Goal: Task Accomplishment & Management: Manage account settings

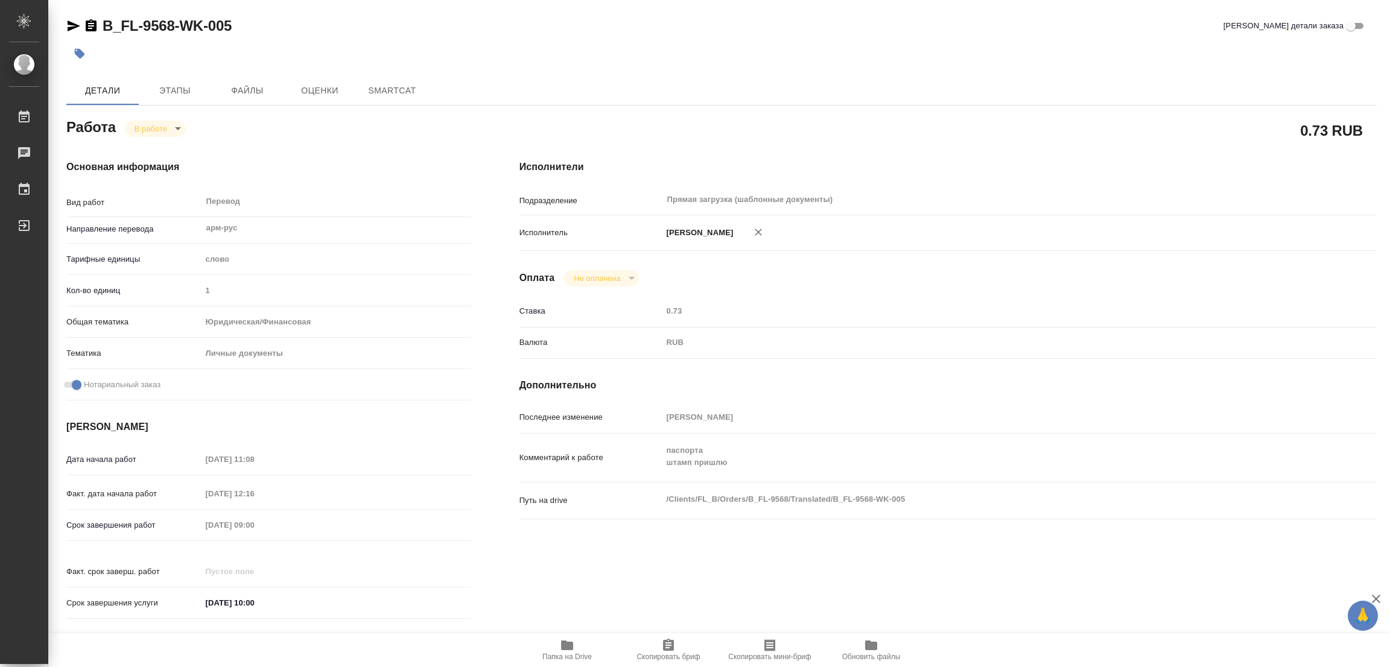
type textarea "x"
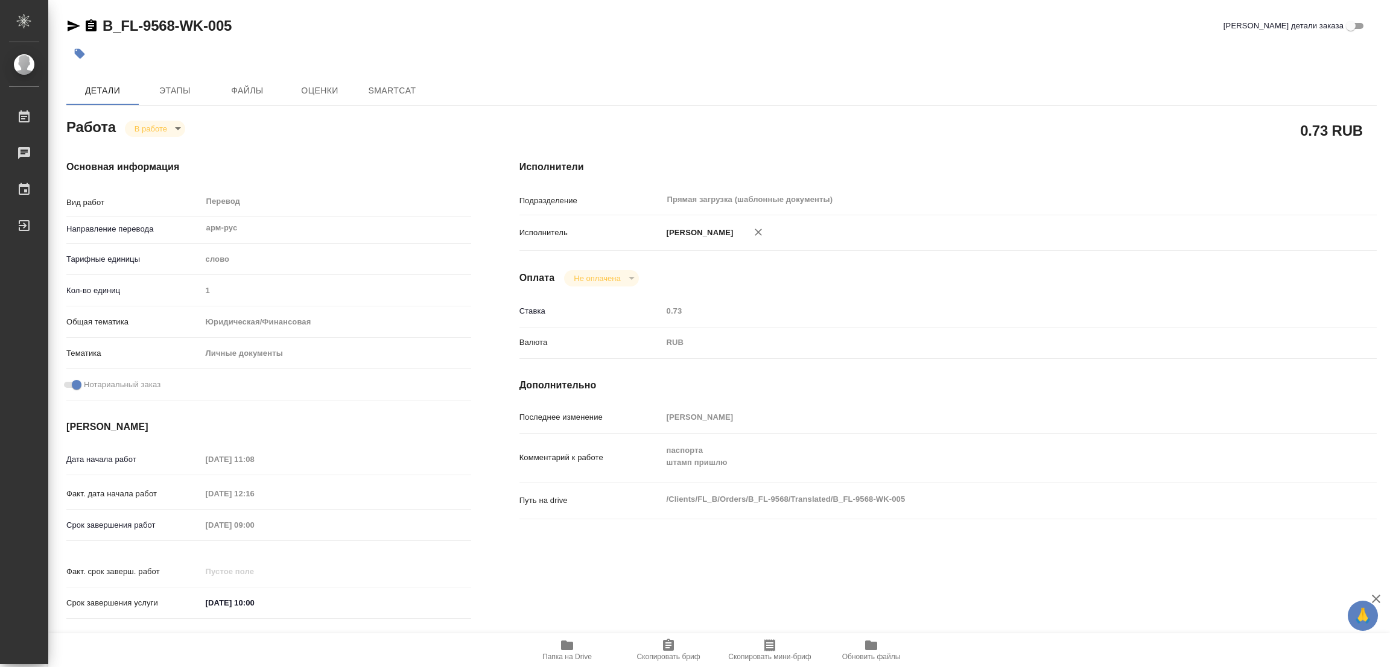
type textarea "x"
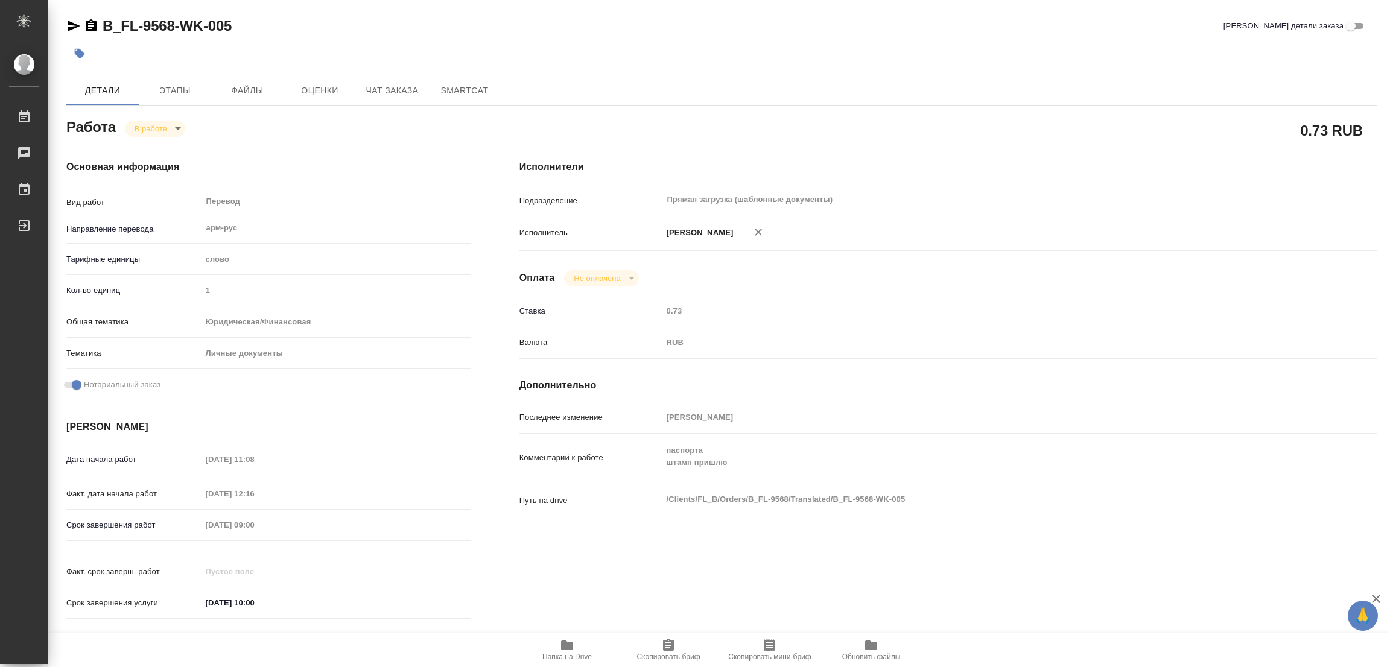
type textarea "x"
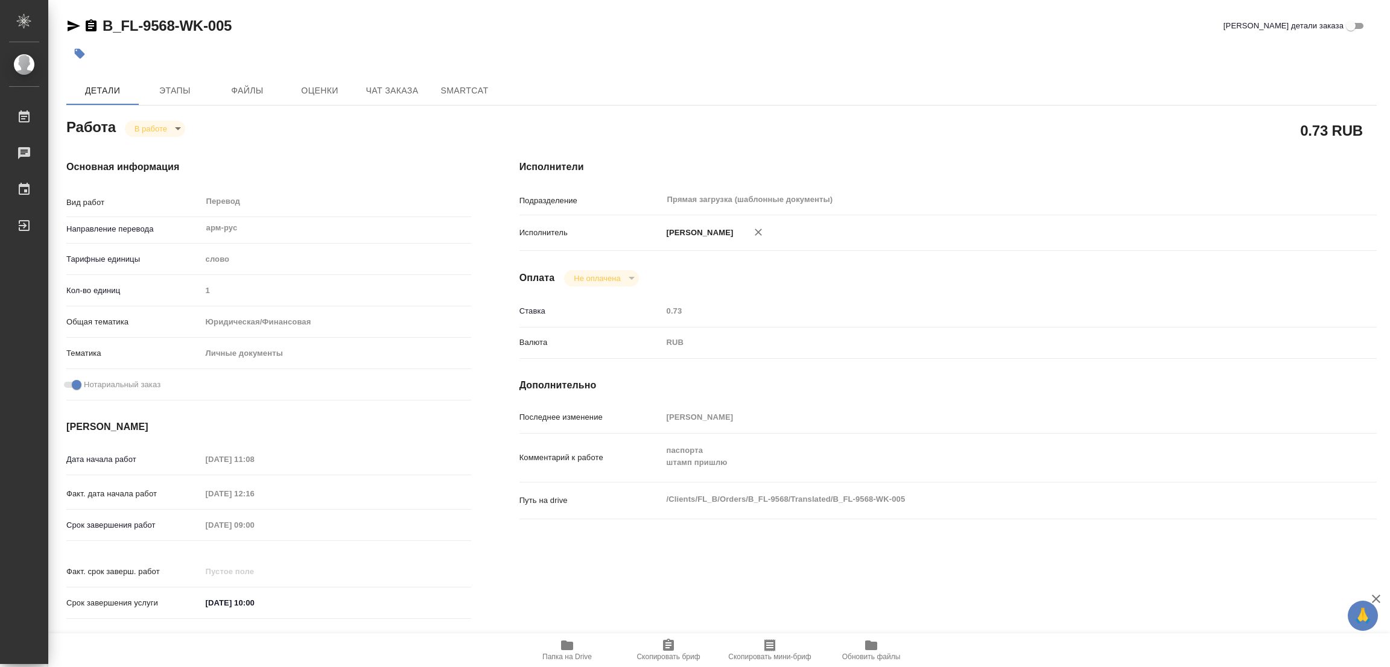
click at [567, 645] on icon "button" at bounding box center [567, 646] width 12 height 10
type textarea "x"
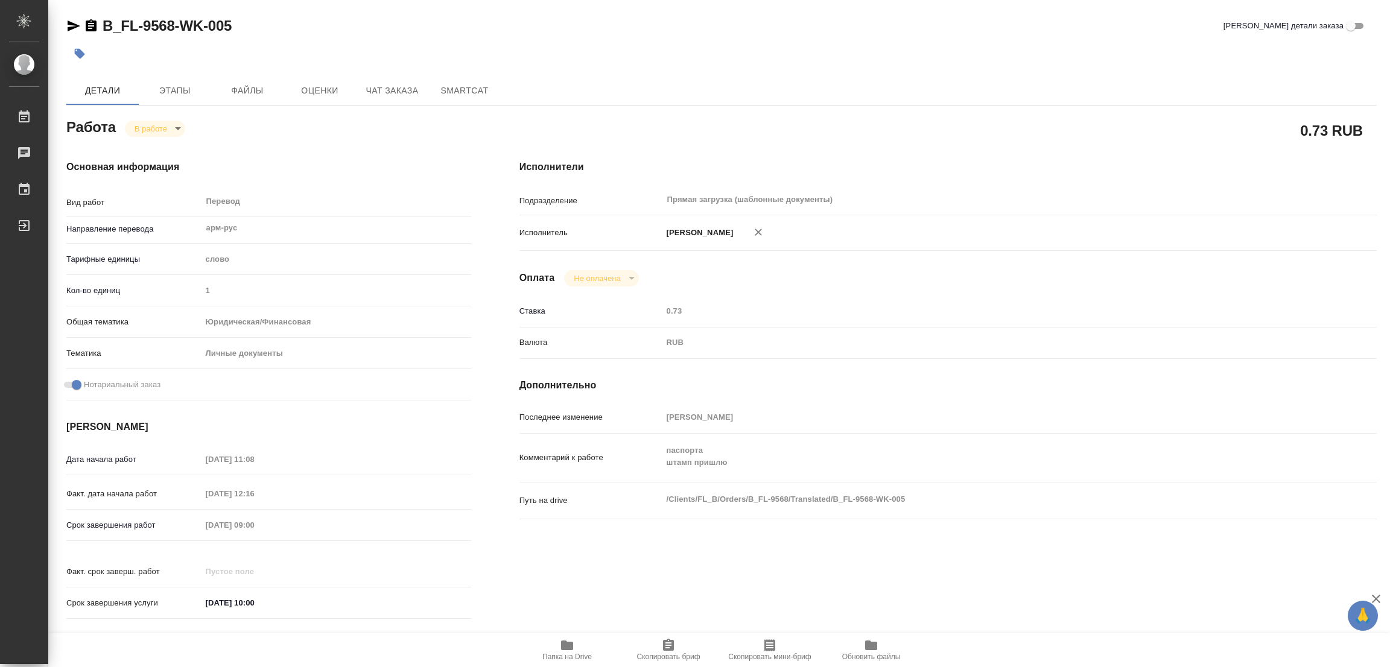
type textarea "x"
click at [178, 96] on span "Этапы" at bounding box center [175, 90] width 58 height 15
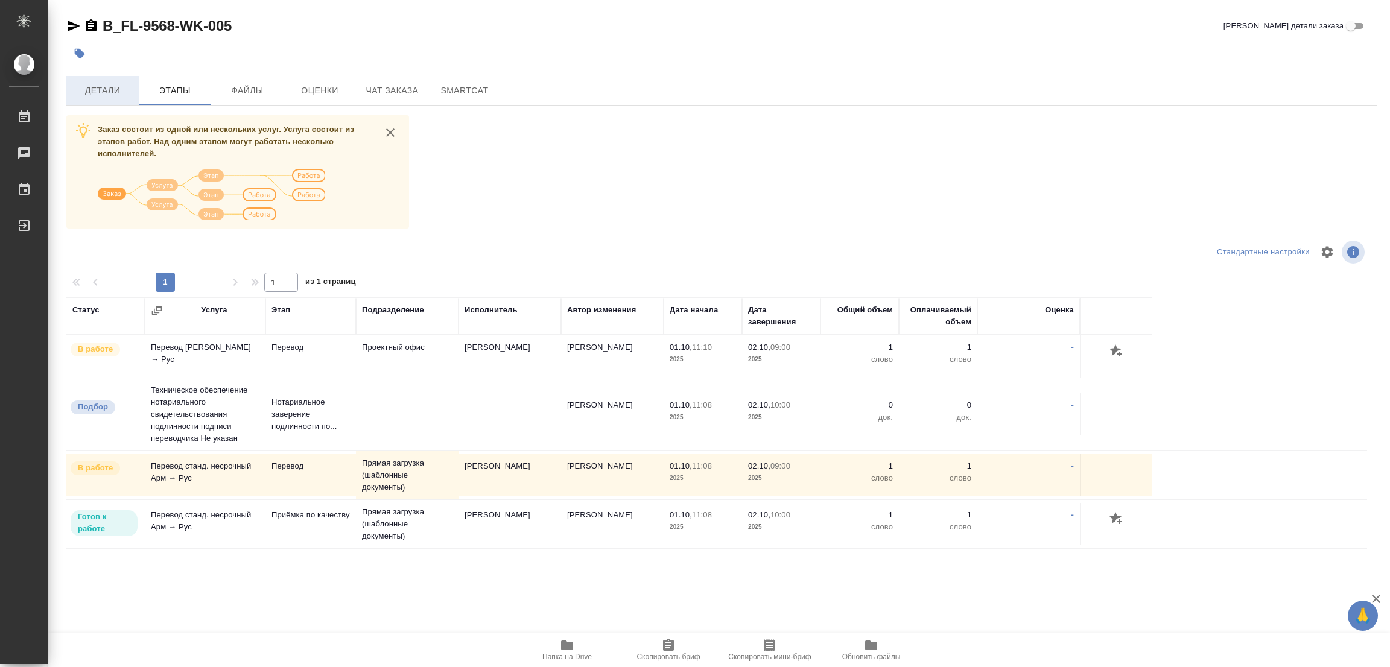
click at [100, 90] on span "Детали" at bounding box center [103, 90] width 58 height 15
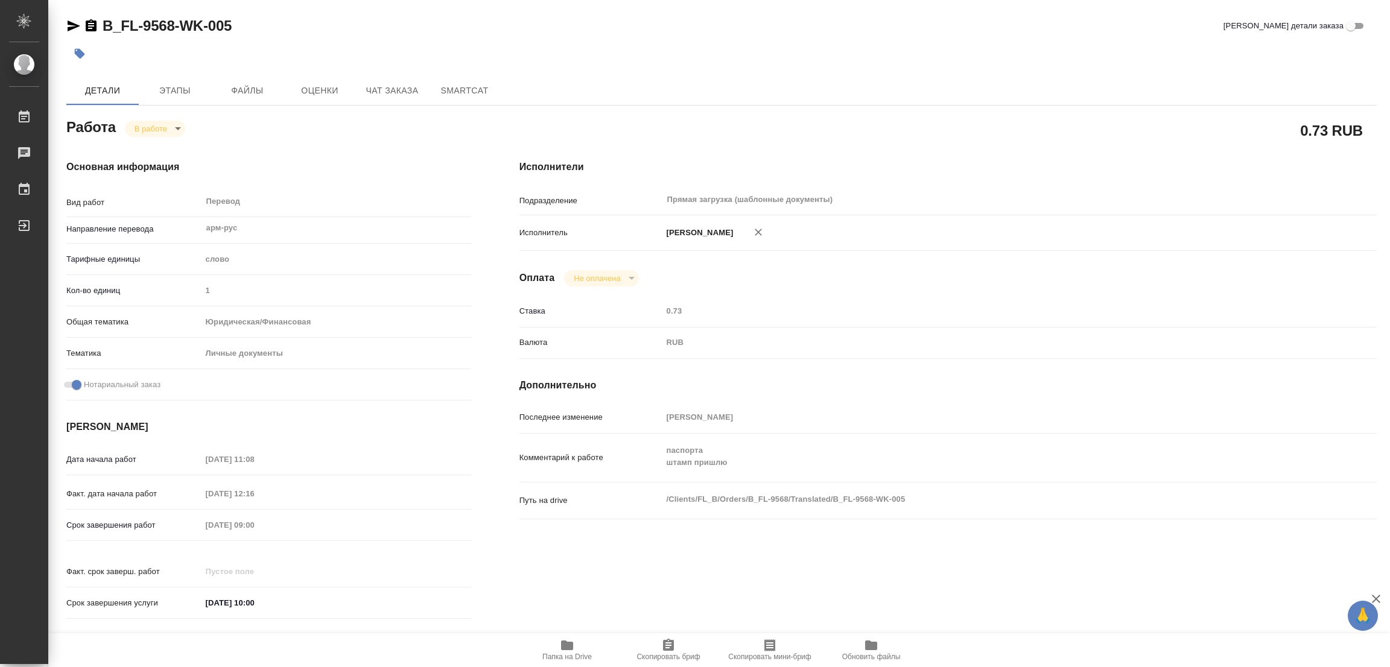
type textarea "x"
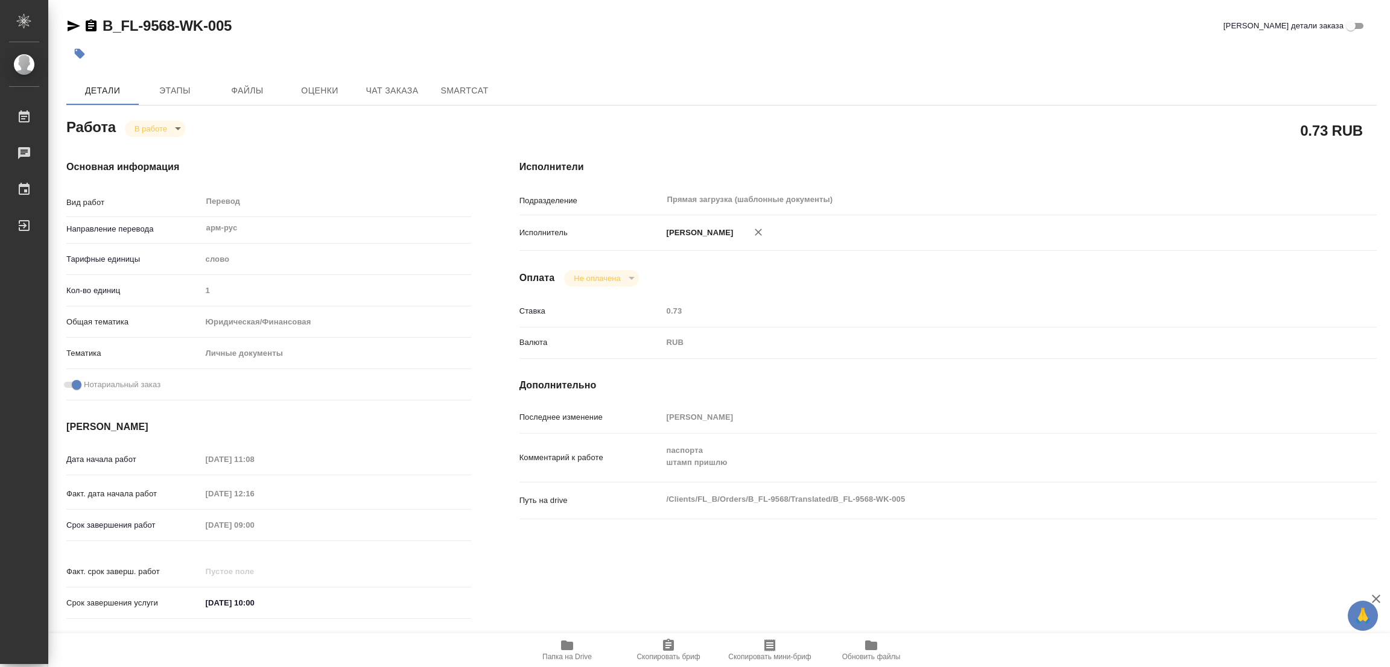
type textarea "x"
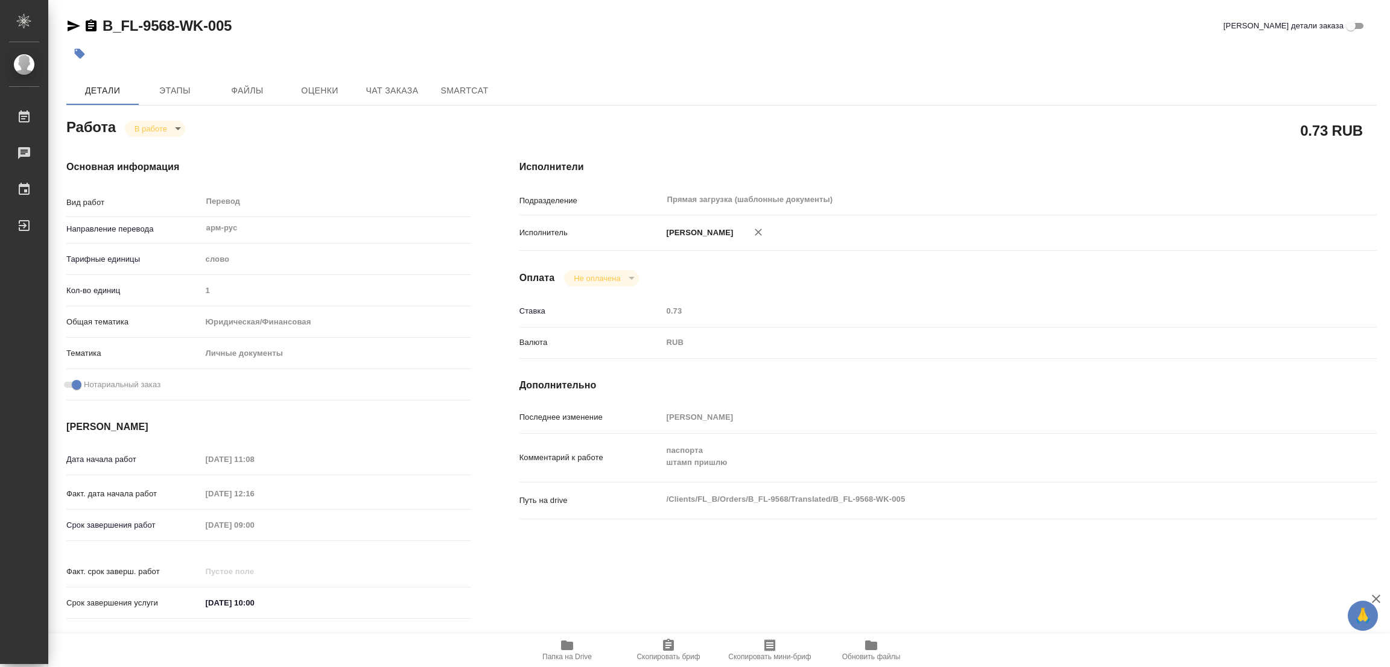
type textarea "x"
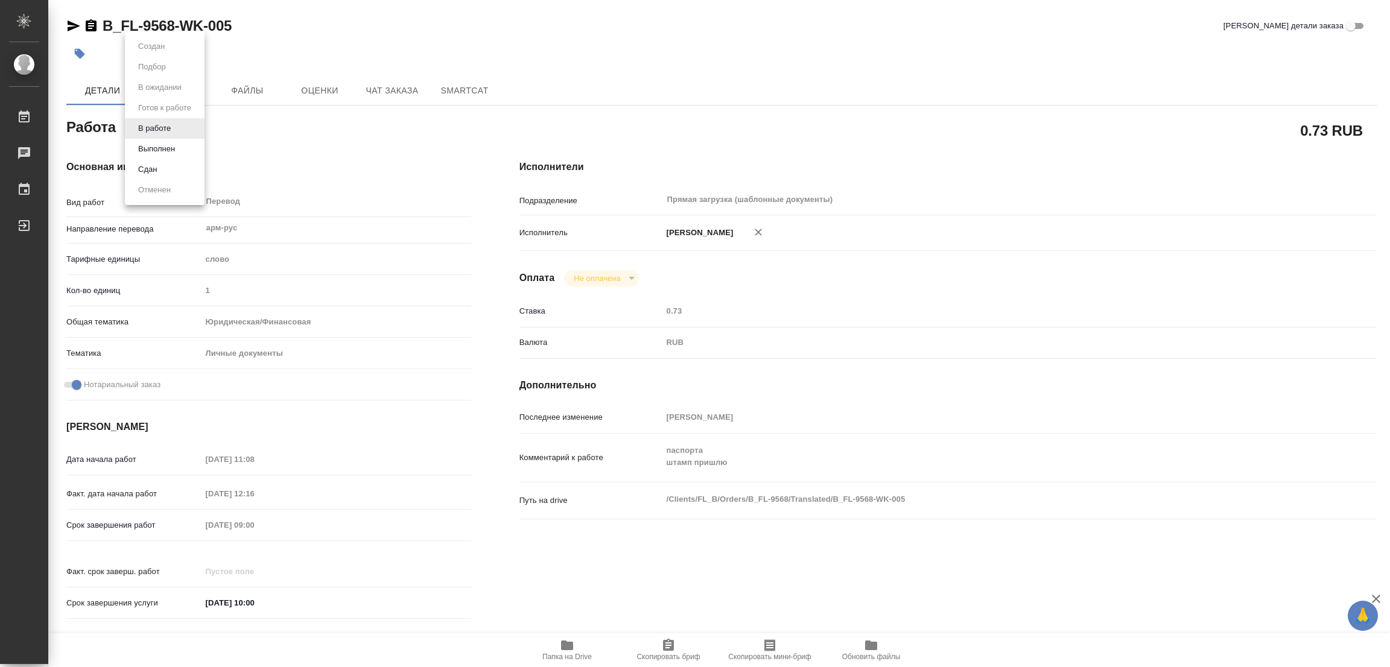
click at [151, 132] on body "🙏 .cls-1 fill:#fff; AWATERA Popova Galina Работы 0 Чаты График Выйти B_FL-9568-…" at bounding box center [695, 333] width 1390 height 667
click at [150, 148] on button "Выполнен" at bounding box center [157, 148] width 44 height 13
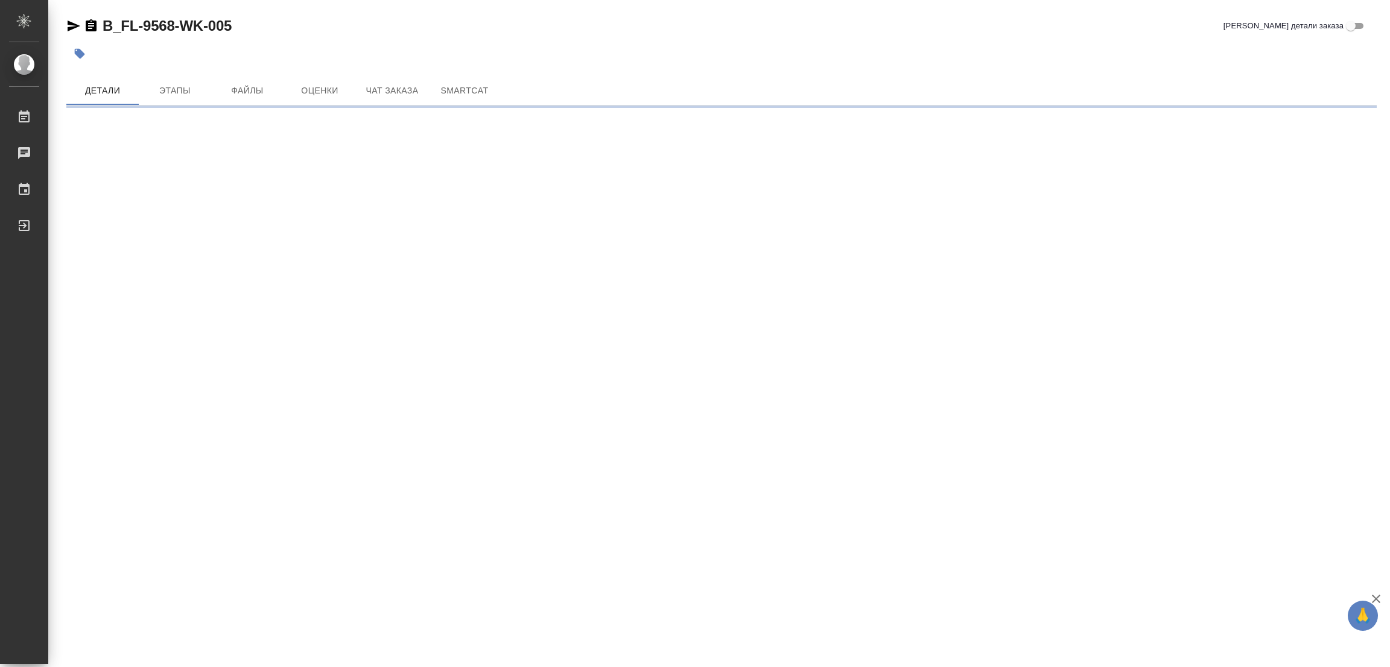
click at [78, 52] on icon "button" at bounding box center [80, 54] width 10 height 10
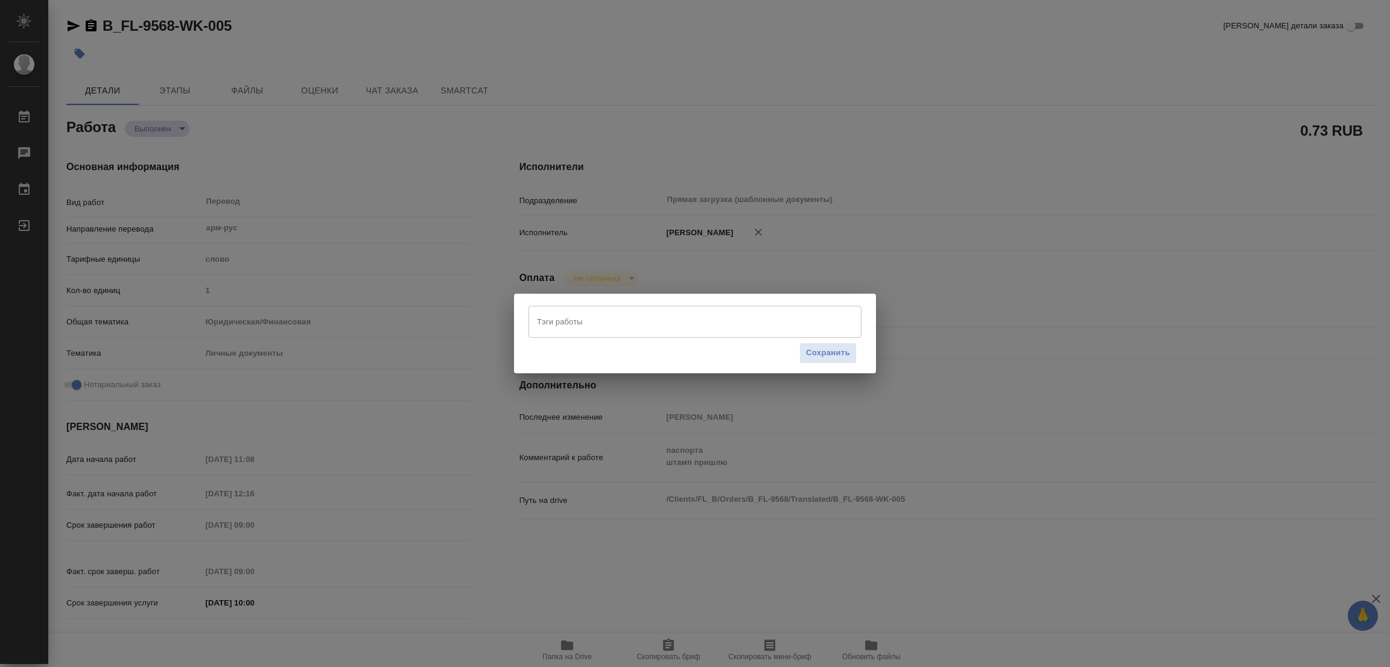
type textarea "x"
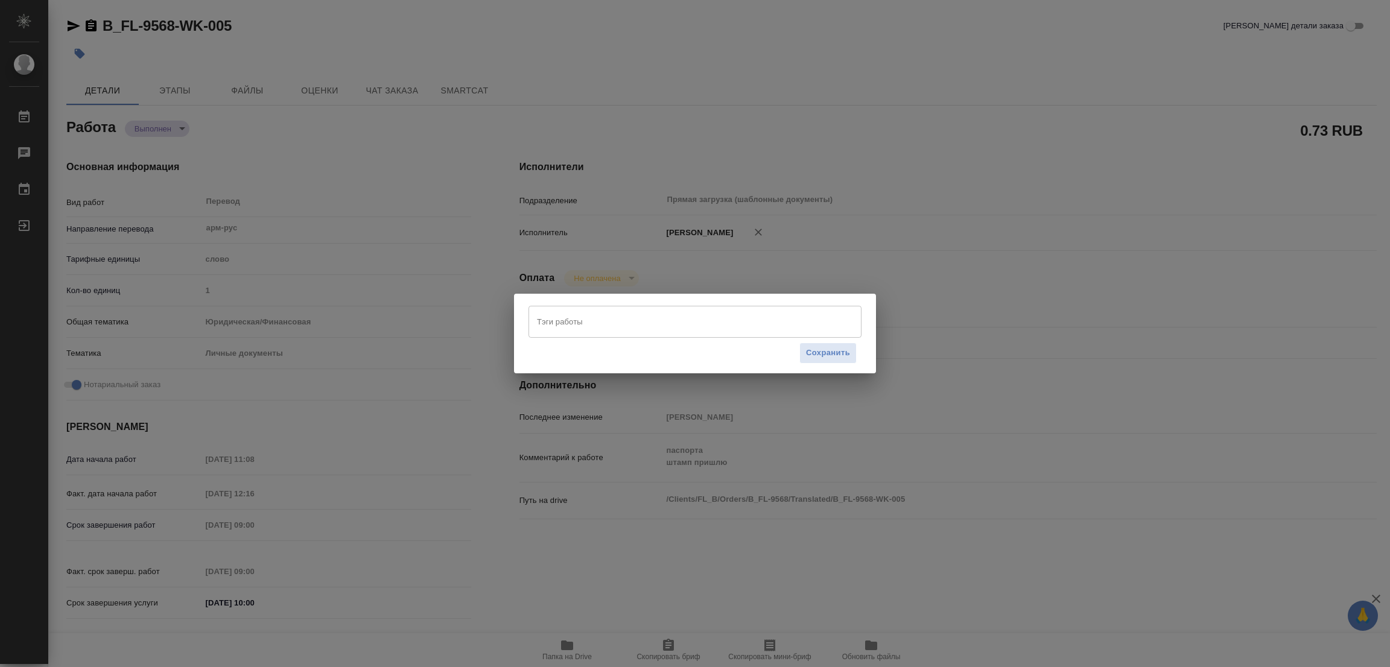
type textarea "x"
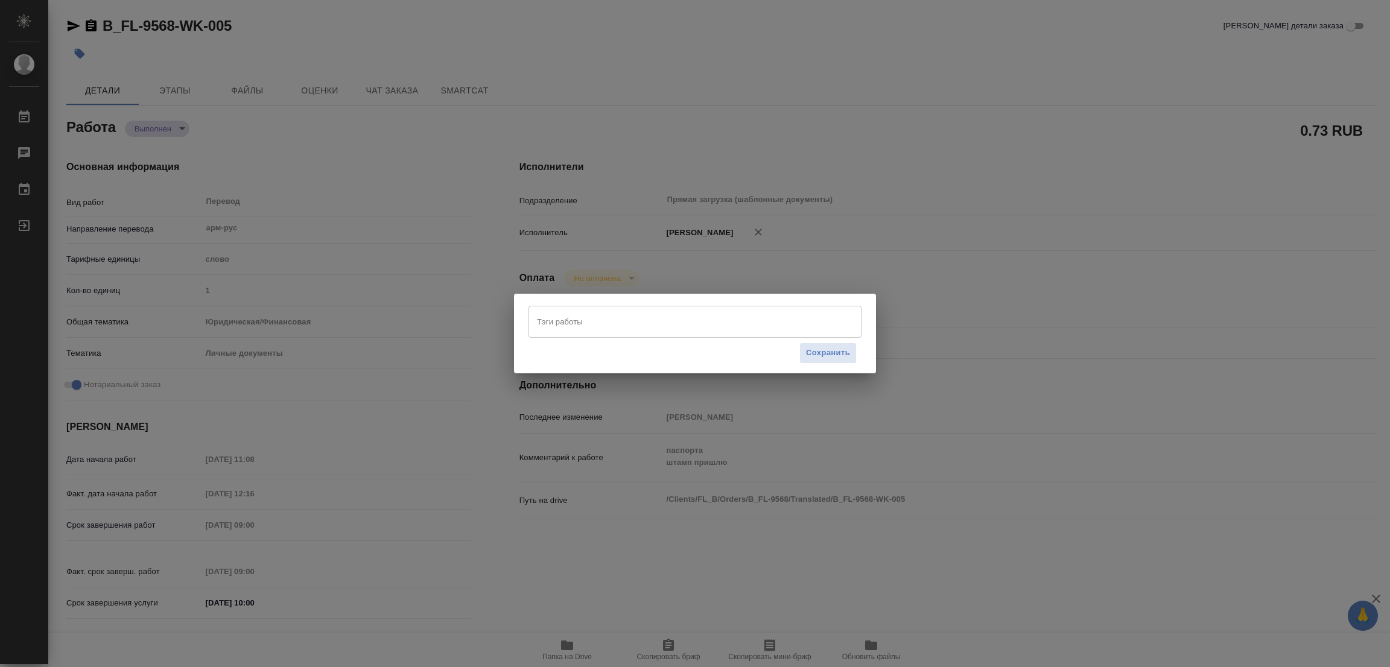
click at [569, 313] on input "Тэги работы" at bounding box center [683, 321] width 299 height 21
type textarea "x"
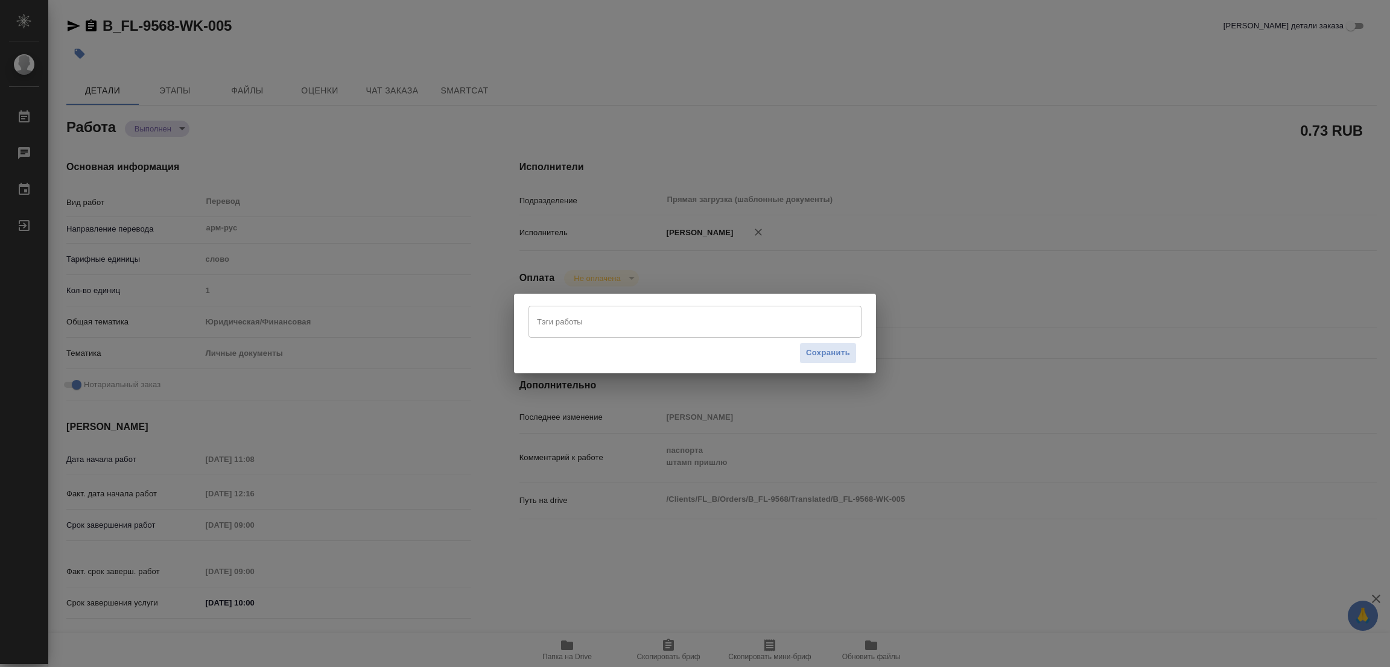
type textarea "x"
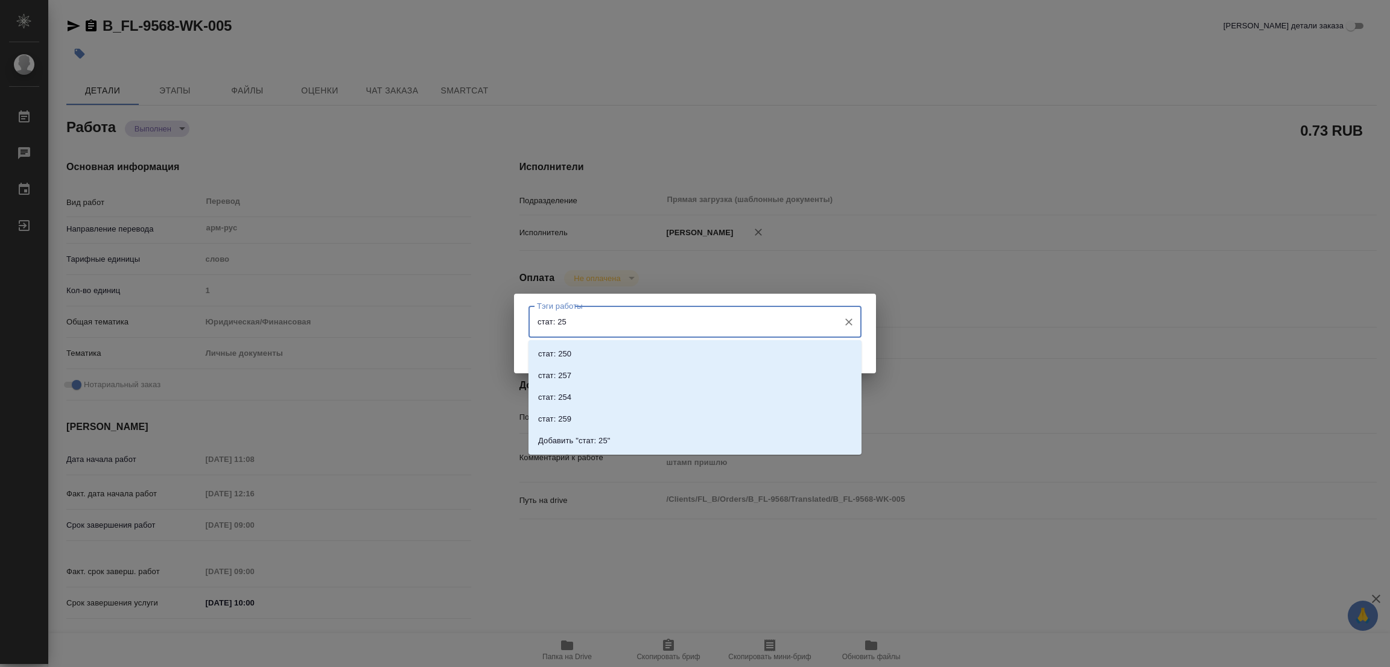
type input "стат: 250"
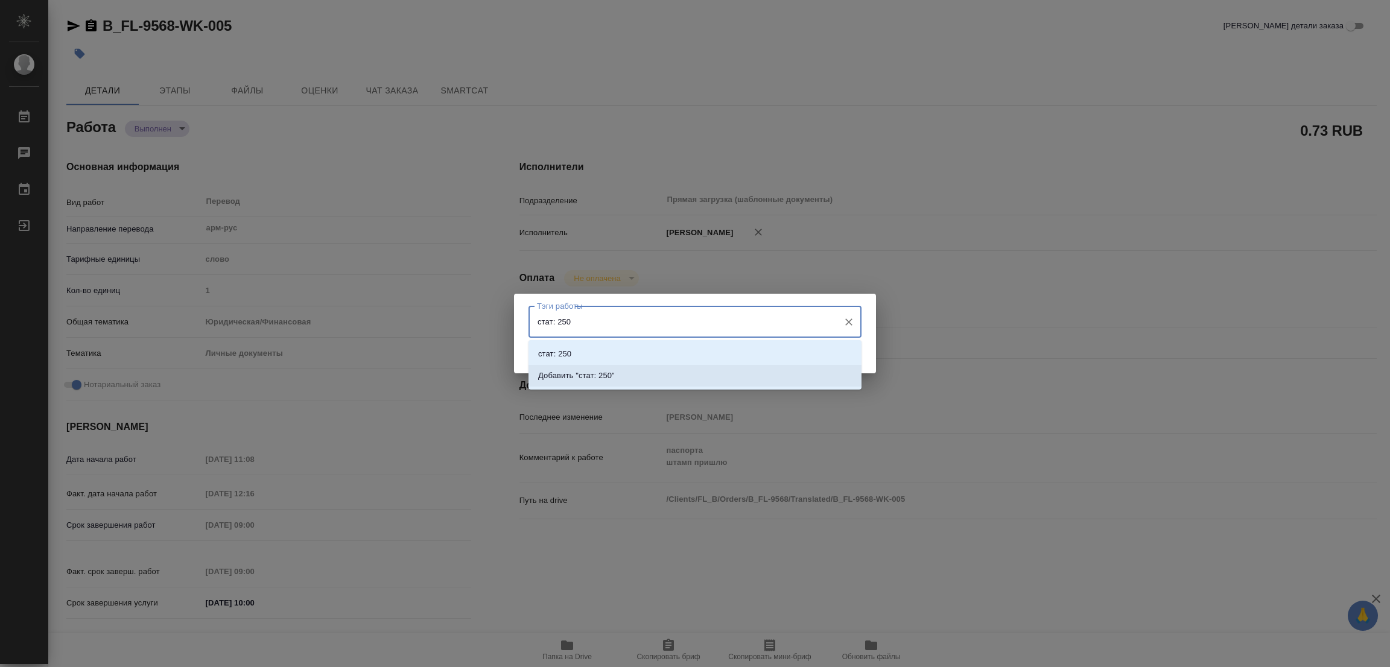
click at [591, 377] on p "Добавить "стат: 250"" at bounding box center [576, 376] width 77 height 12
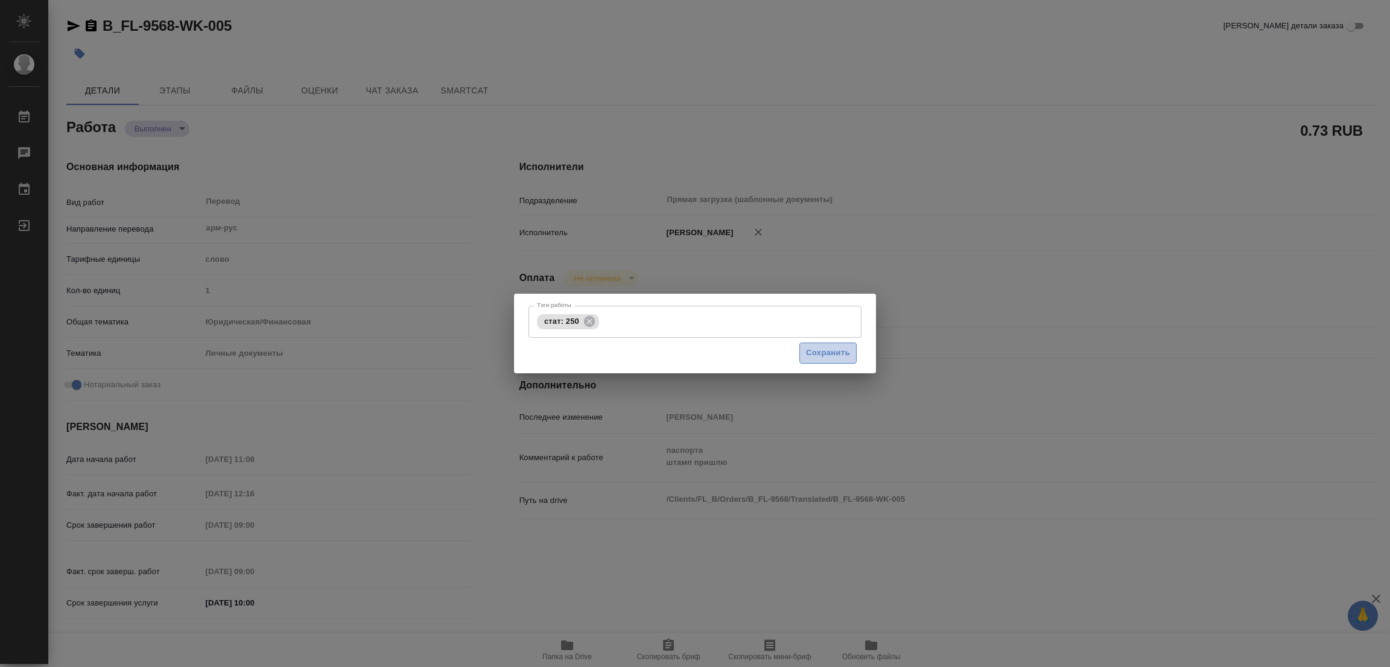
click at [820, 348] on span "Сохранить" at bounding box center [828, 353] width 44 height 14
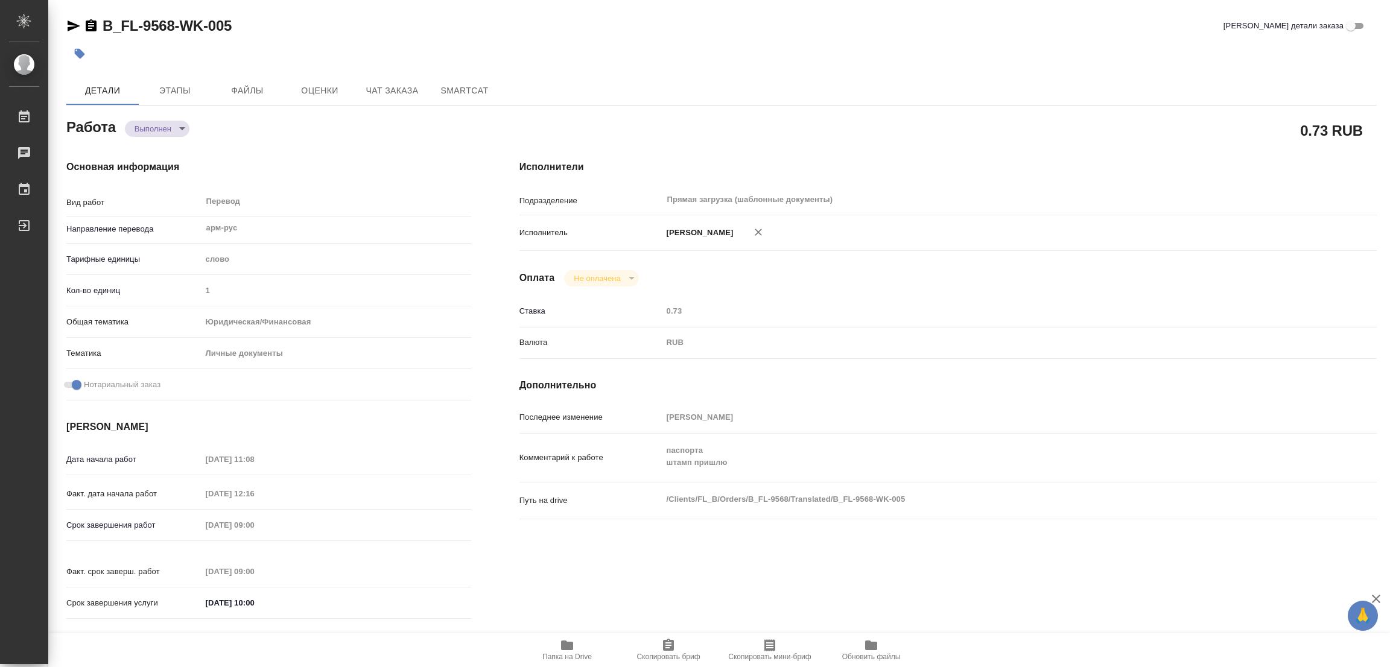
type input "completed"
type textarea "Перевод"
type textarea "x"
type input "арм-рус"
type input "5a8b1489cc6b4906c91bfd90"
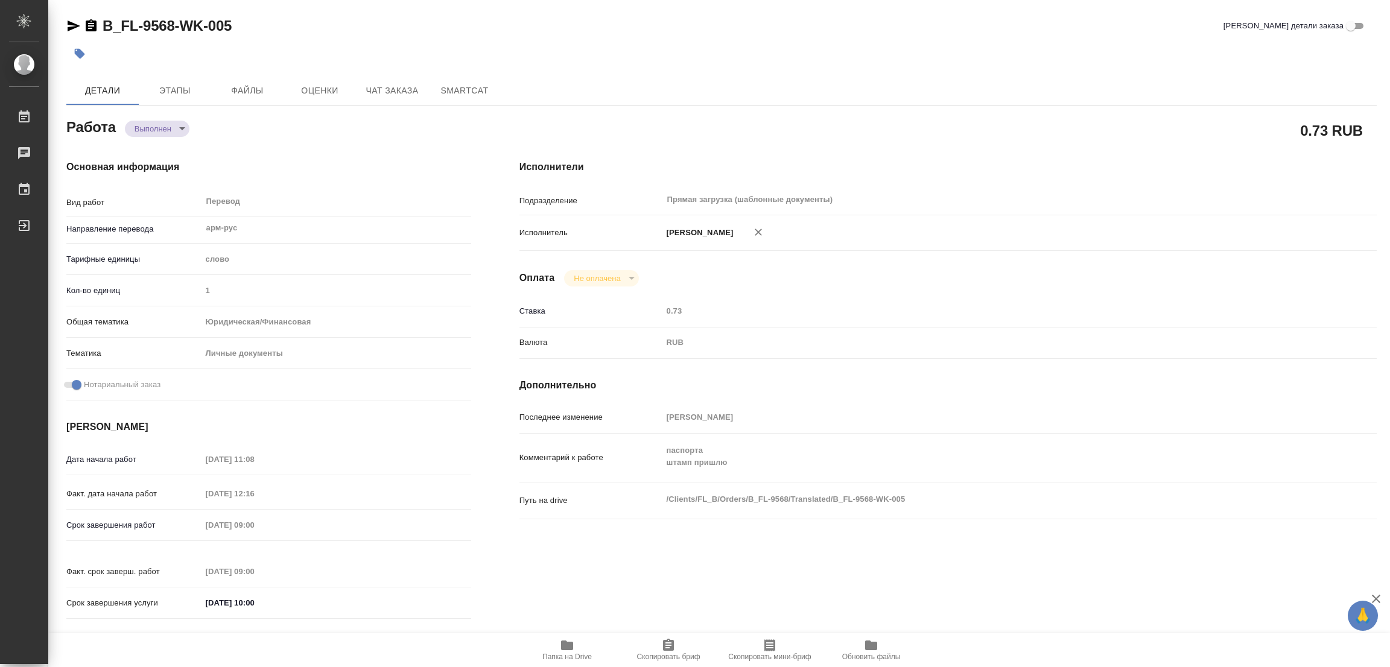
type input "1"
type input "yr-fn"
type input "5a8b8b956a9677013d343cfe"
checkbox input "true"
type input "01.10.2025 11:08"
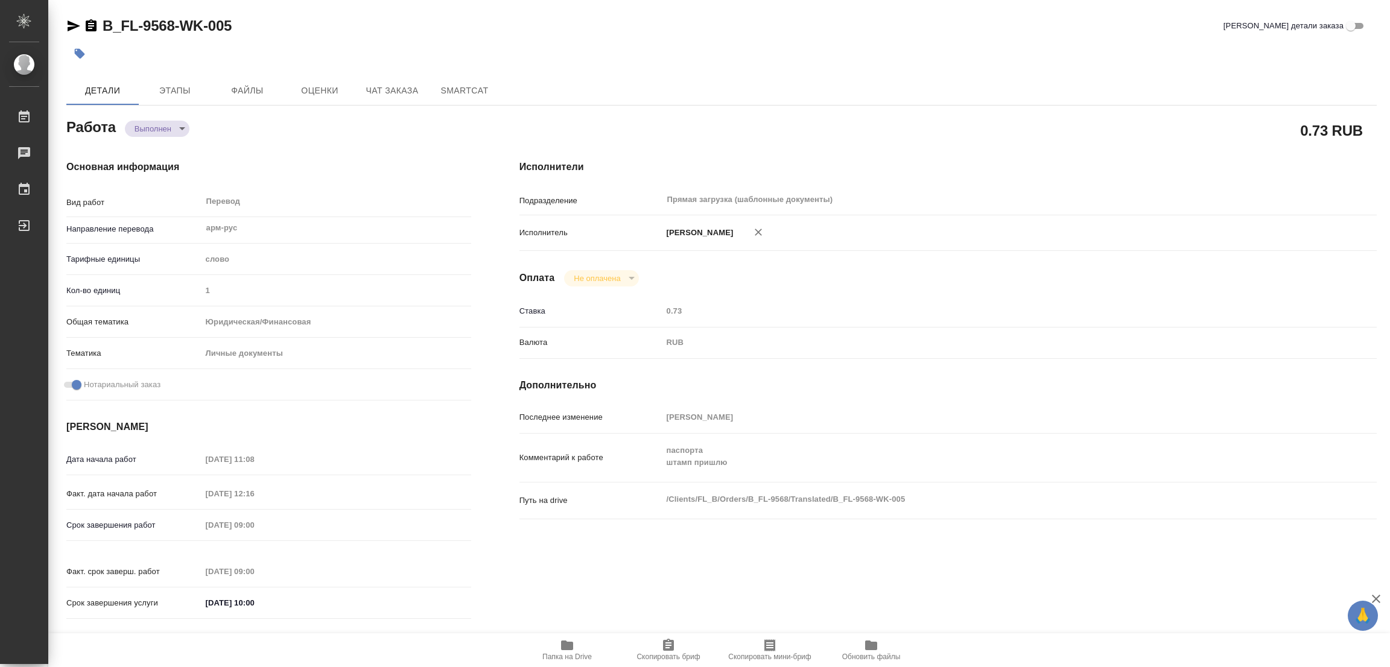
type input "01.10.2025 12:16"
type input "[DATE] 09:00"
type input "[DATE] 10:00"
type input "Прямая загрузка (шаблонные документы)"
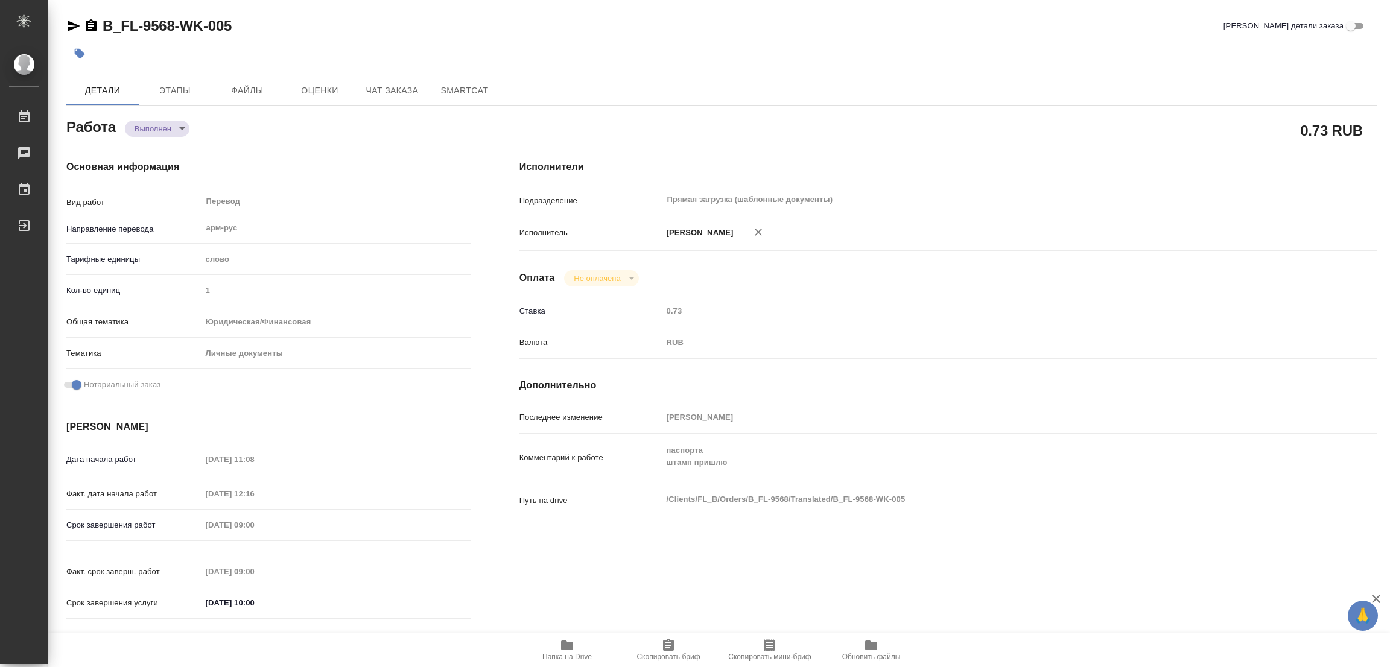
type input "notPayed"
type input "0.73"
type input "RUB"
type input "[PERSON_NAME] [PERSON_NAME]"
type textarea "паспорта штамп пришлю"
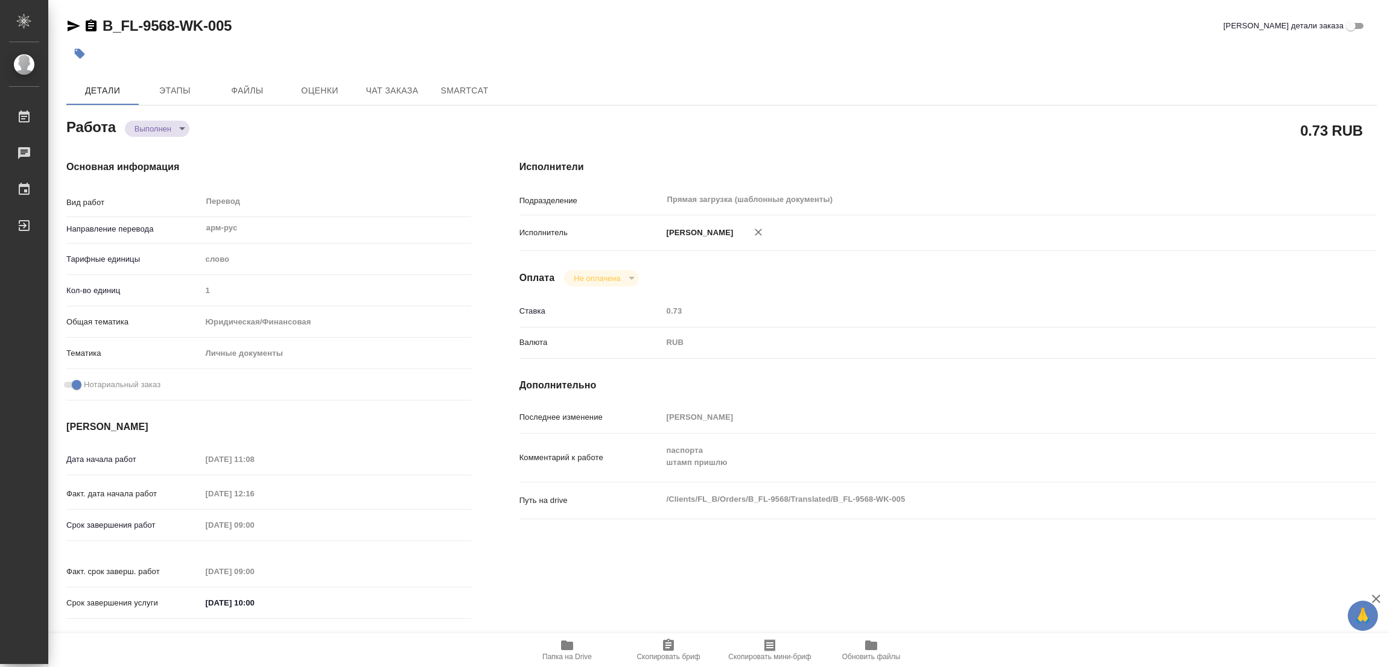
type textarea "x"
type textarea "/Clients/FL_B/Orders/B_FL-9568/Translated/B_FL-9568-WK-005"
type textarea "x"
type input "B_FL-9568"
type input "Перевод станд. несрочный"
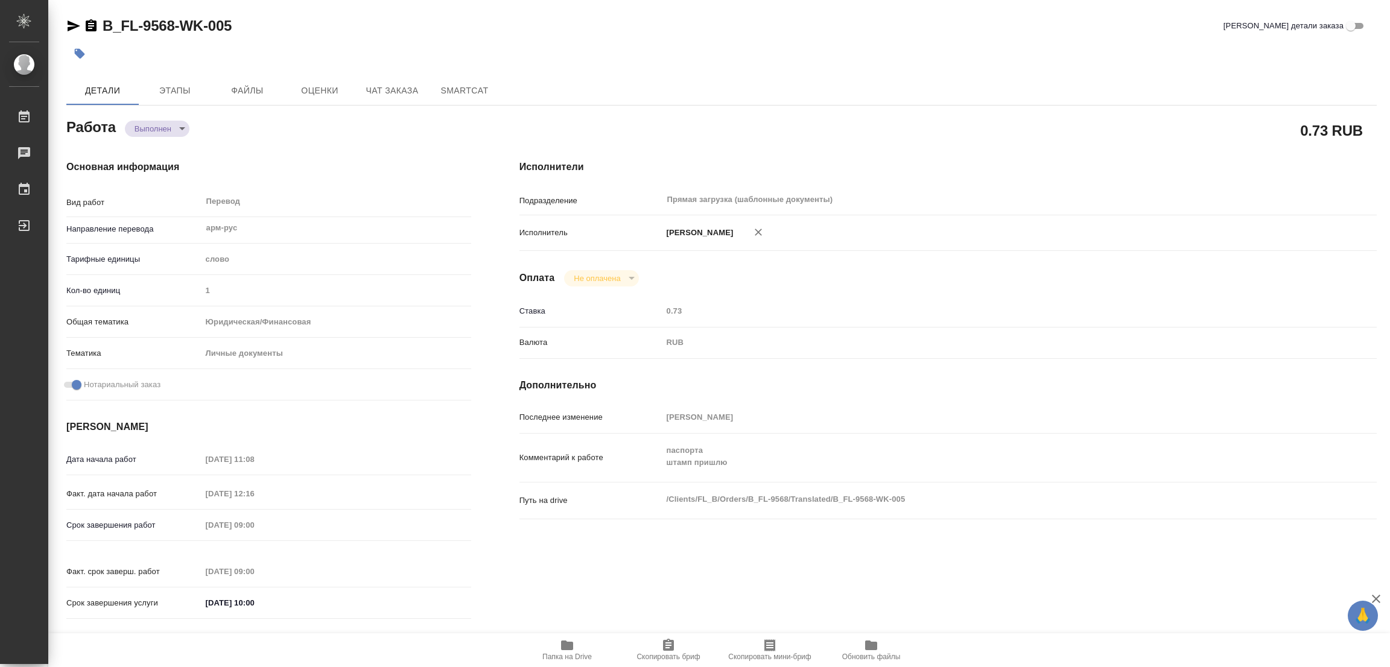
type input "Редактура, Корректура, Постредактура машинного перевода, Приёмка по качеству, П…"
type input "Богомолова Анастасия"
type input "Отдел верстки и дизайна"
type input "/Clients/FL_B/Orders/B_FL-9568"
type textarea "Березина Оксана Виторовна, Березин Арег Айкович"
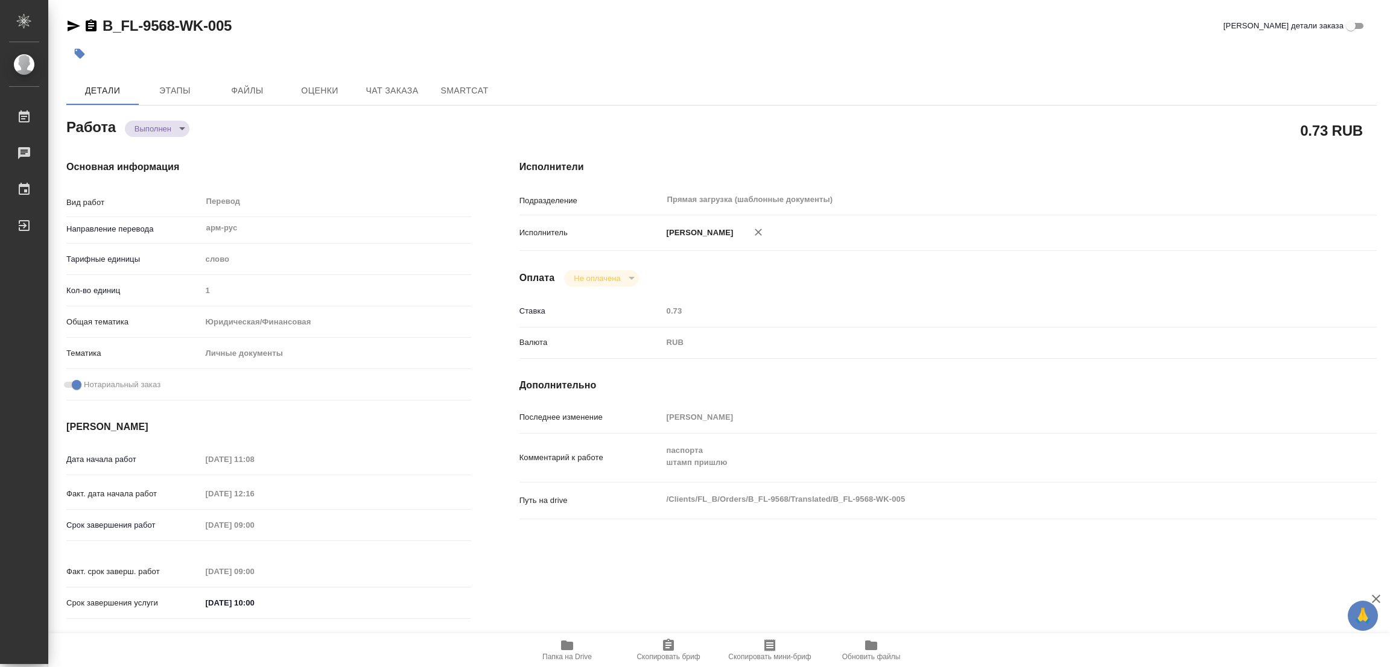
type textarea "x"
type textarea "для ВНЖ в паспорте им необходимо, чтоб в со страницы разворота, где армянский п…"
type textarea "x"
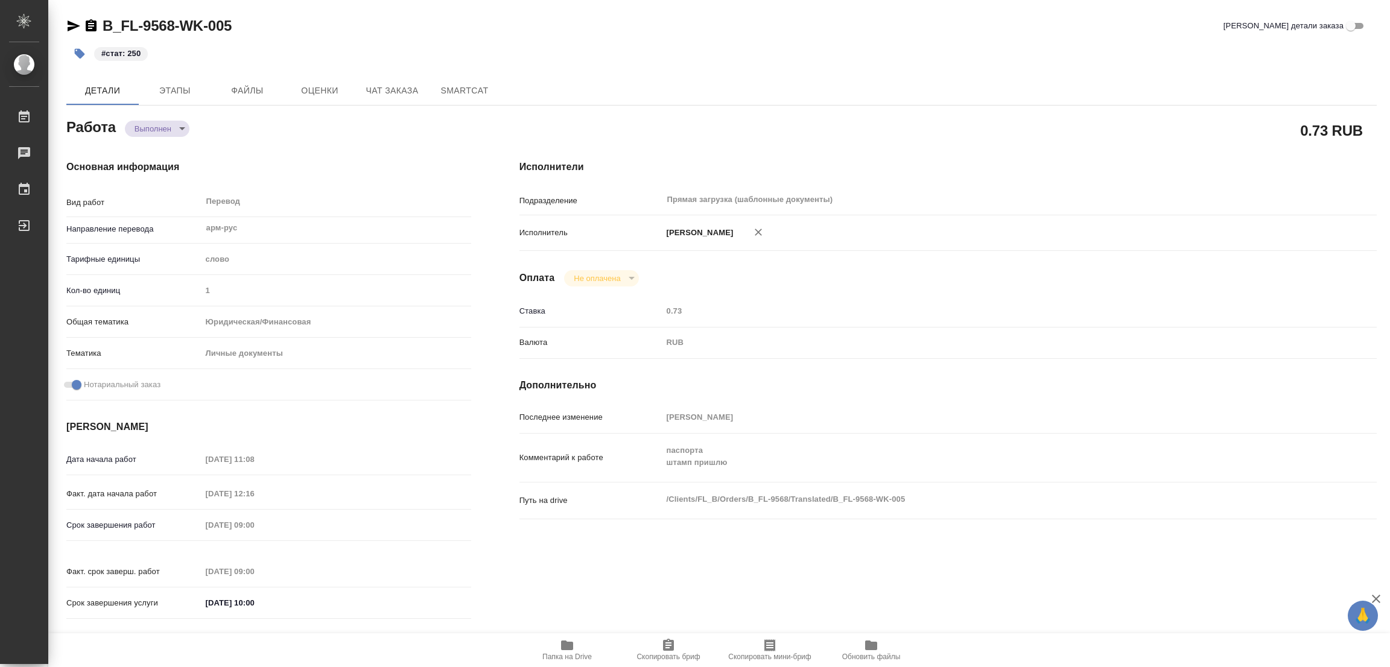
type textarea "x"
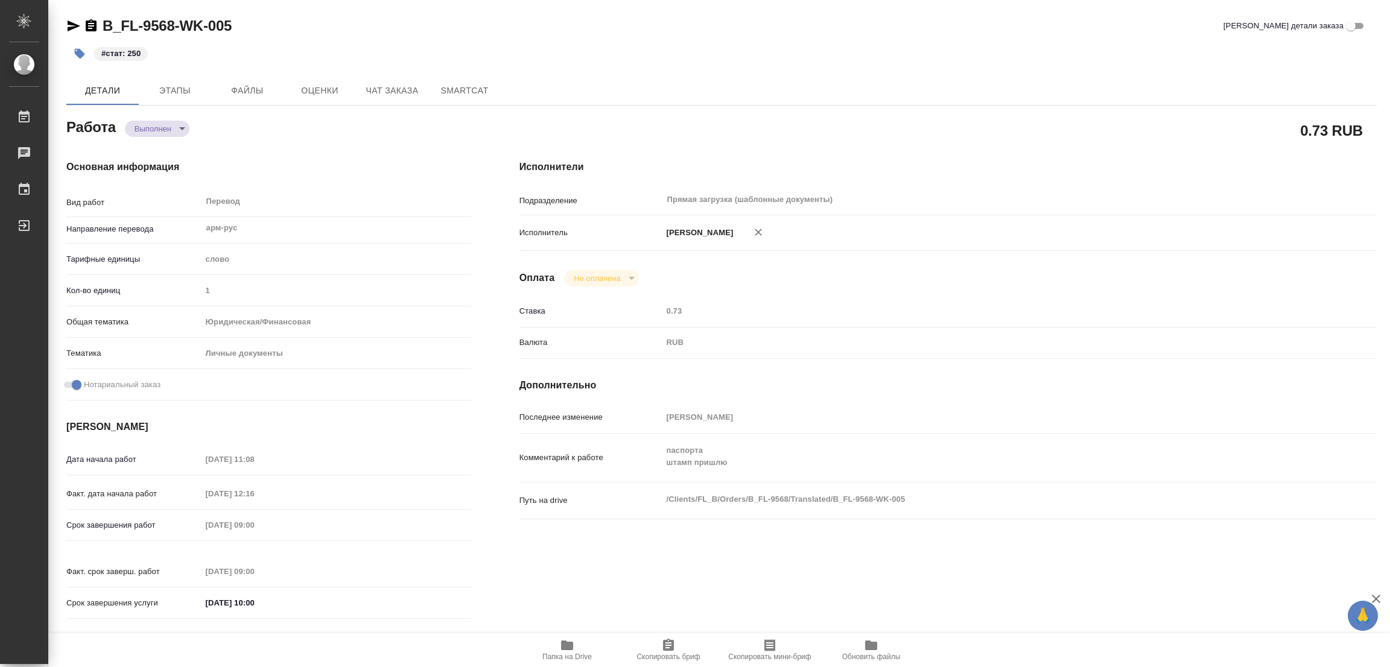
type textarea "x"
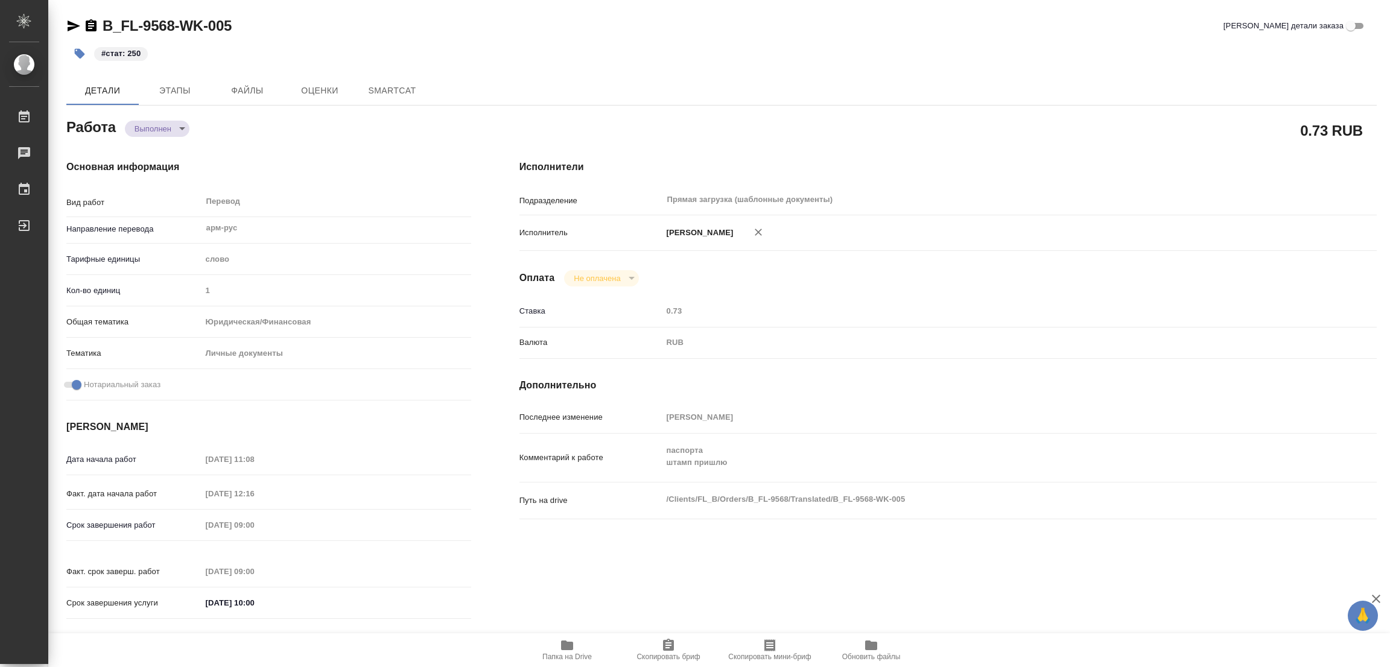
type textarea "x"
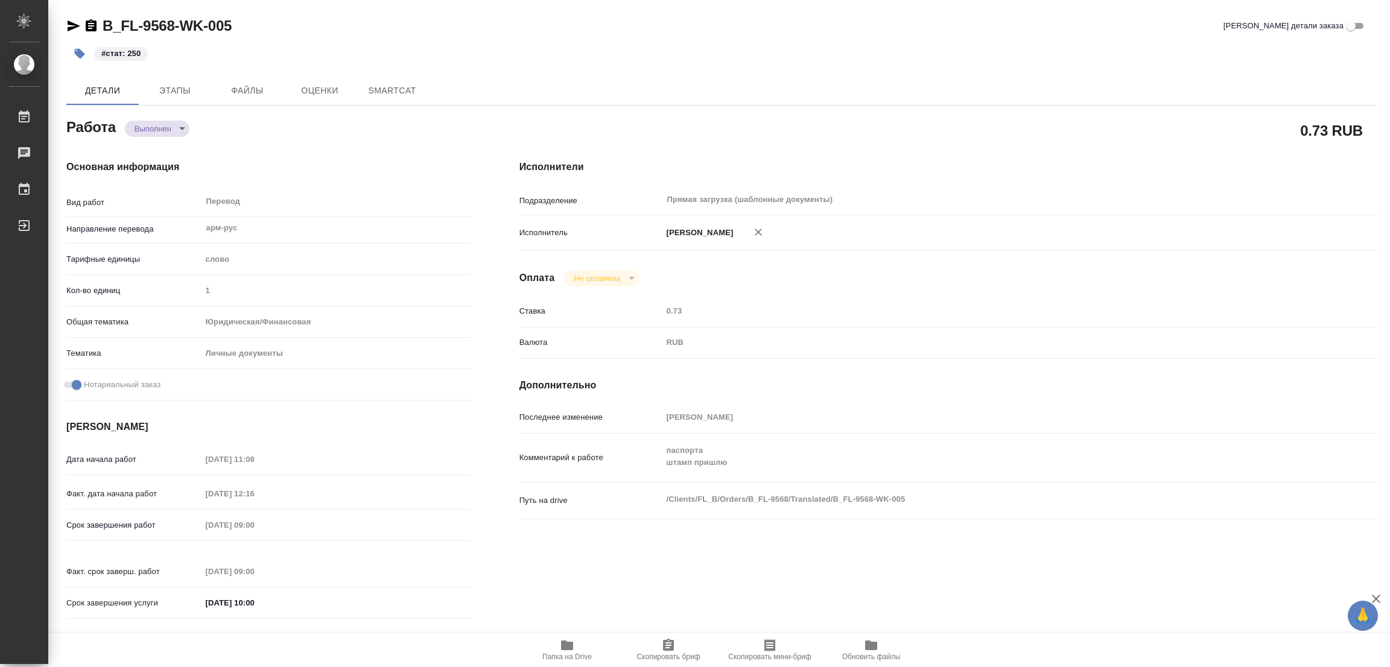
type textarea "x"
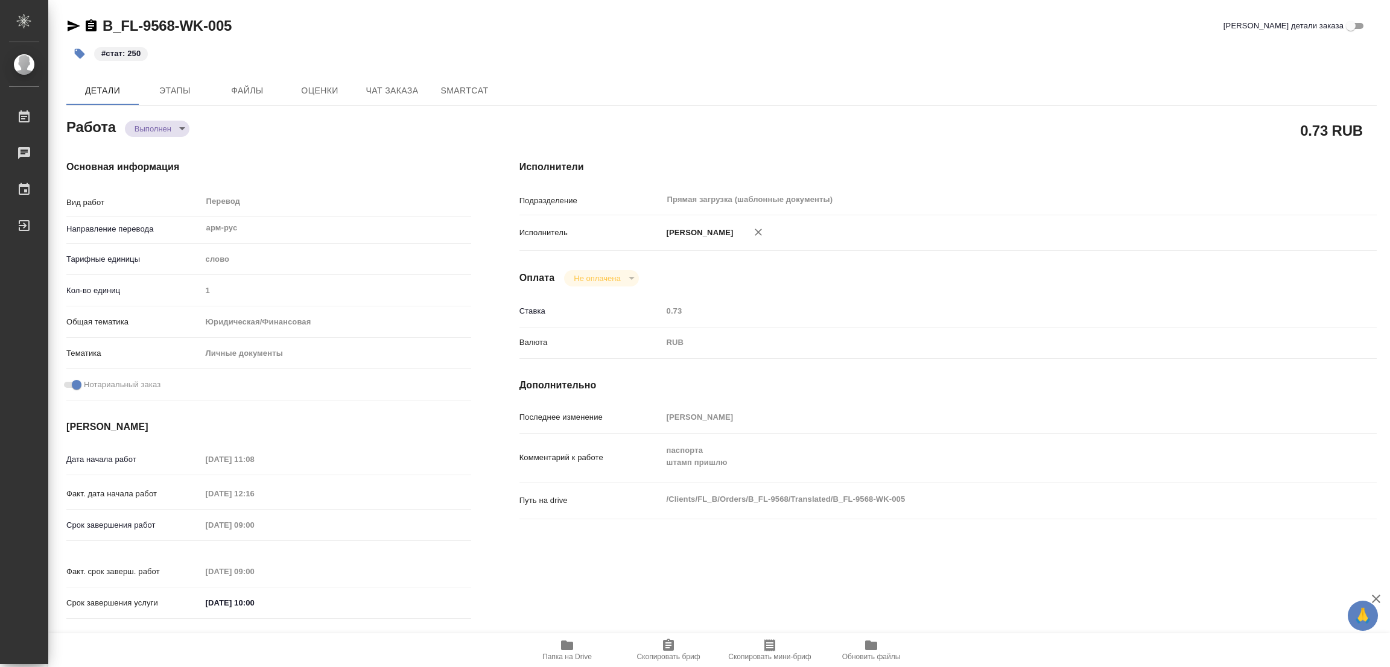
type textarea "x"
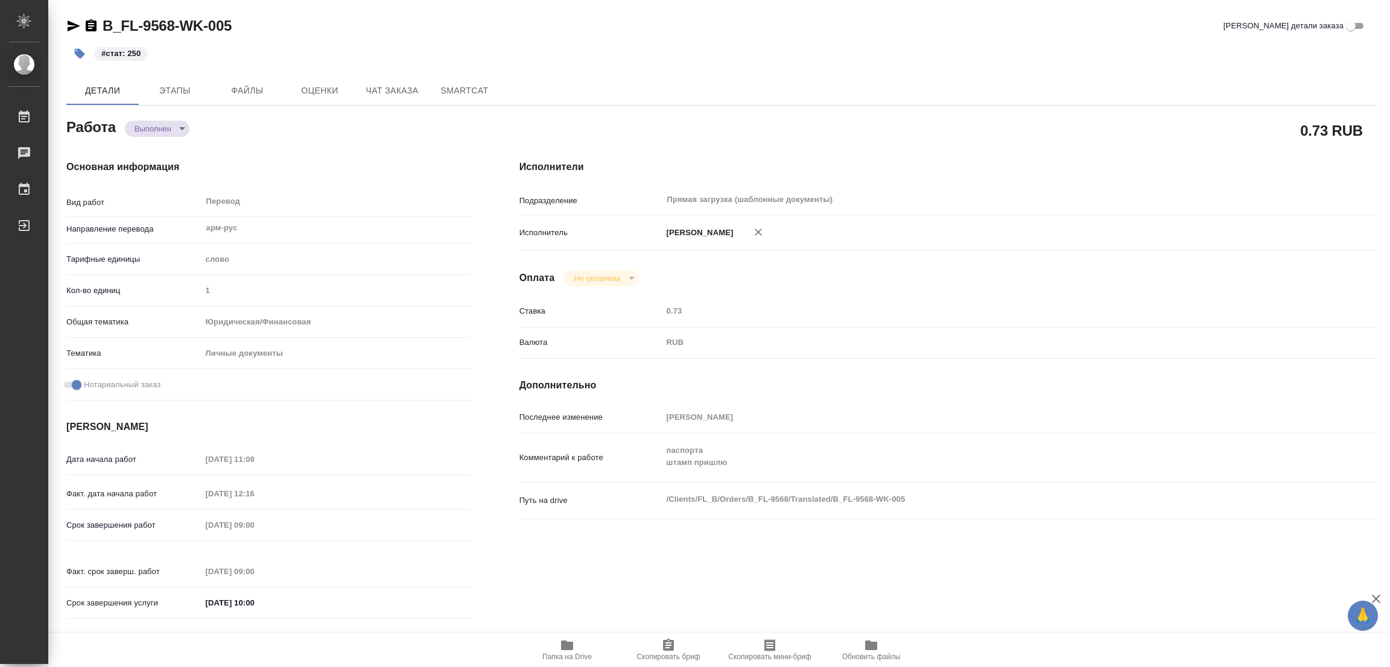
type textarea "x"
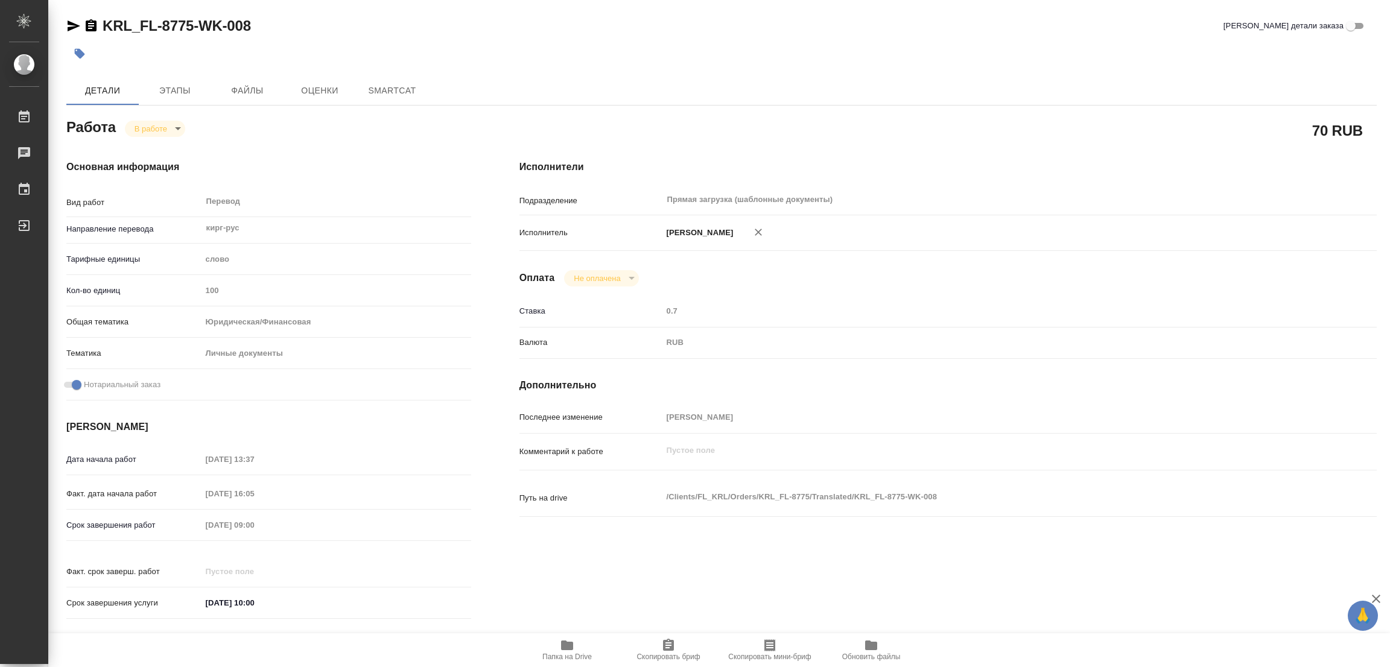
type textarea "x"
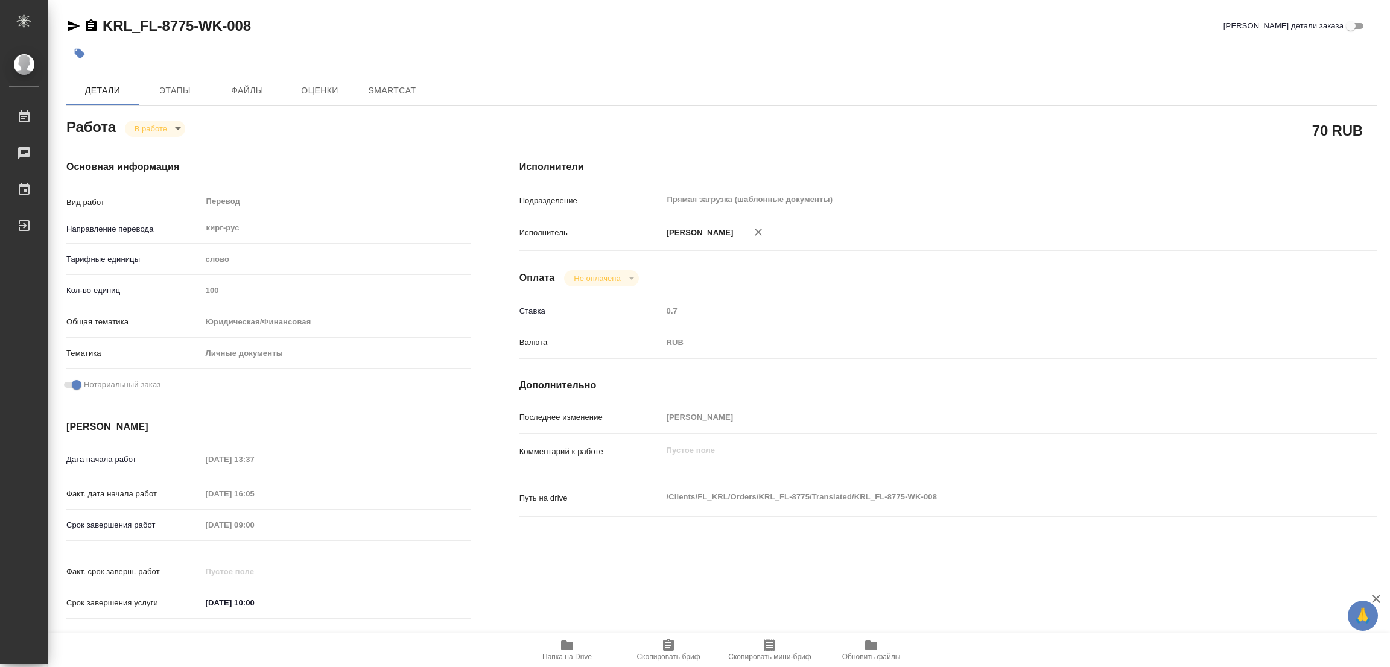
type textarea "x"
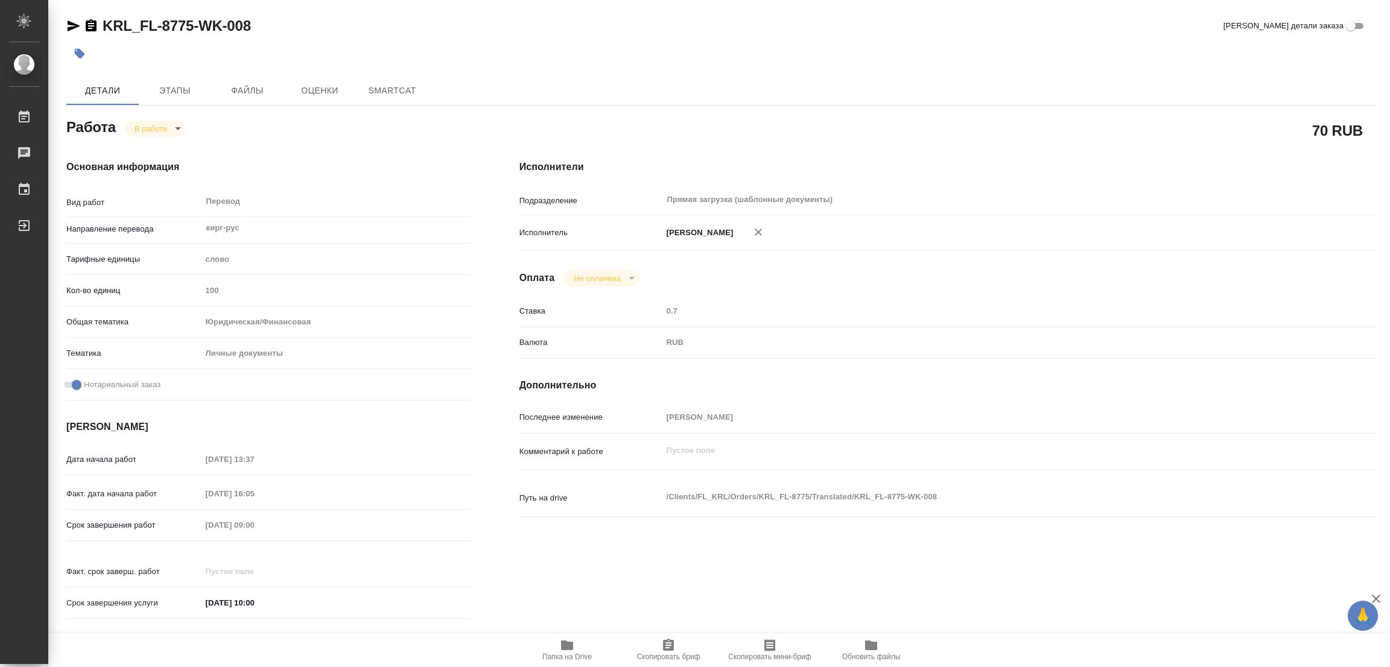
type textarea "x"
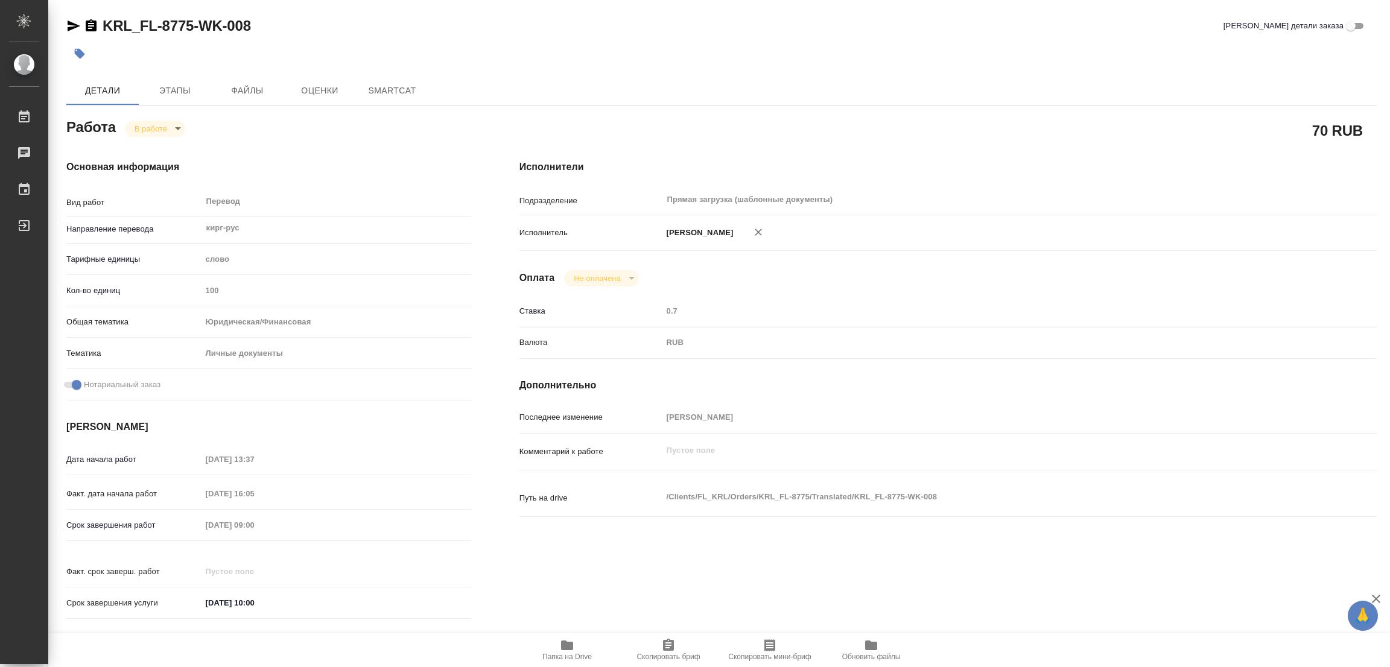
type textarea "x"
click at [569, 646] on icon "button" at bounding box center [567, 646] width 12 height 10
type textarea "x"
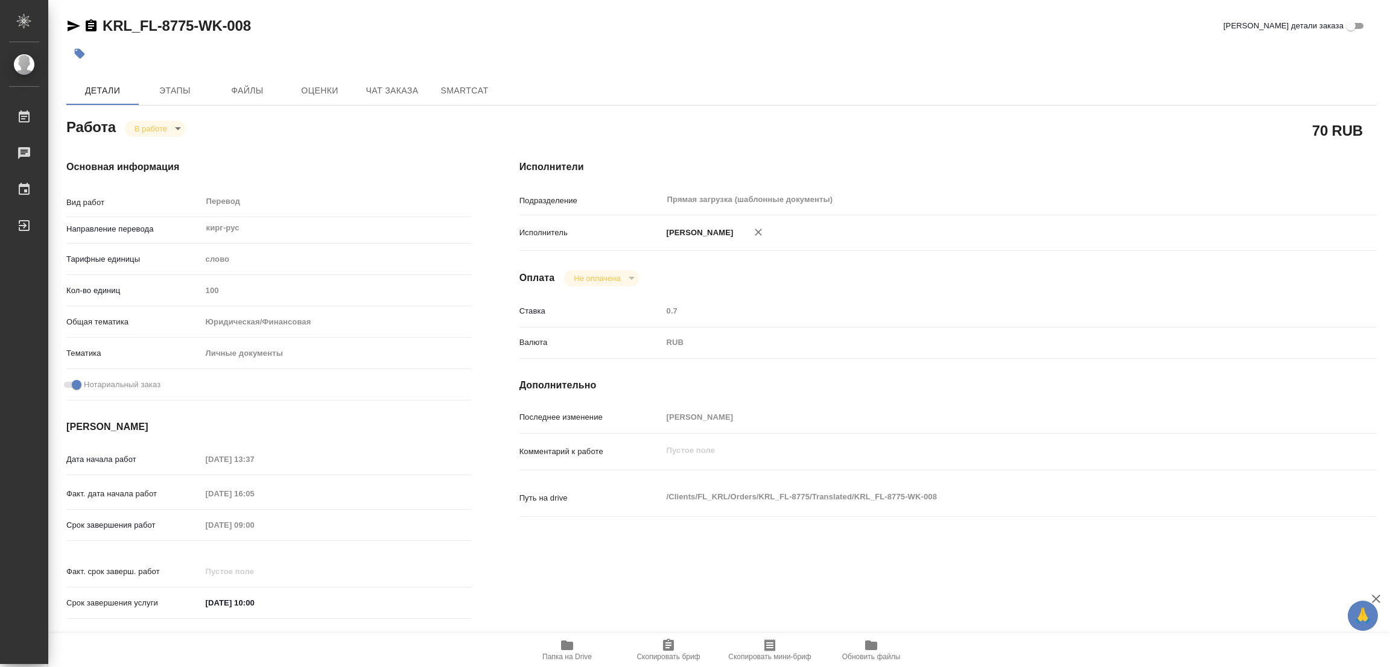
type textarea "x"
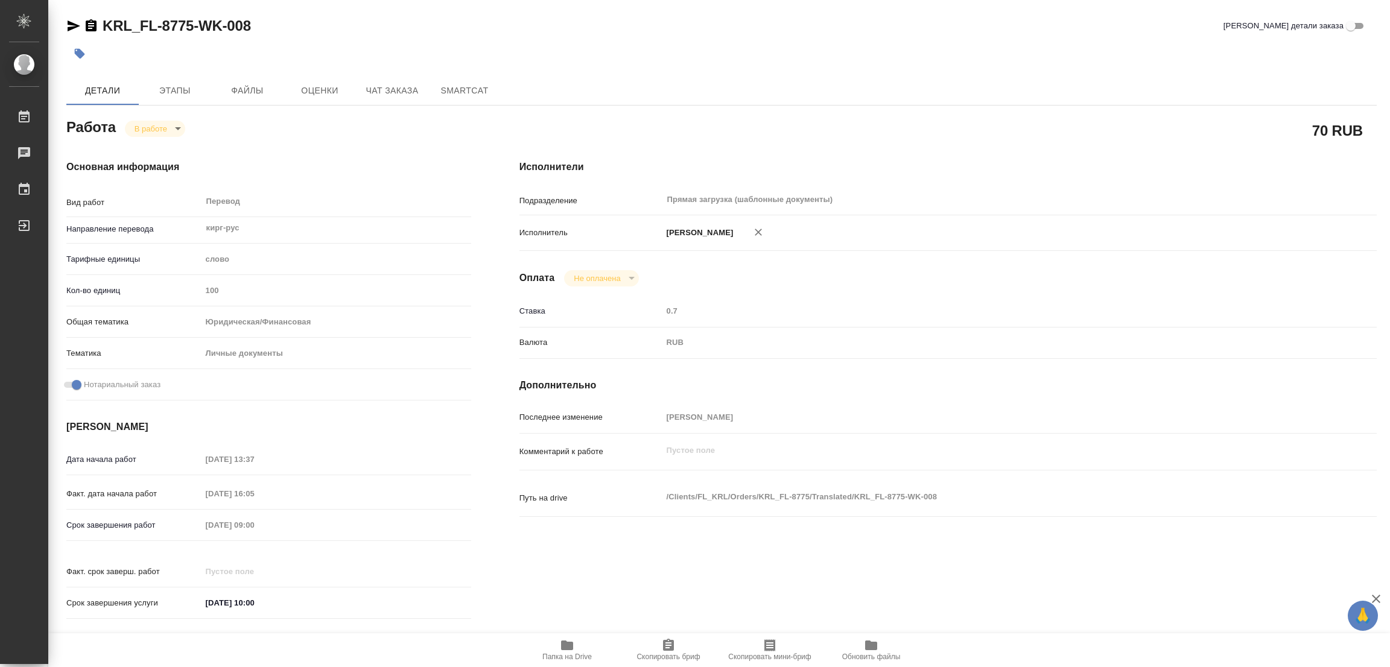
type textarea "x"
click at [168, 92] on span "Этапы" at bounding box center [175, 90] width 58 height 15
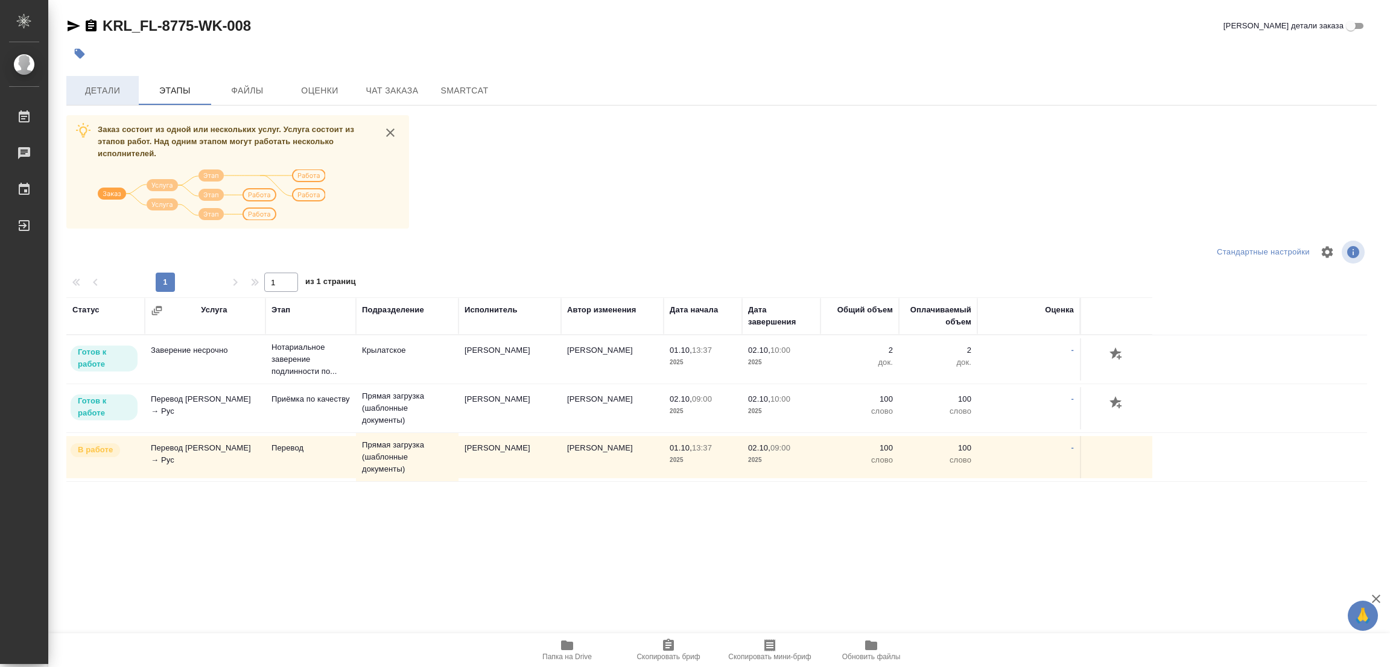
click at [92, 90] on span "Детали" at bounding box center [103, 90] width 58 height 15
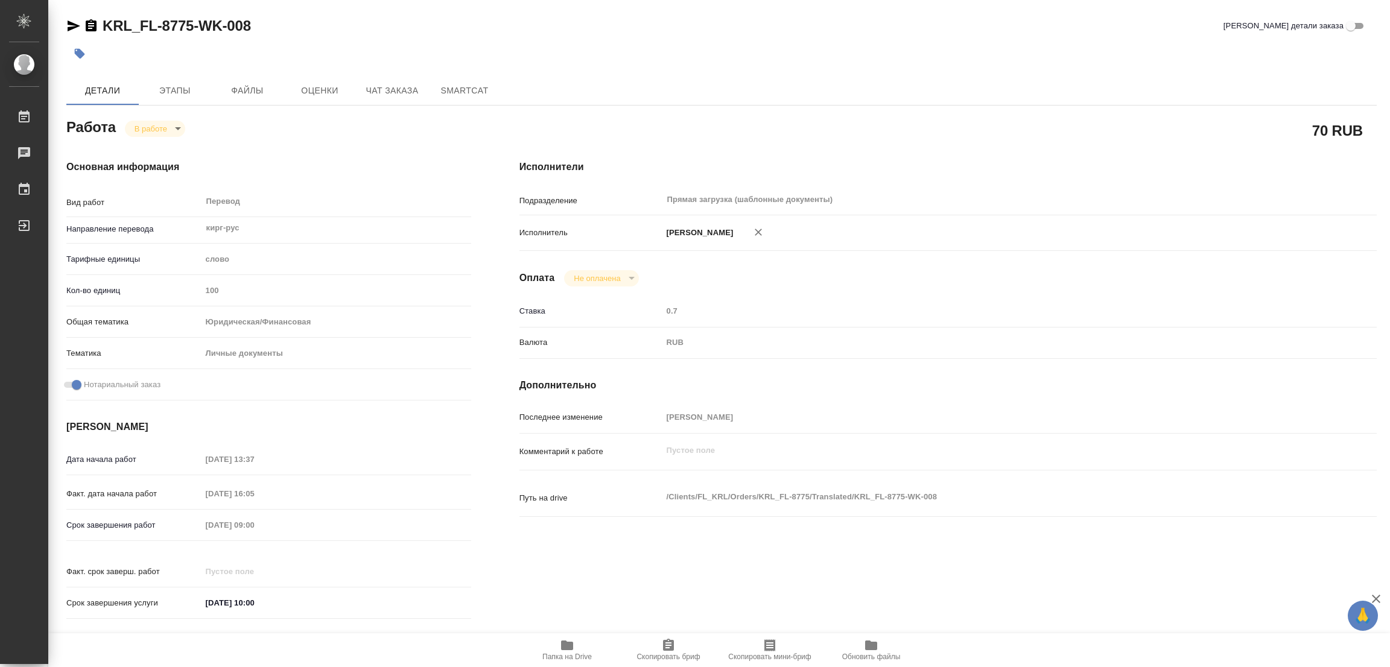
type textarea "x"
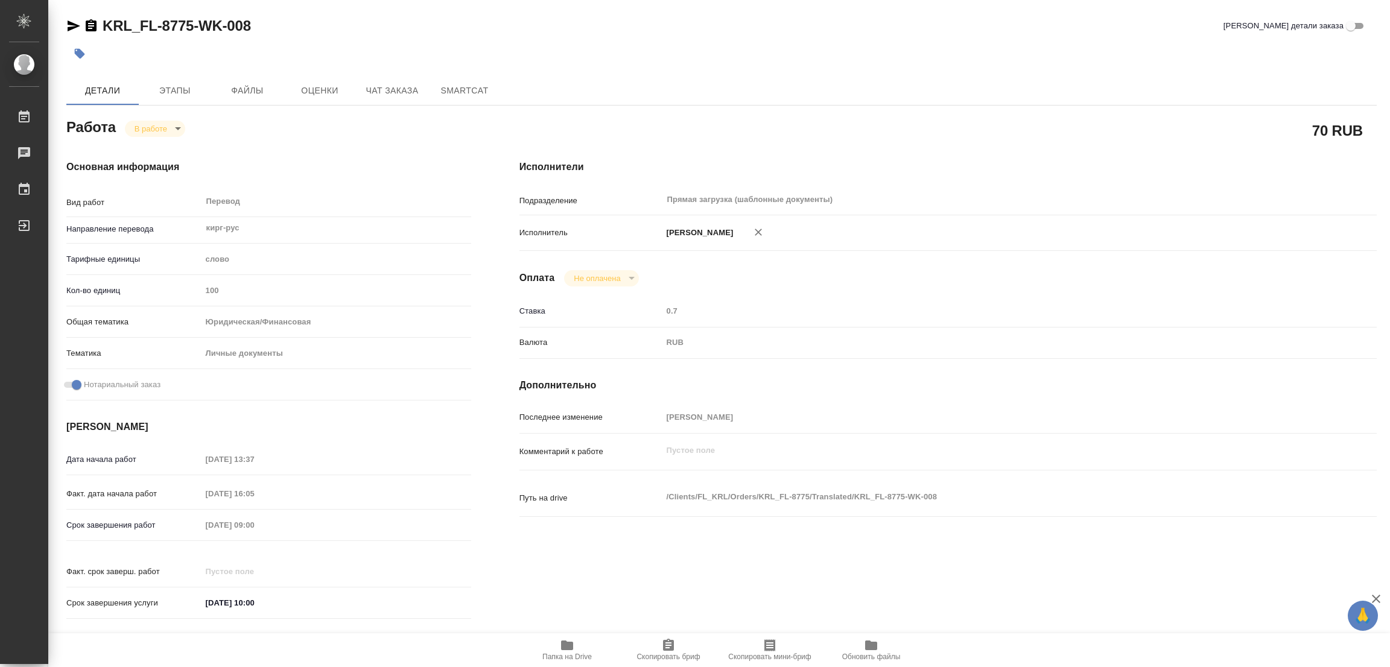
type textarea "x"
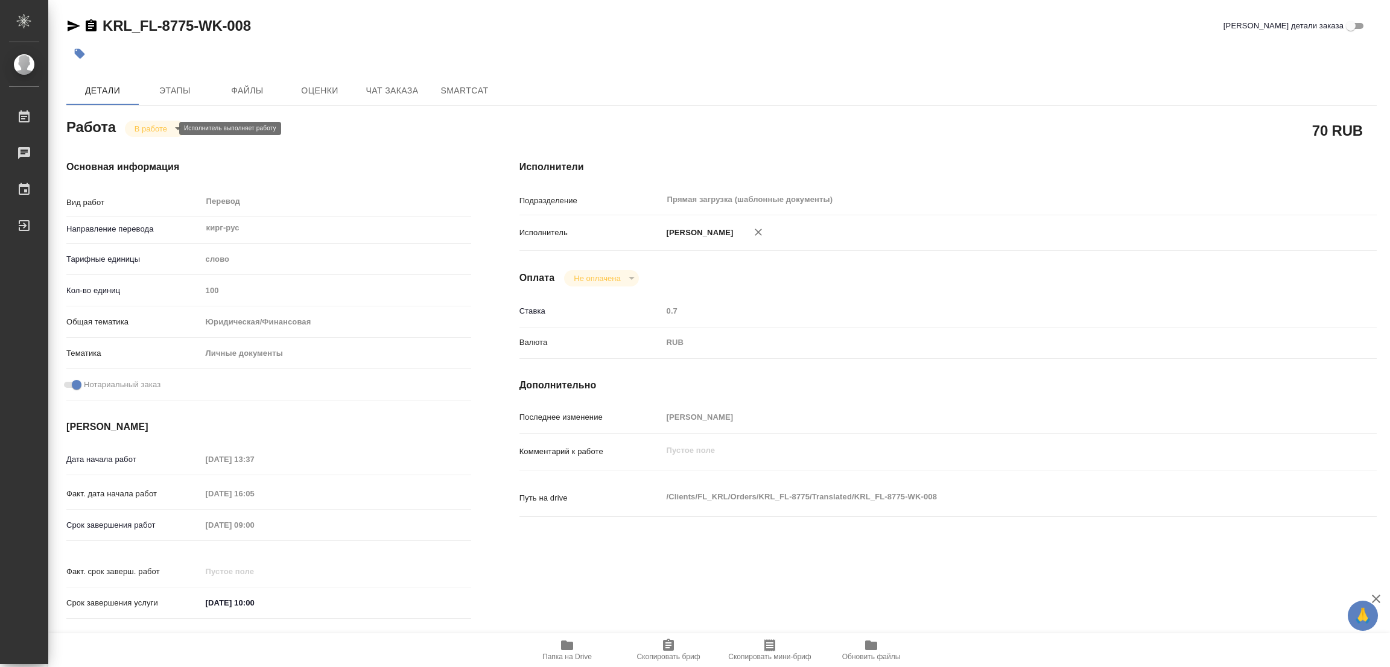
type textarea "x"
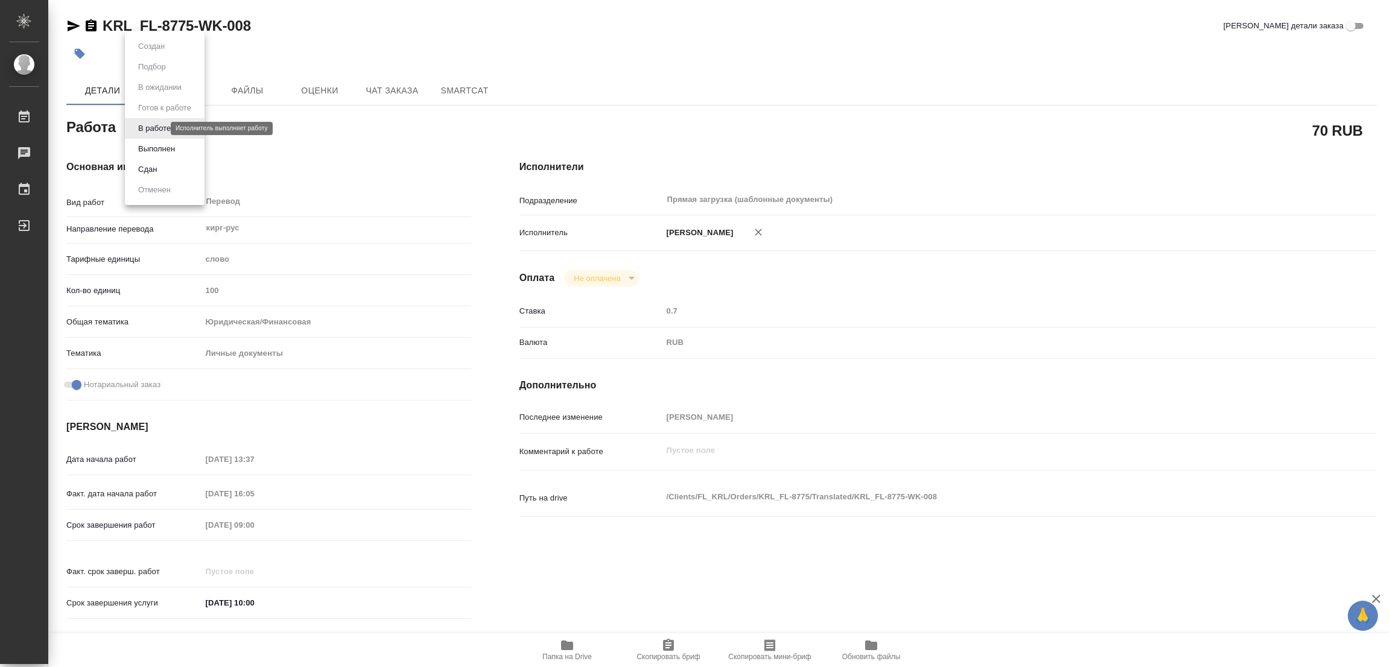
click at [150, 127] on body "🙏 .cls-1 fill:#fff; AWATERA Popova Galina Работы 0 Чаты График Выйти KRL_FL-877…" at bounding box center [695, 333] width 1390 height 667
click at [149, 147] on button "Выполнен" at bounding box center [157, 148] width 44 height 13
type textarea "x"
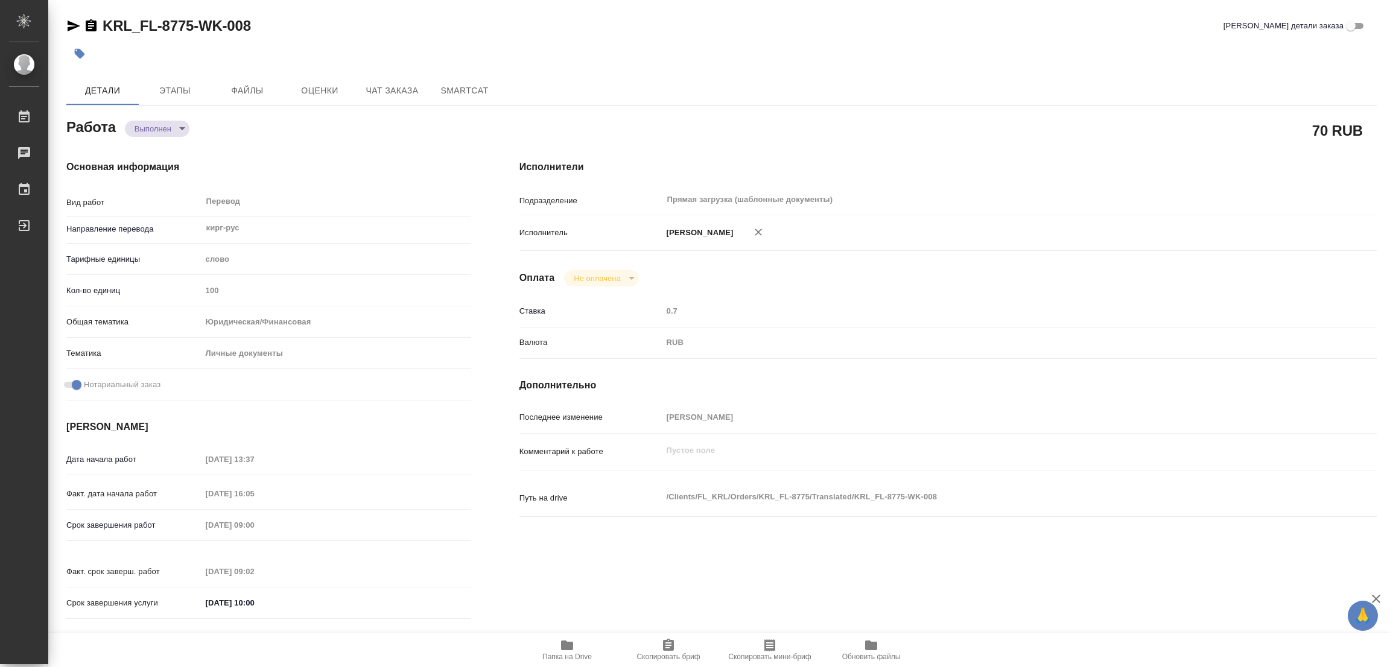
type textarea "x"
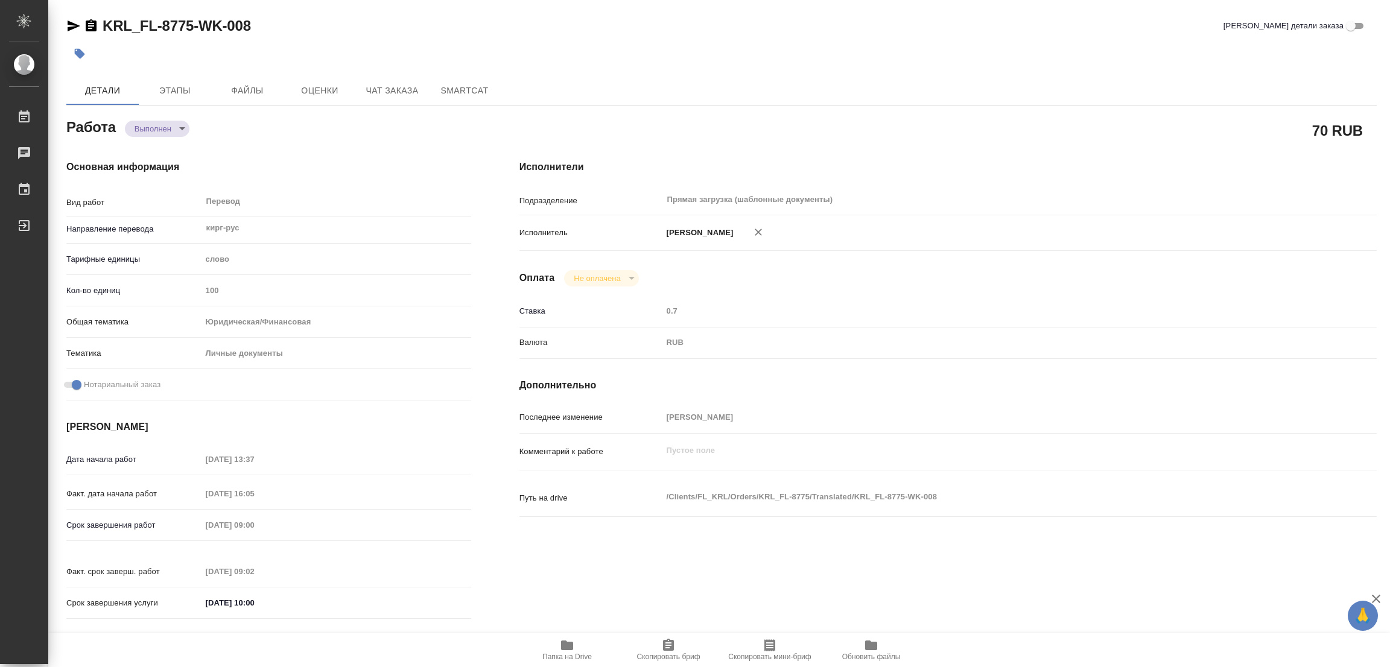
type textarea "x"
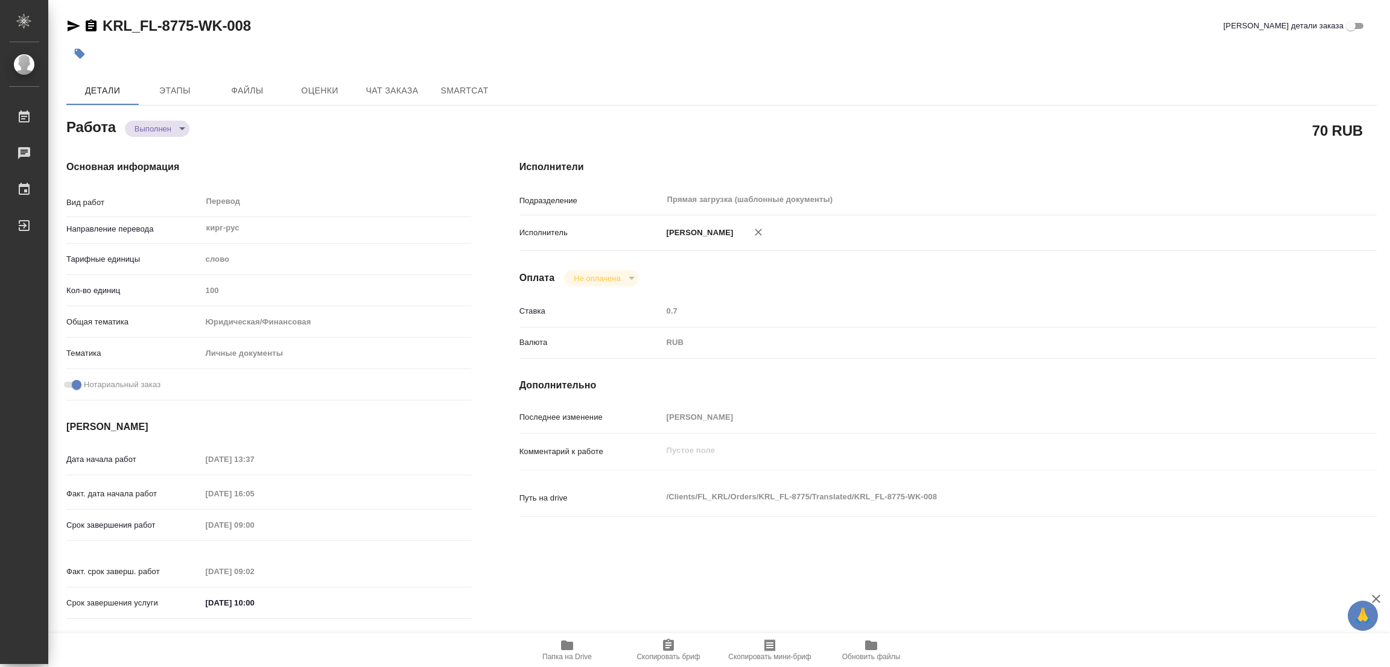
type textarea "x"
click at [82, 52] on icon "button" at bounding box center [80, 54] width 10 height 10
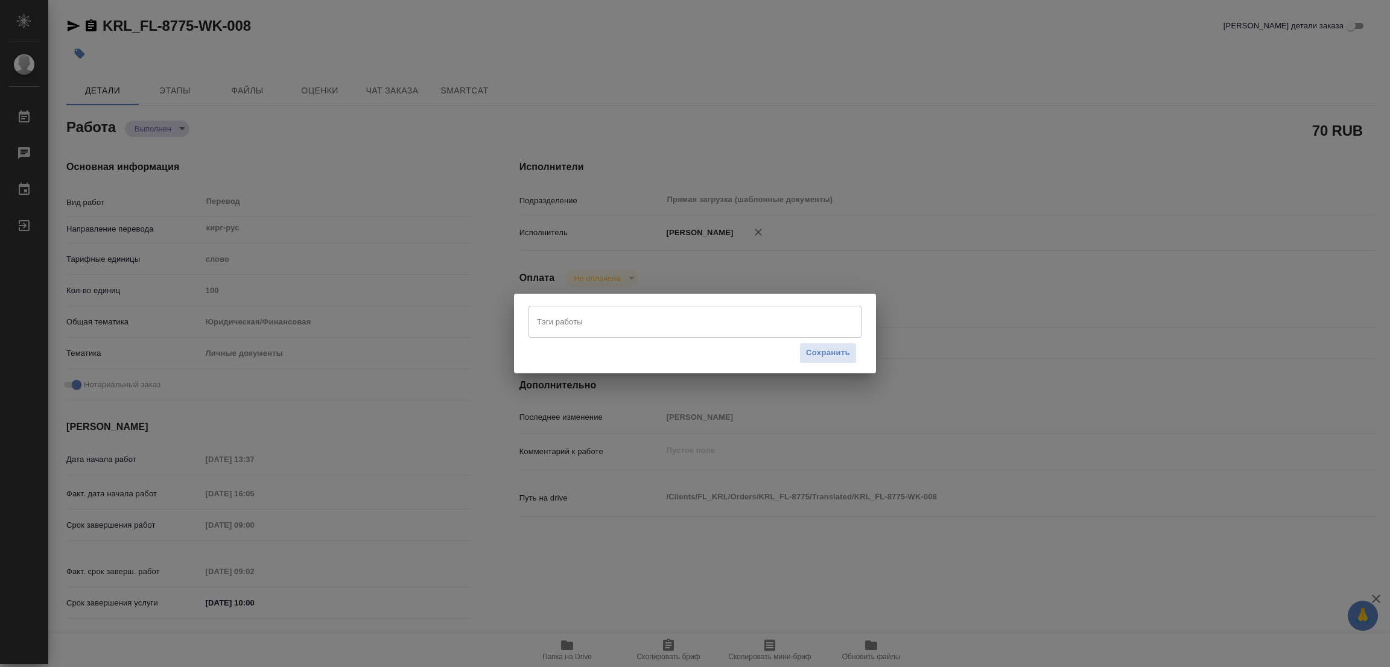
click at [544, 317] on input "Тэги работы" at bounding box center [683, 321] width 299 height 21
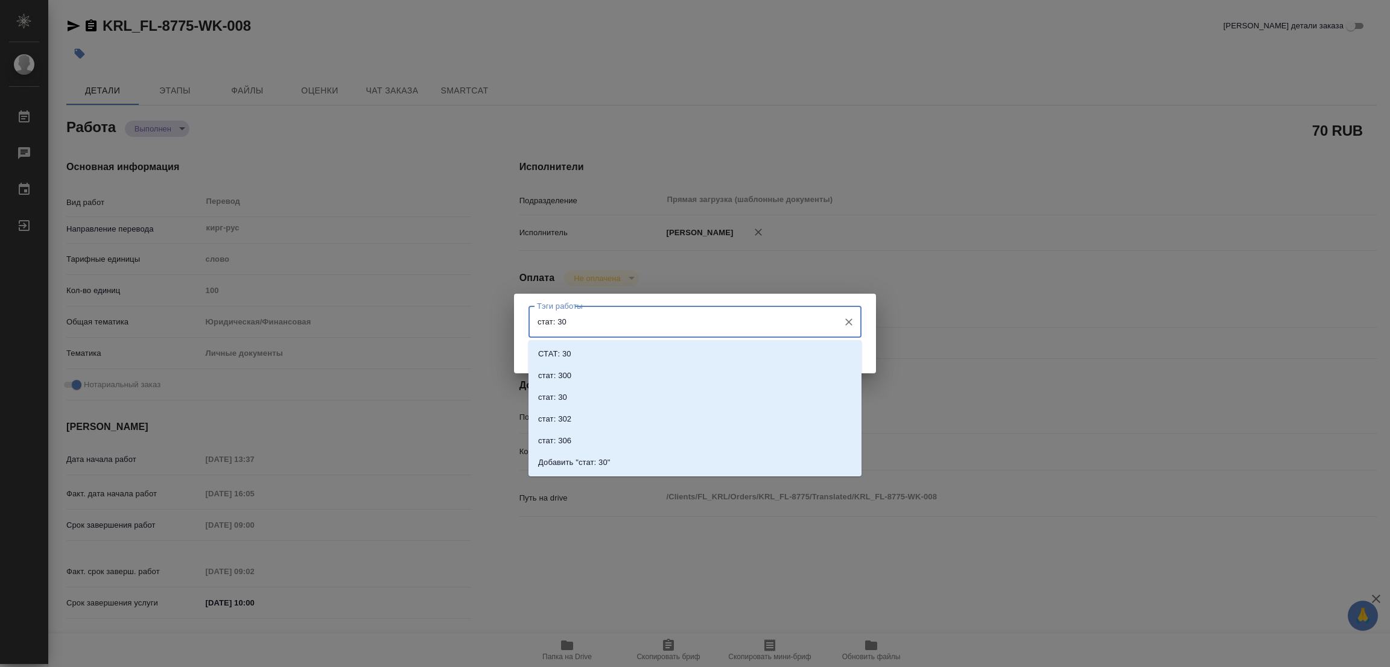
type input "стат: 300"
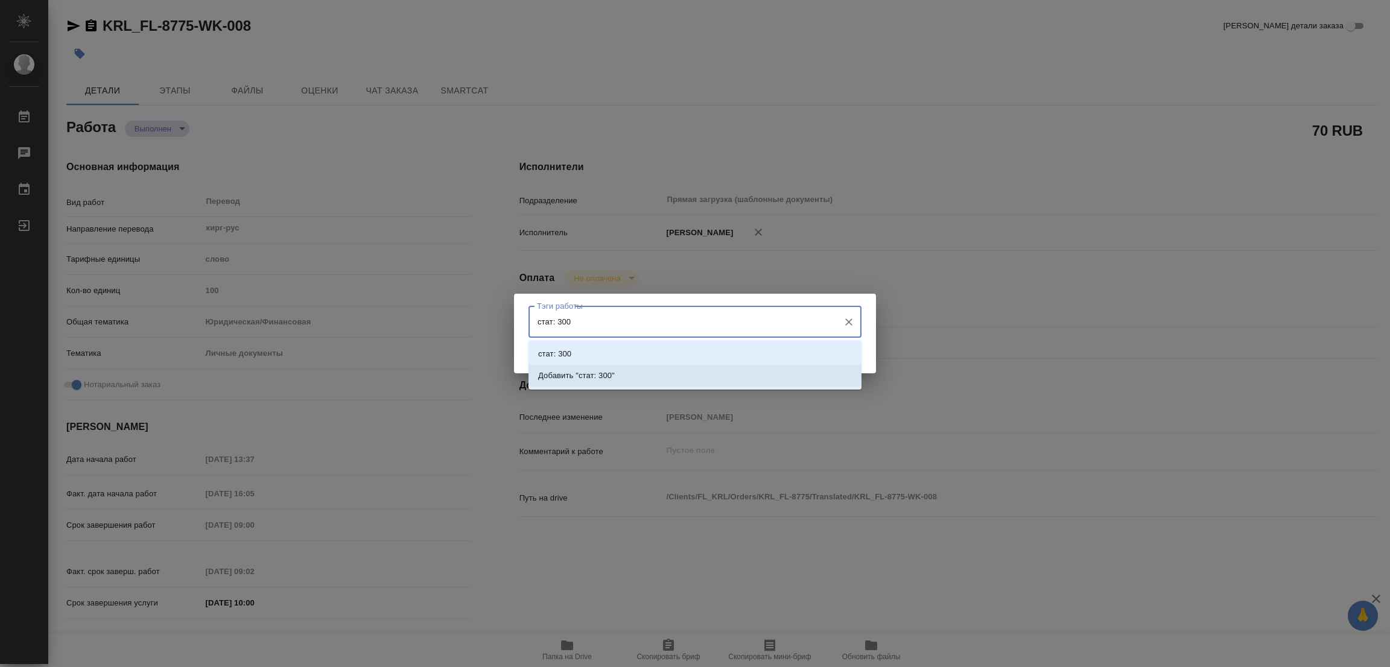
click at [607, 376] on p "Добавить "стат: 300"" at bounding box center [576, 376] width 77 height 12
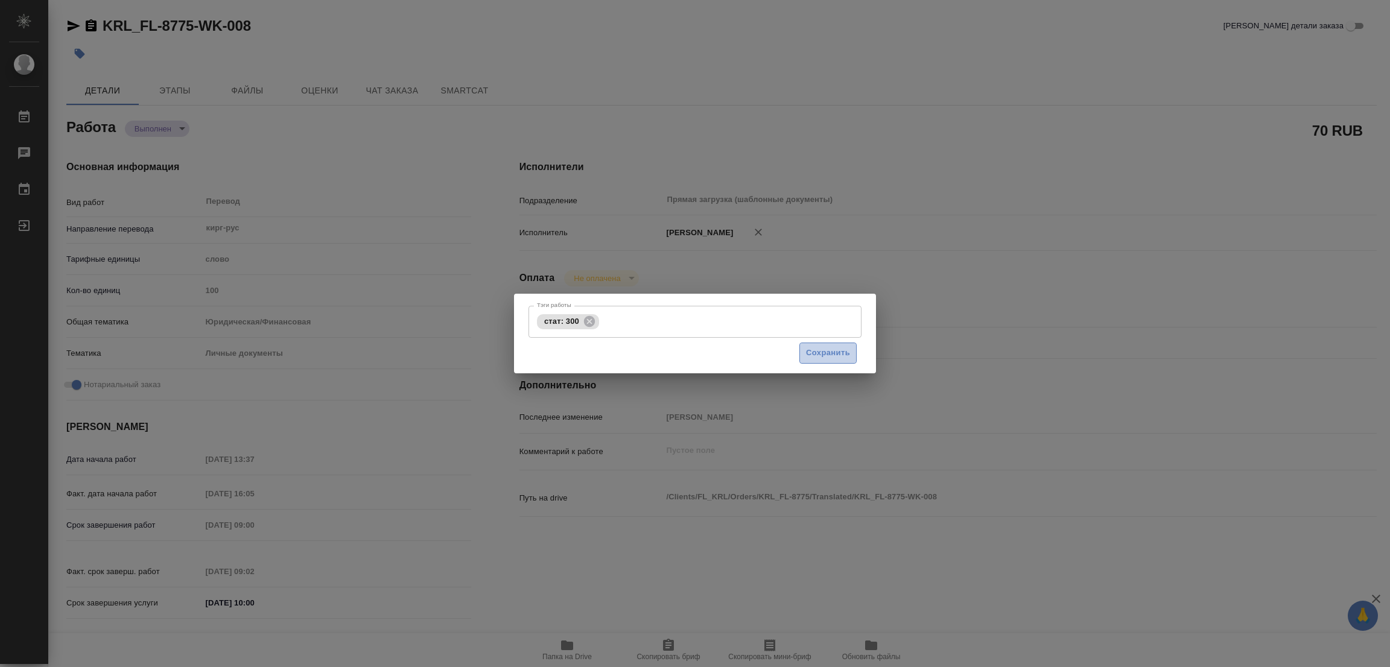
click at [834, 354] on span "Сохранить" at bounding box center [828, 353] width 44 height 14
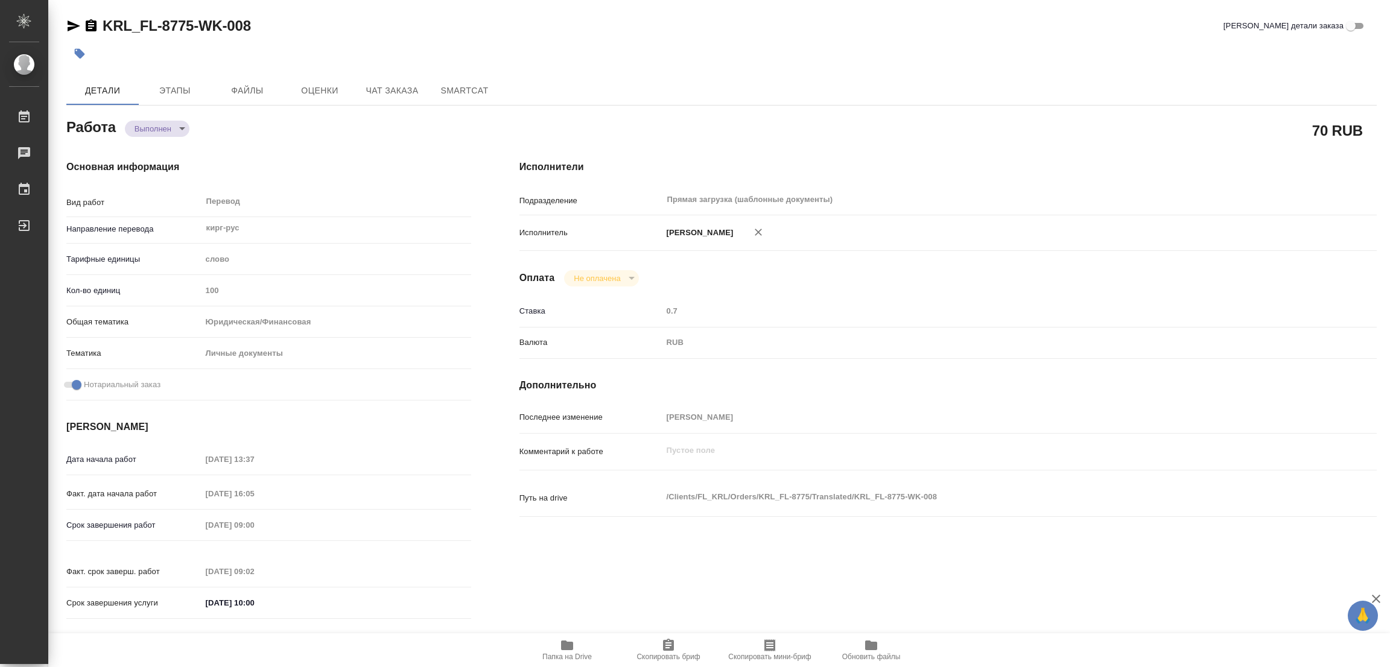
type input "completed"
type textarea "Перевод"
type textarea "x"
type input "кирг-рус"
type input "5a8b1489cc6b4906c91bfd90"
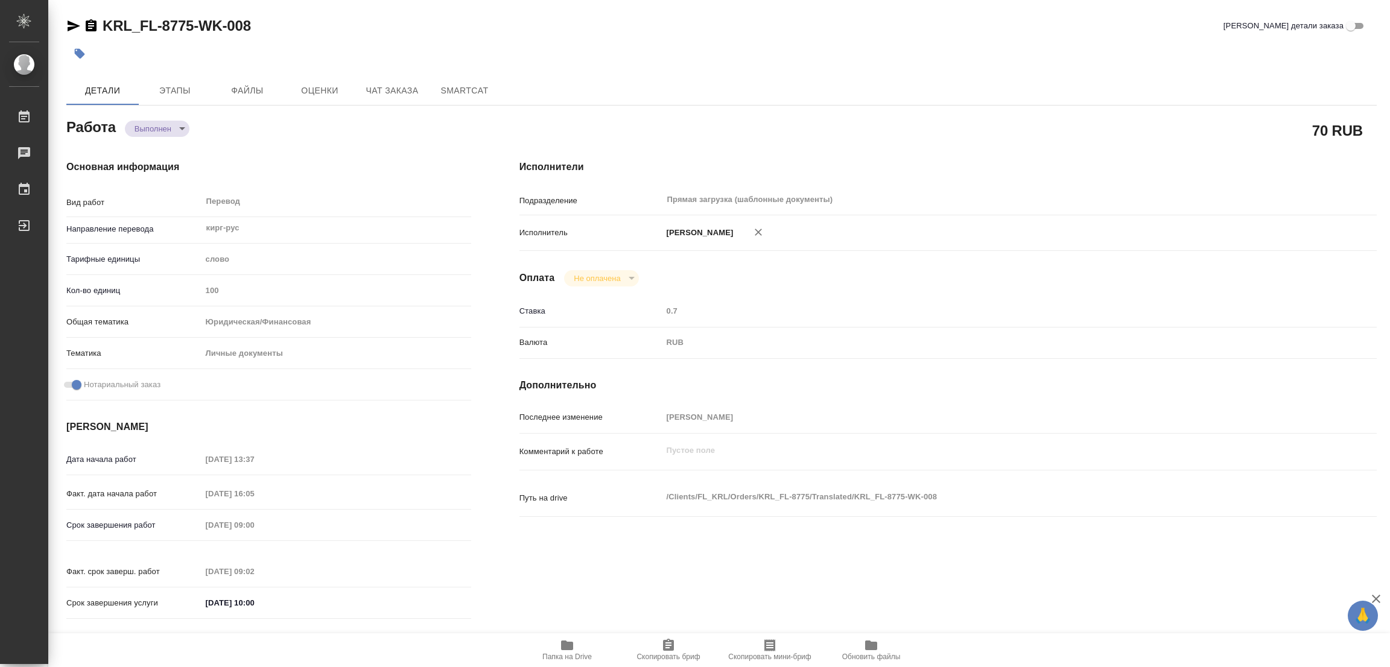
type input "100"
type input "yr-fn"
type input "5a8b8b956a9677013d343cfe"
checkbox input "true"
type input "01.10.2025 13:37"
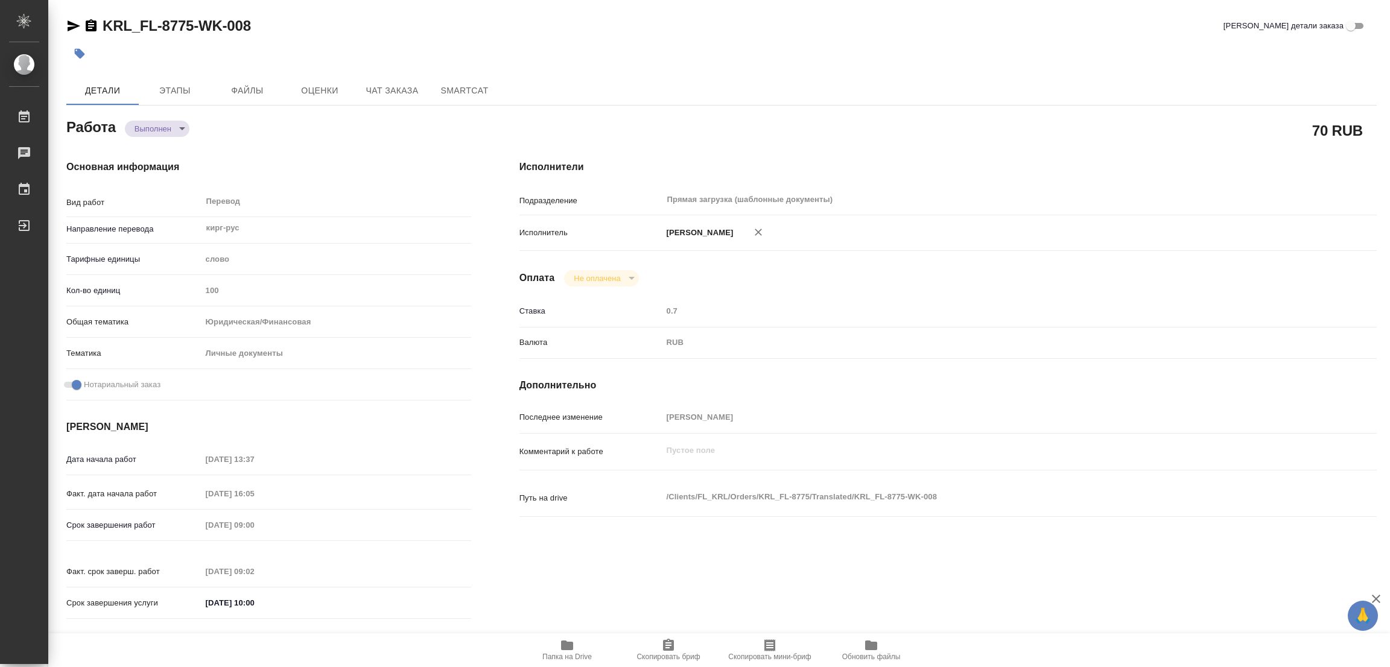
type input "01.10.2025 16:05"
type input "[DATE] 09:00"
type input "02.10.2025 09:02"
type input "[DATE] 10:00"
type input "Прямая загрузка (шаблонные документы)"
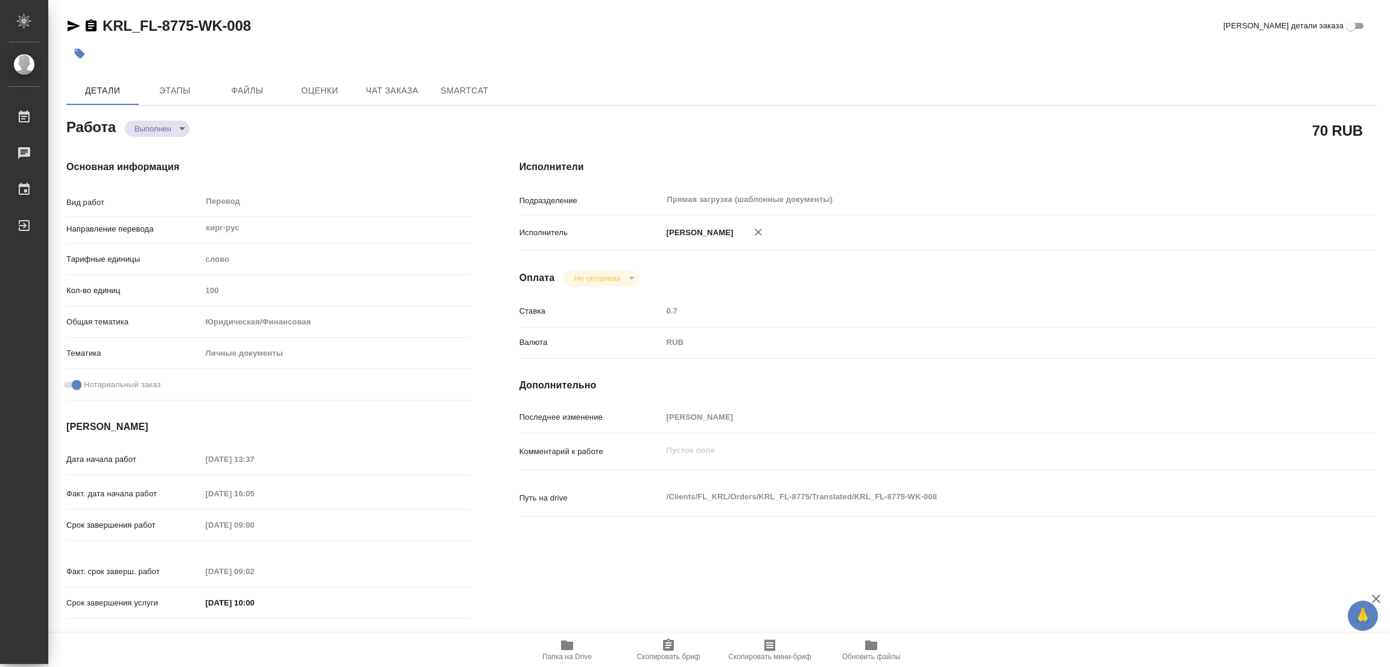
type input "notPayed"
type input "0.7"
type input "RUB"
type input "[PERSON_NAME] [PERSON_NAME]"
type textarea "x"
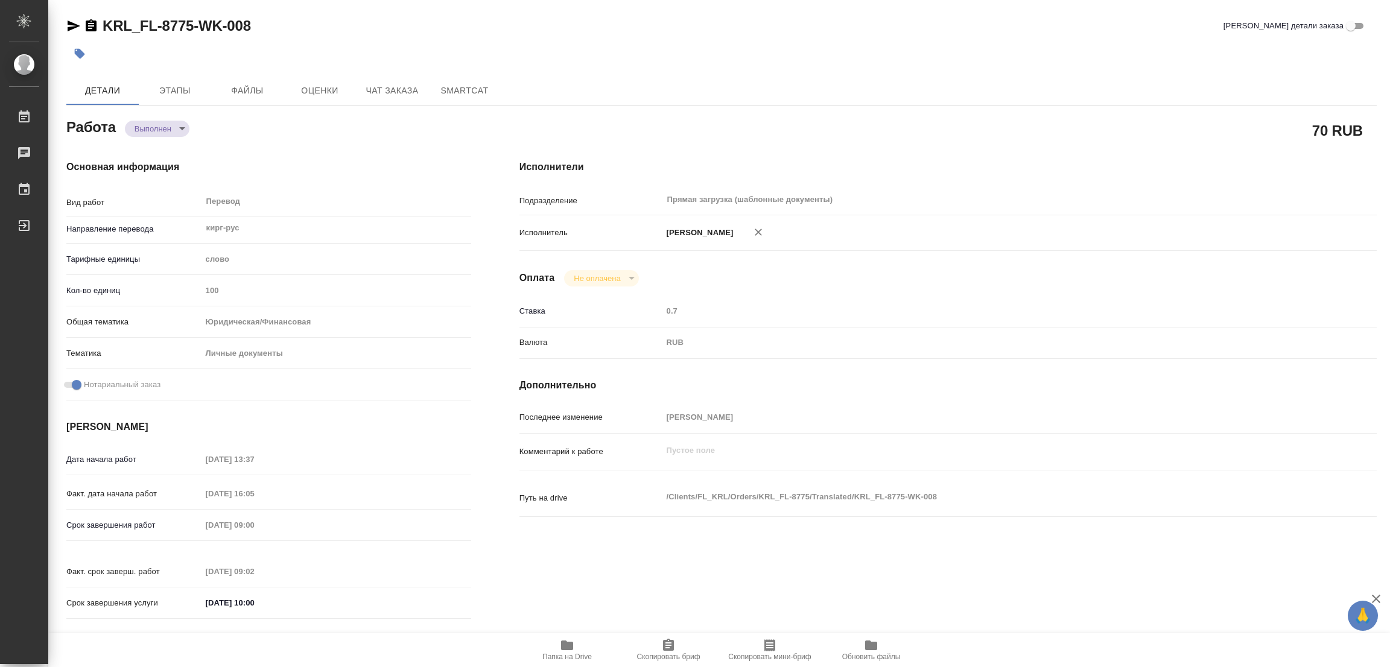
type textarea "/Clients/FL_KRL/Orders/KRL_FL-8775/Translated/KRL_FL-8775-WK-008"
type textarea "x"
type input "KRL_FL-8775"
type input "Перевод Стандарт"
type input "Постредактура машинного перевода, Корректура, Редактура, Приёмка по качеству, П…"
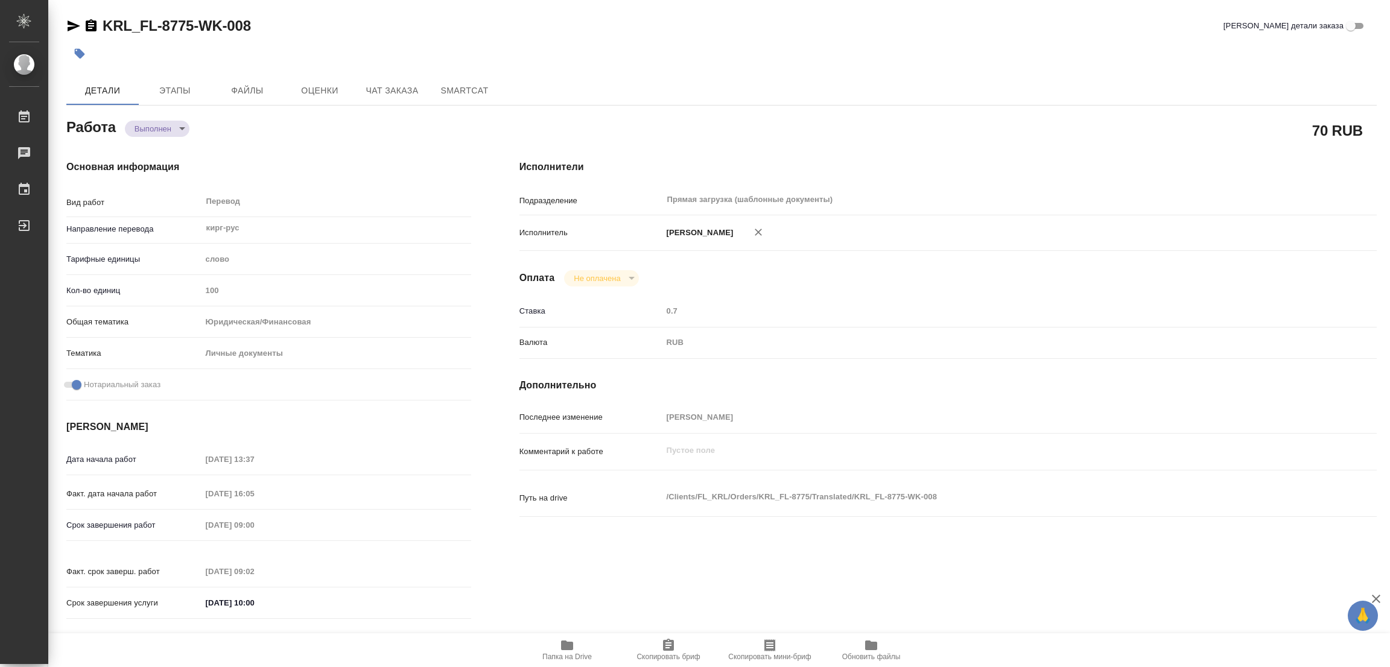
type input "Касымов Тимур"
type input "/Clients/FL_KRL/Orders/KRL_FL-8775"
type textarea "x"
type textarea "НОТ Кыргыз. Респ. Гражданство \ Сахарово. НУжен перевод с кирг + перенабор русс…"
type textarea "x"
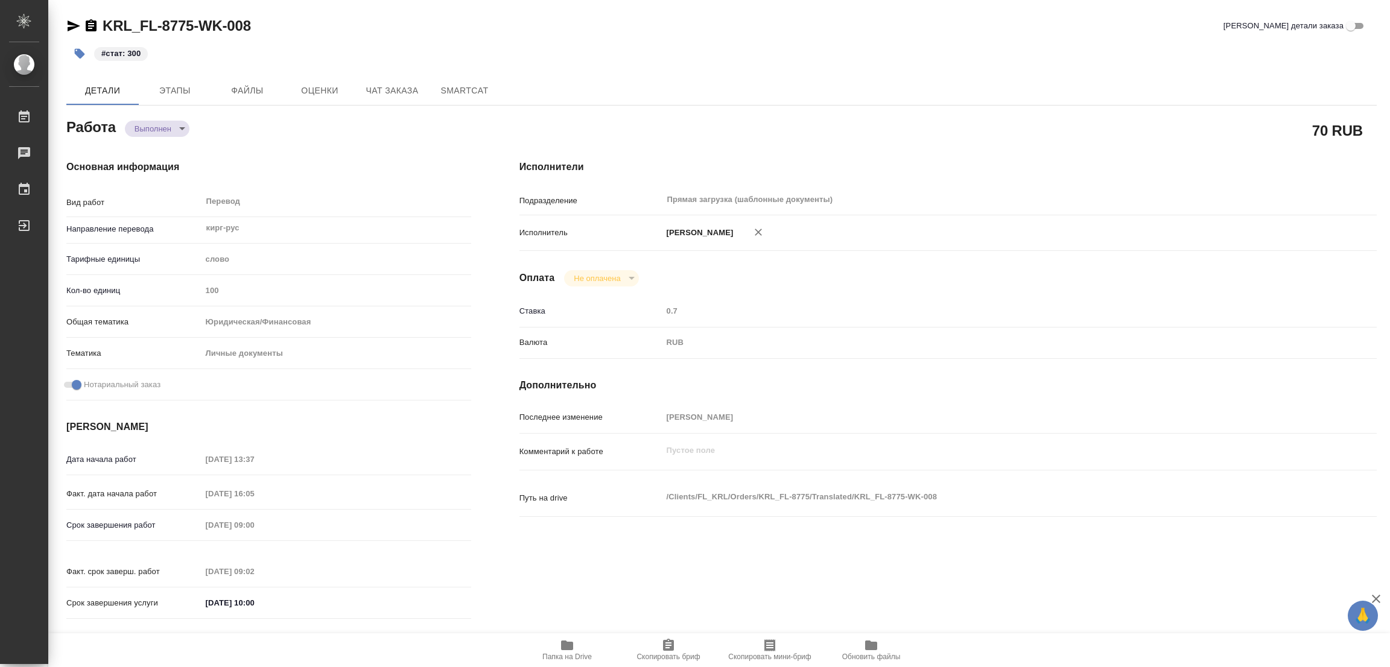
type textarea "x"
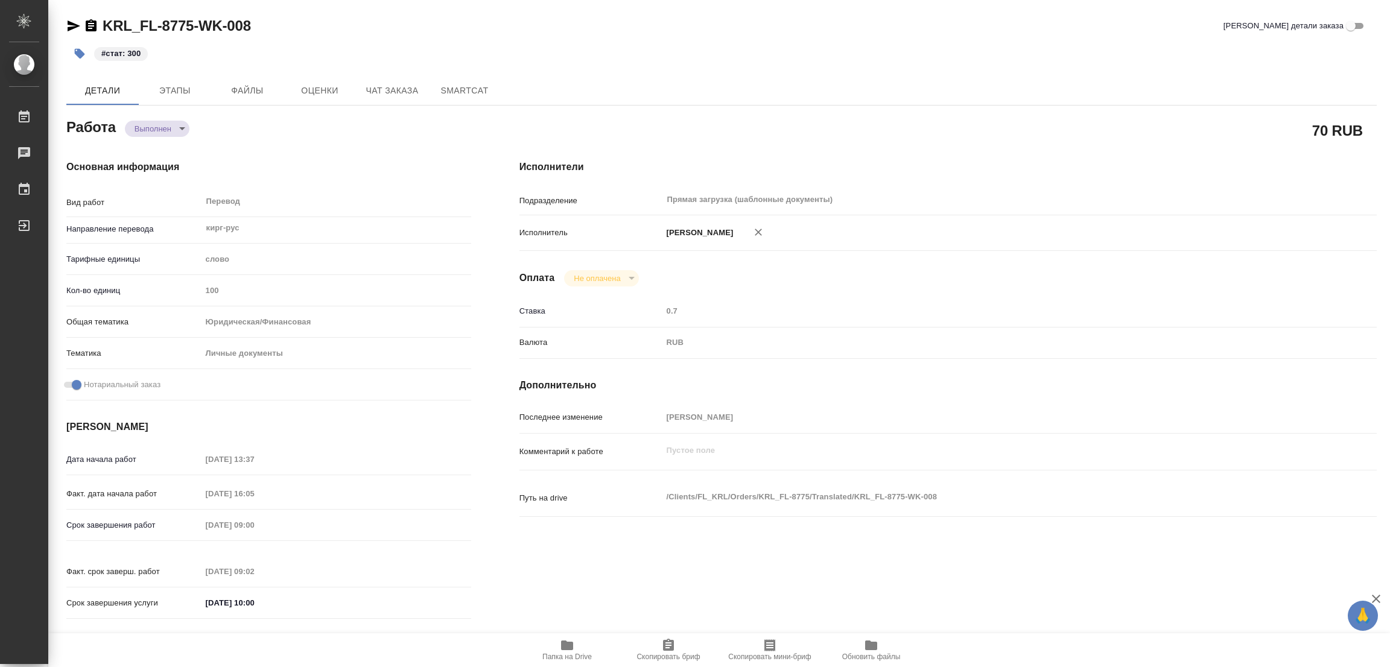
type textarea "x"
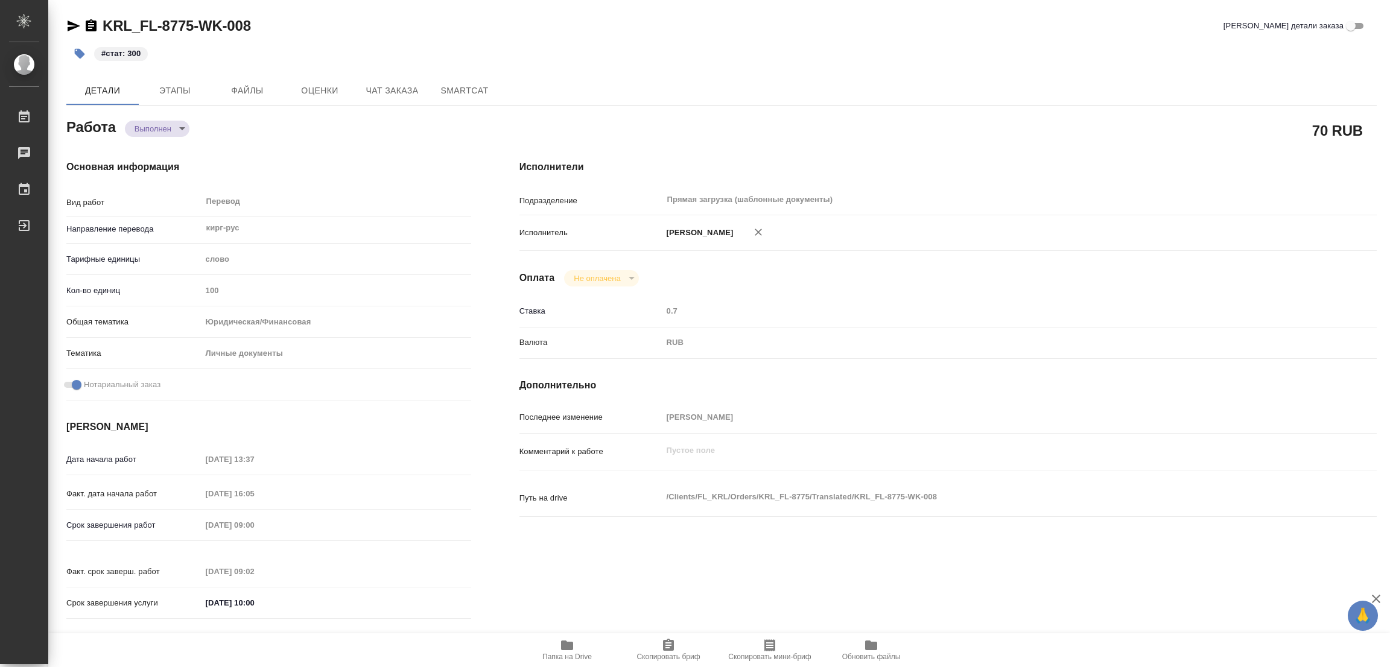
type textarea "x"
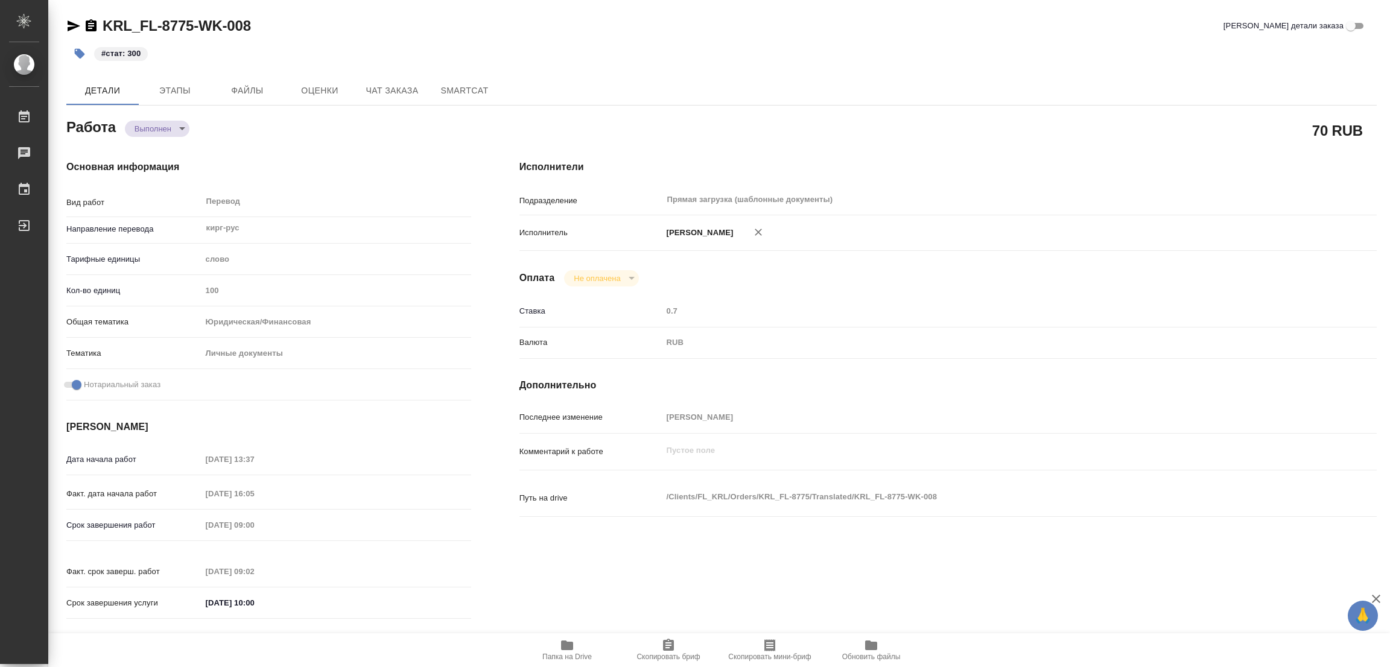
type textarea "x"
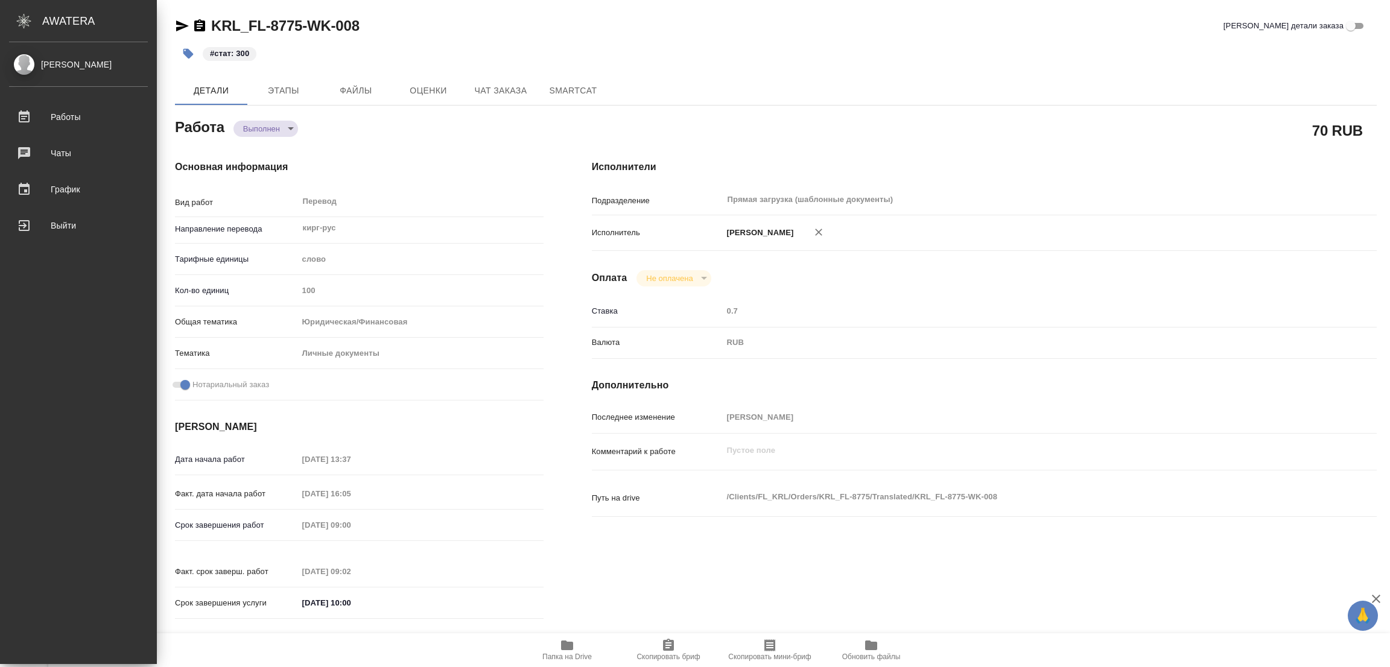
type textarea "x"
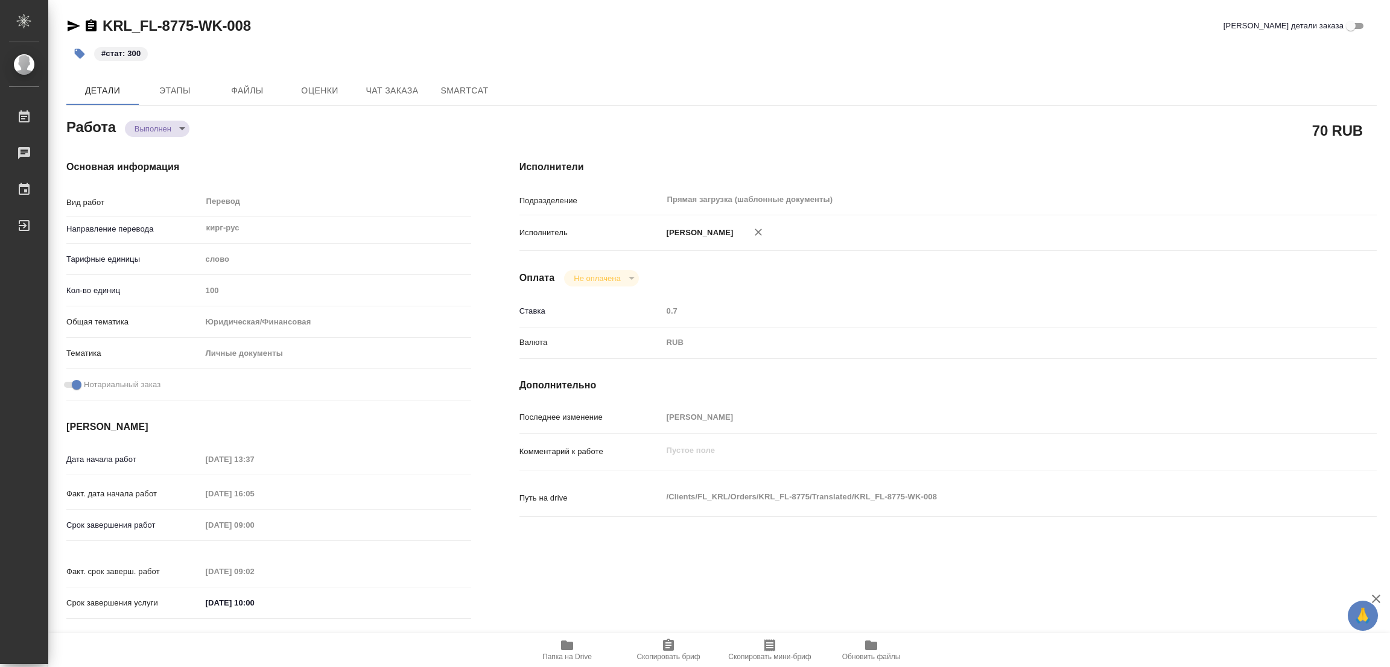
type textarea "x"
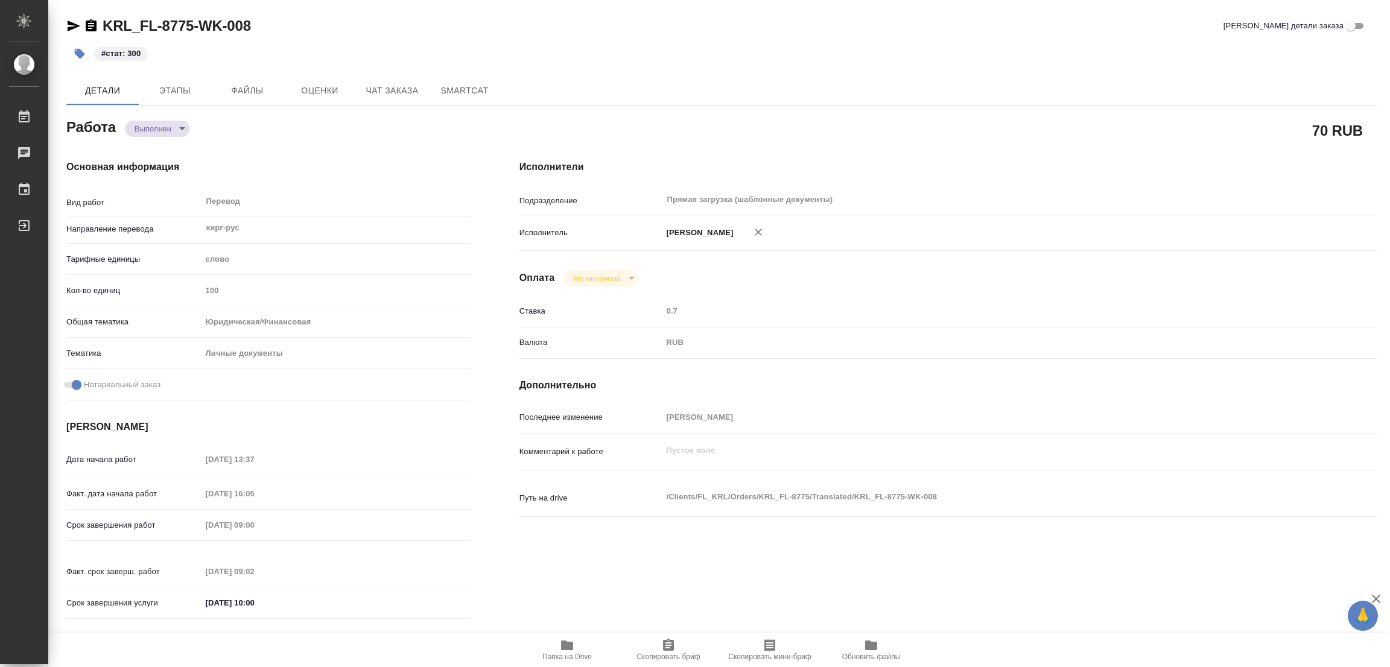
type textarea "x"
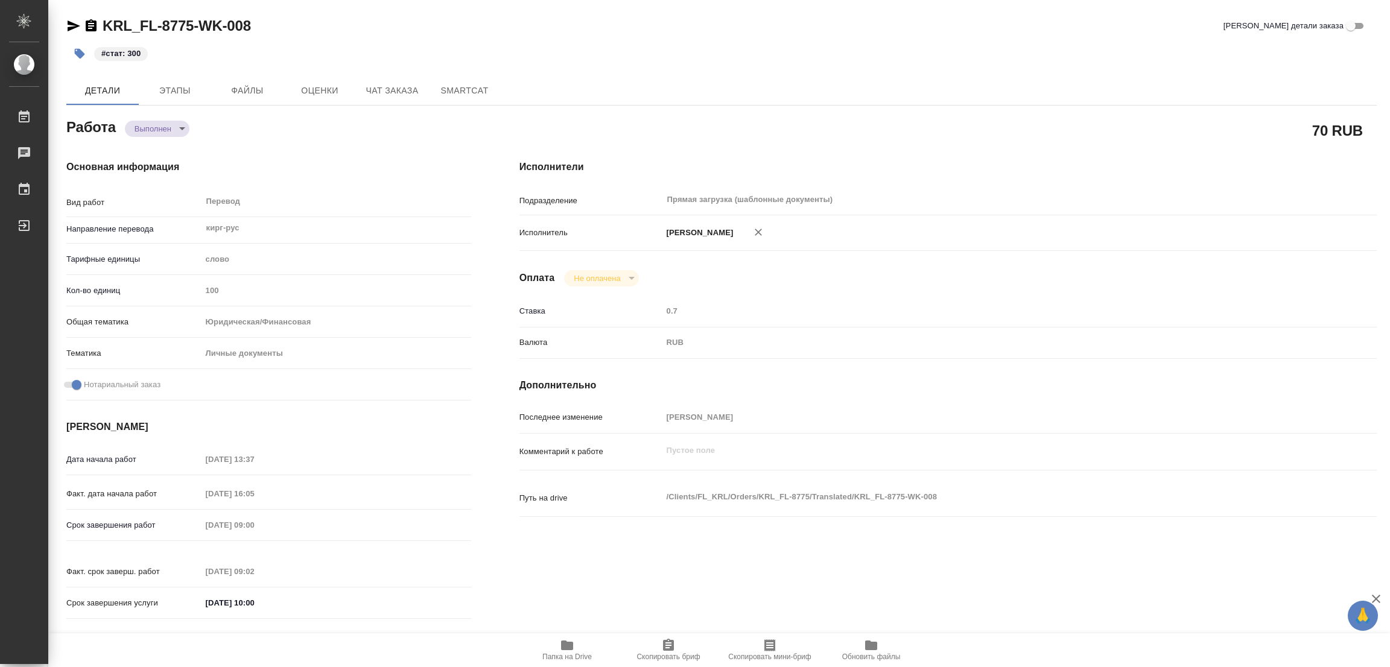
click at [701, 27] on div "KRL_FL-8775-WK-008 Кратко детали заказа" at bounding box center [721, 25] width 1310 height 19
type textarea "x"
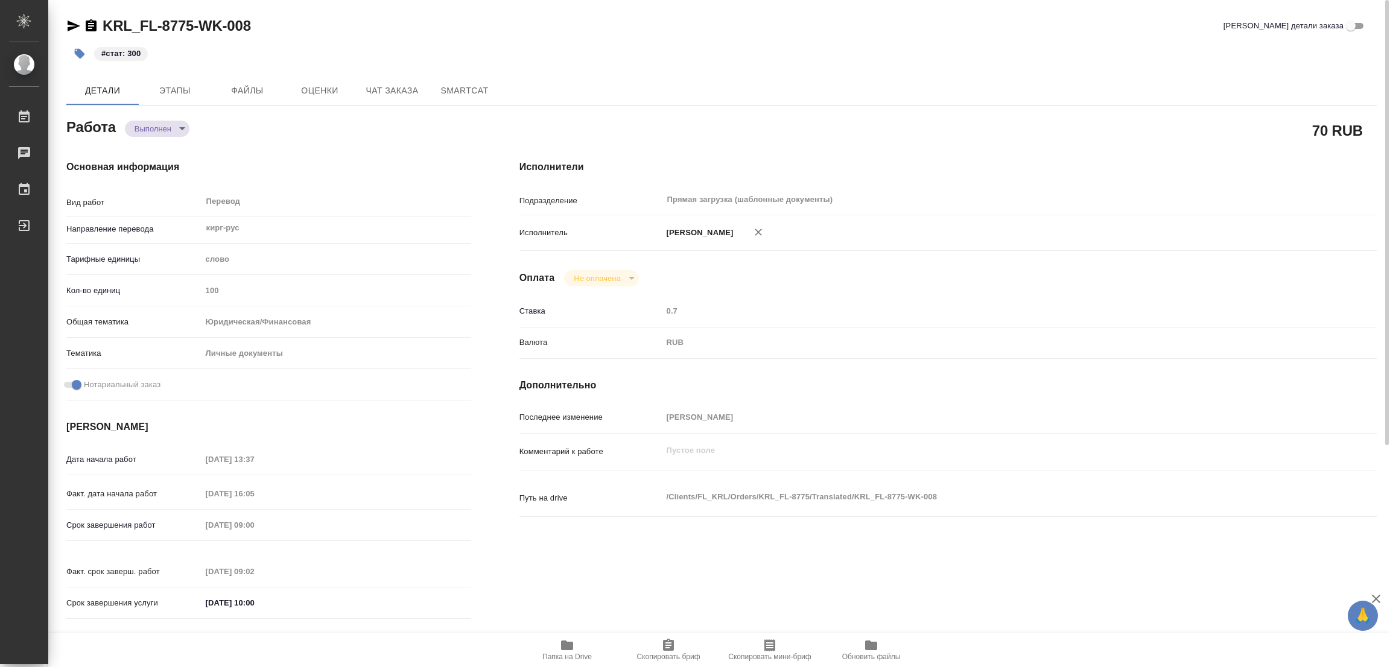
type textarea "x"
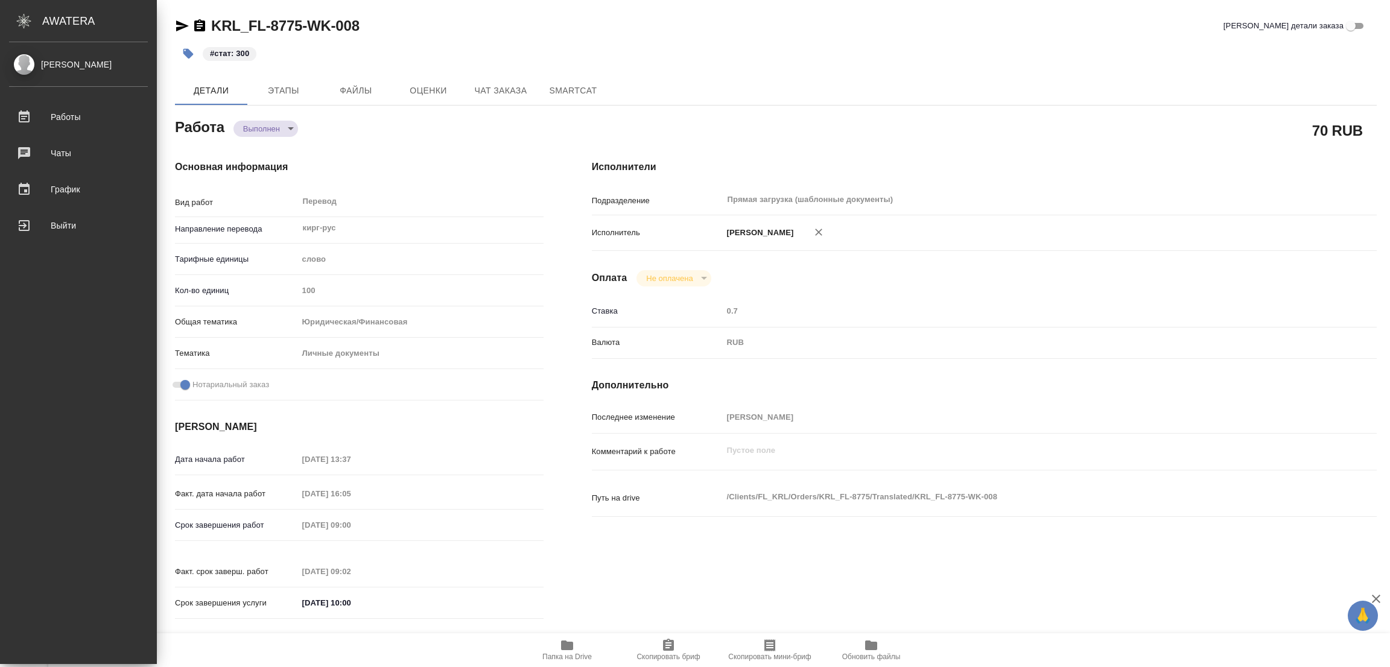
type textarea "x"
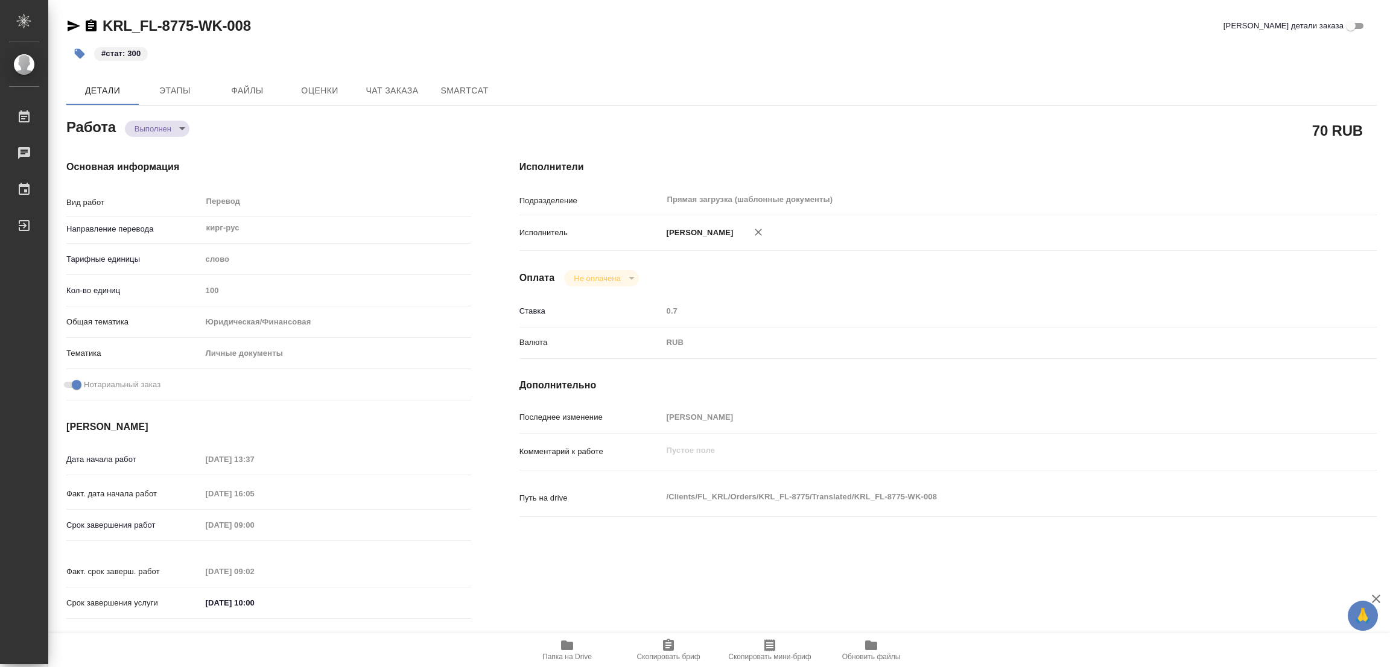
type textarea "x"
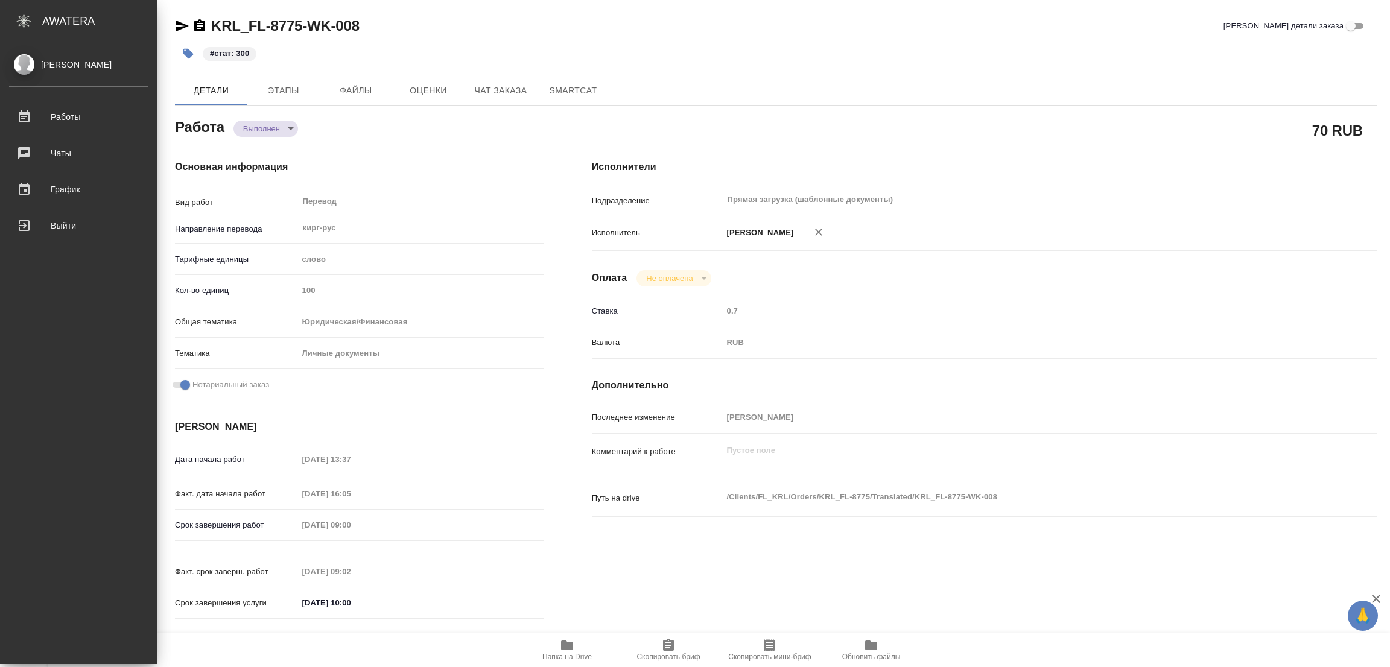
type textarea "x"
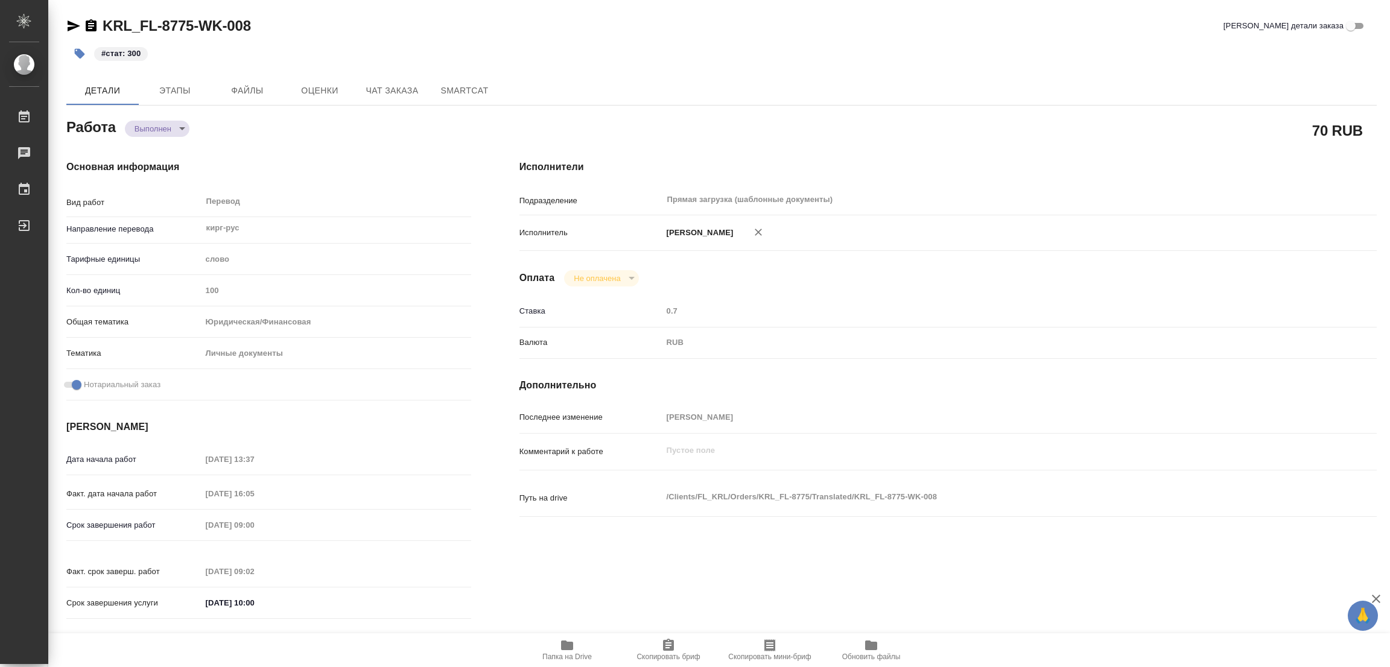
click at [934, 41] on div "#стат: 300" at bounding box center [721, 53] width 1310 height 27
click at [562, 34] on div "KRL_FL-8775-WK-008 Кратко детали заказа" at bounding box center [721, 25] width 1310 height 19
click at [469, 37] on div "KRL_FL-8775-WK-008 Кратко детали заказа" at bounding box center [721, 28] width 1310 height 24
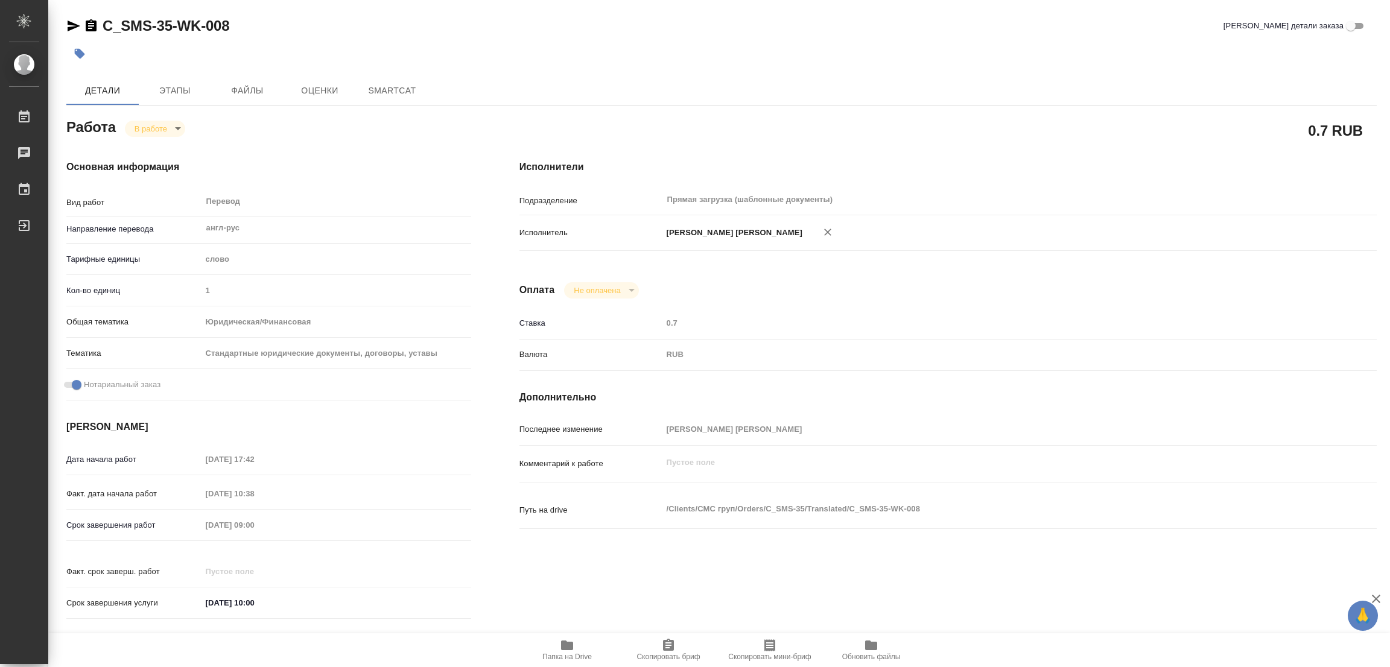
type textarea "x"
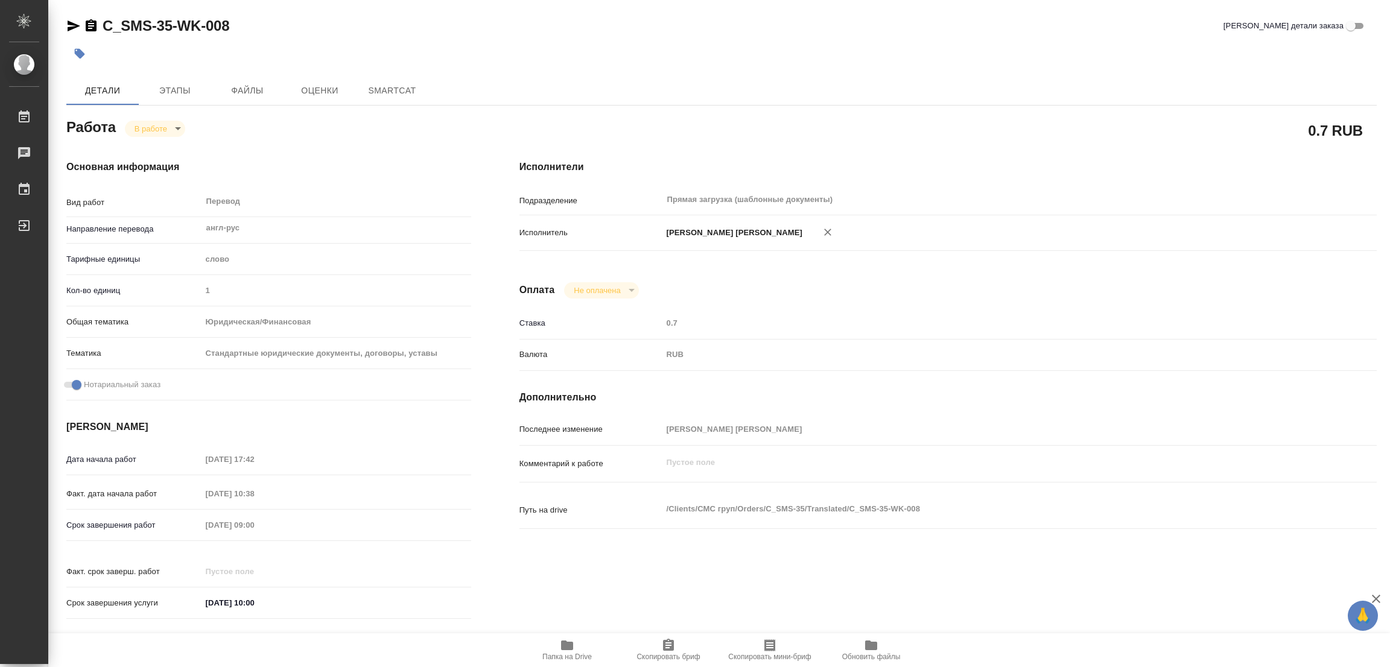
type textarea "x"
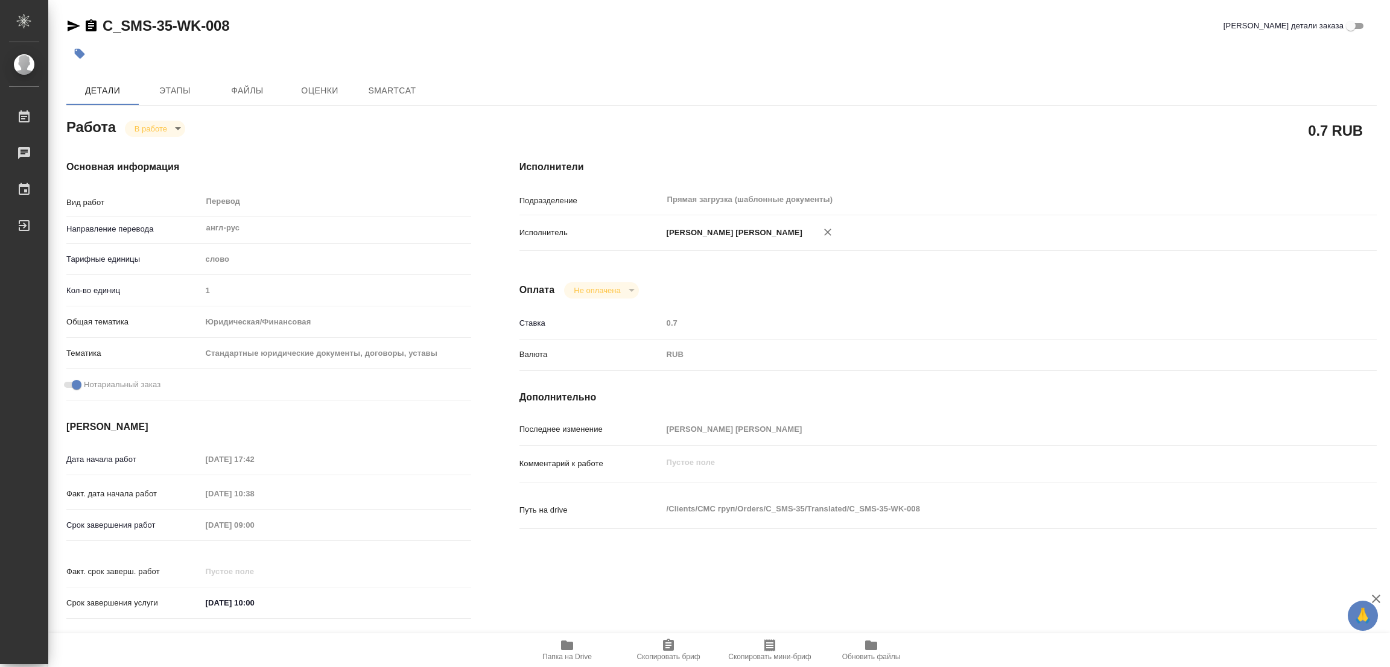
type textarea "x"
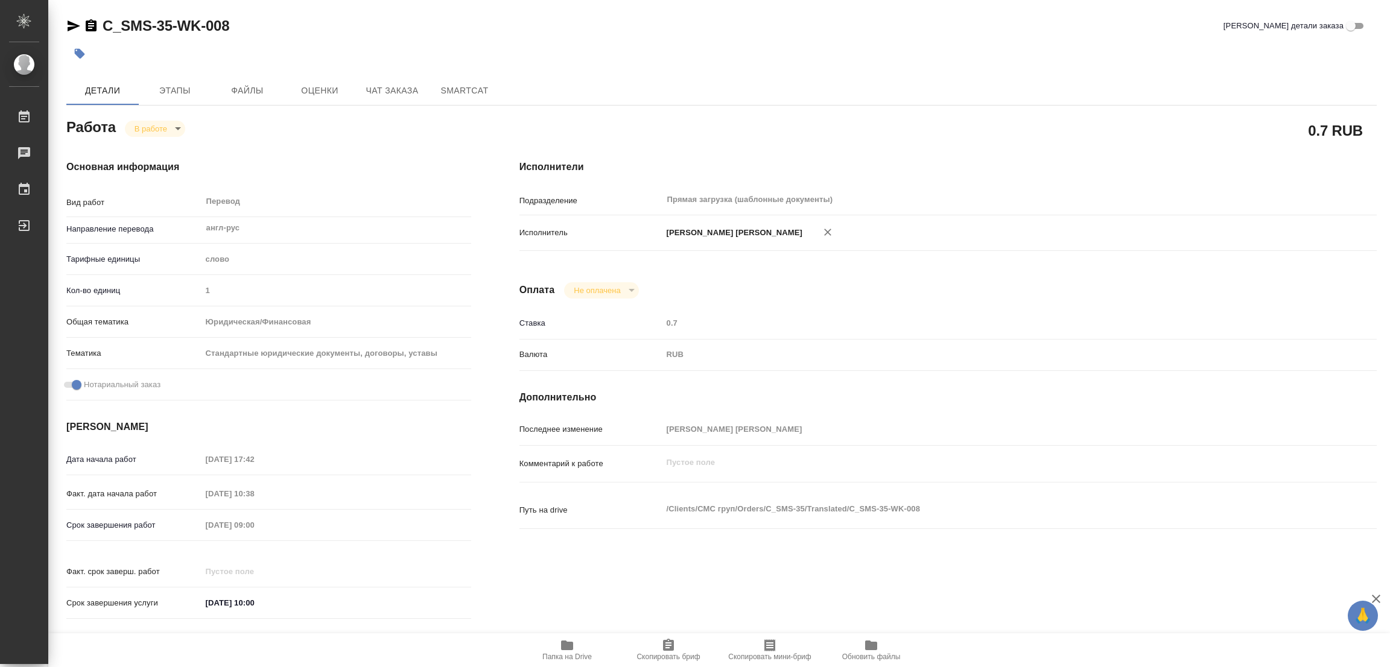
type textarea "x"
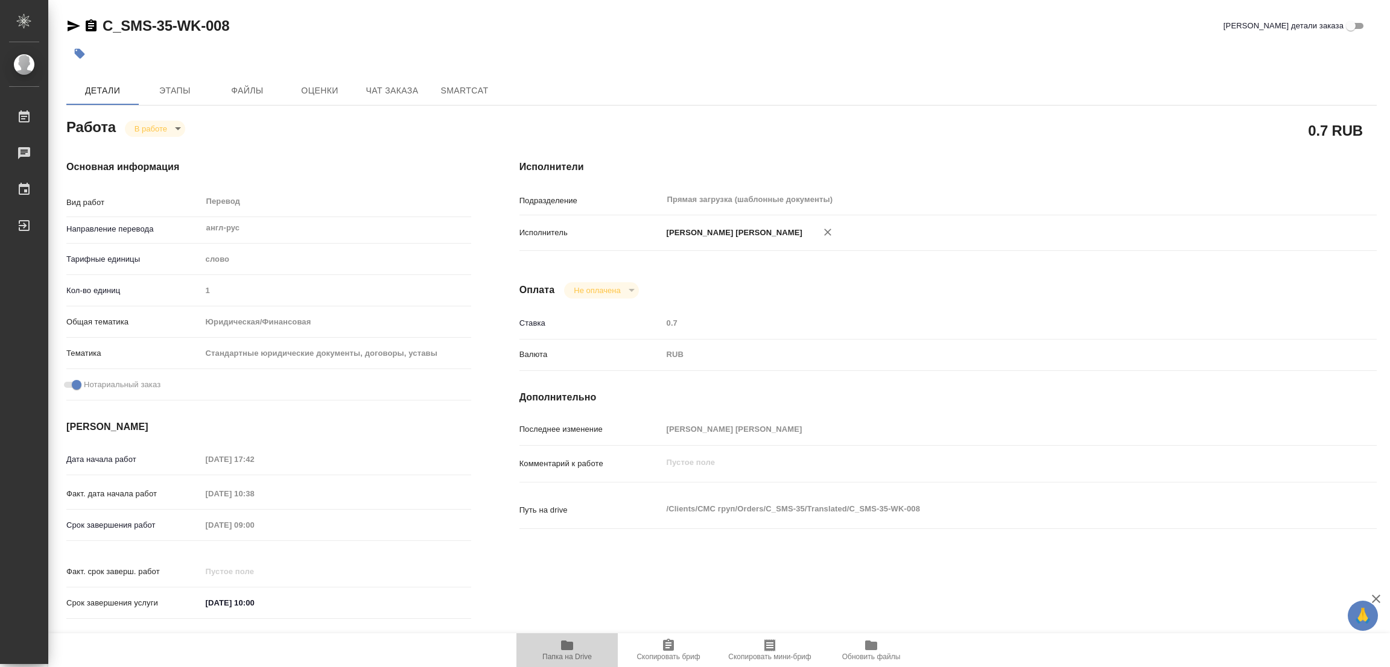
click at [572, 645] on icon "button" at bounding box center [567, 646] width 12 height 10
type textarea "x"
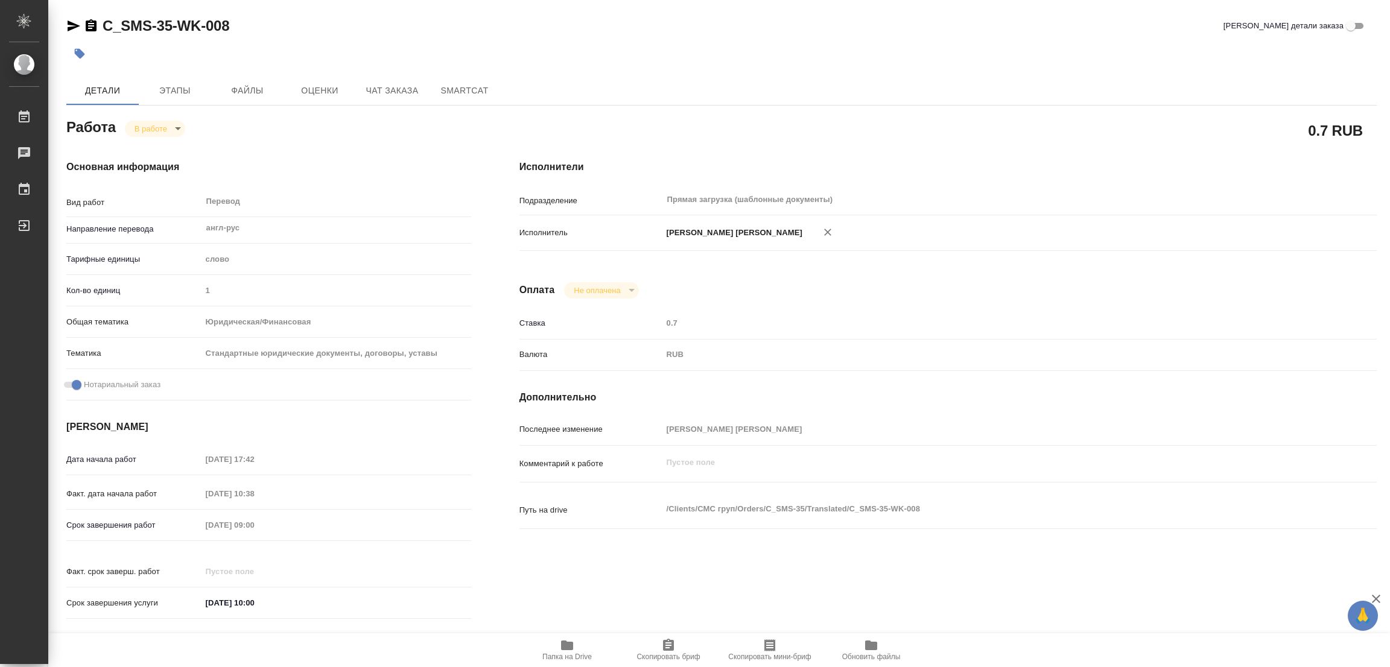
type textarea "x"
click at [171, 89] on span "Этапы" at bounding box center [175, 90] width 58 height 15
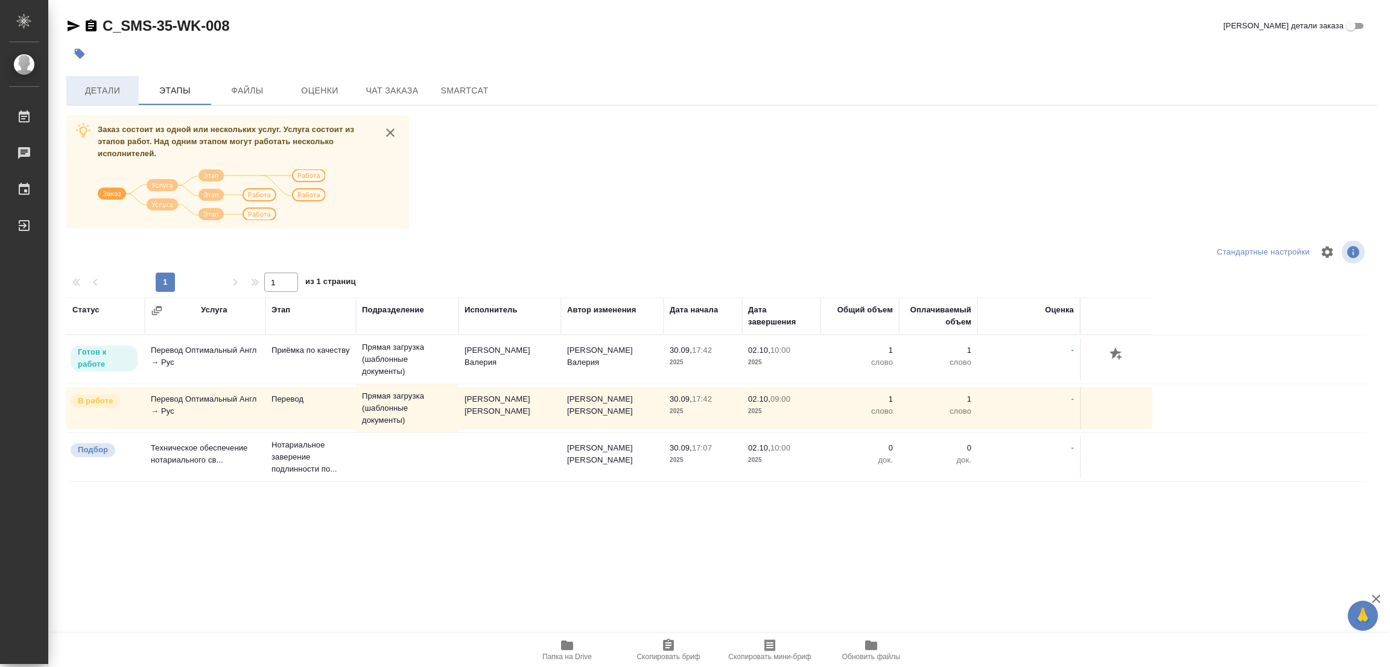
click at [110, 88] on span "Детали" at bounding box center [103, 90] width 58 height 15
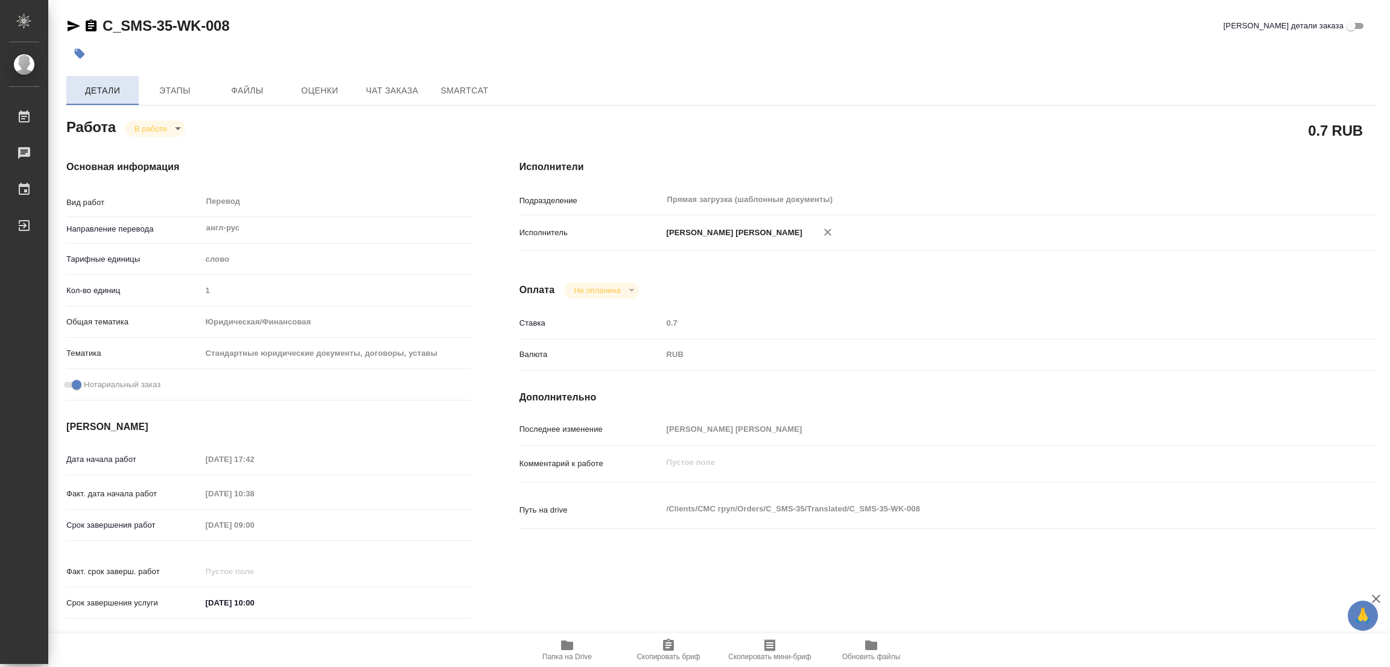
type textarea "x"
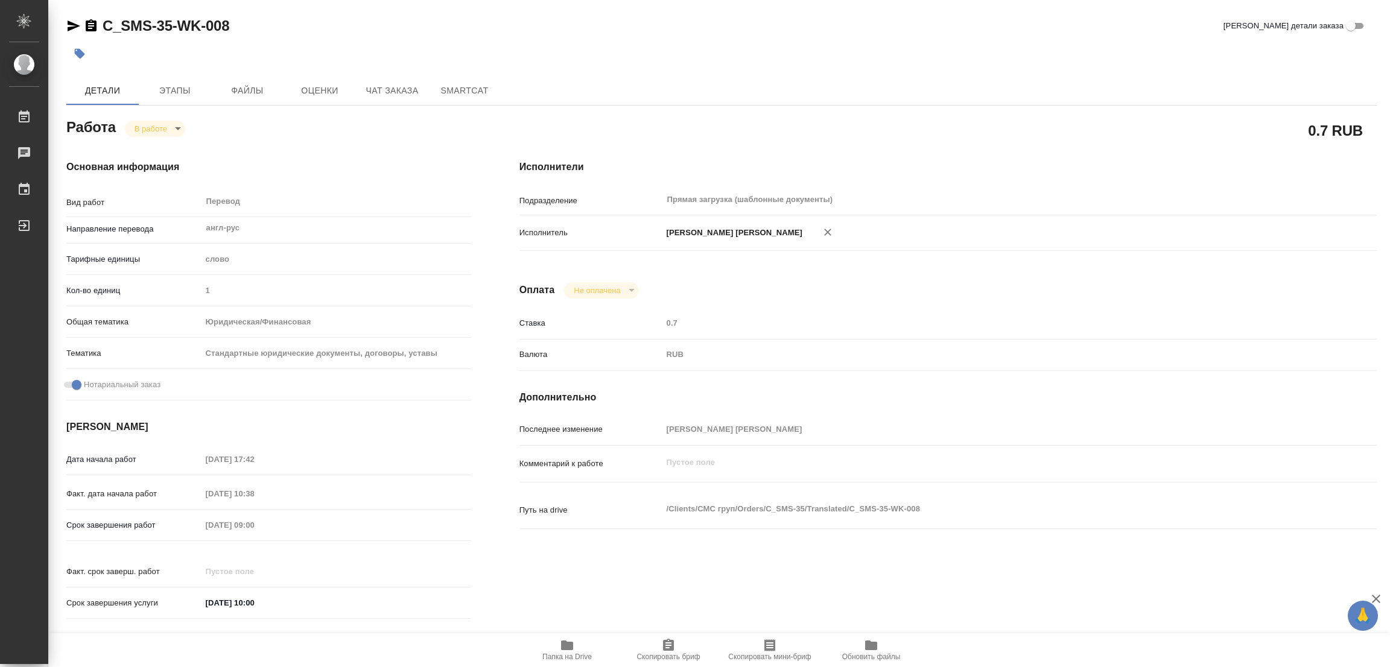
type textarea "x"
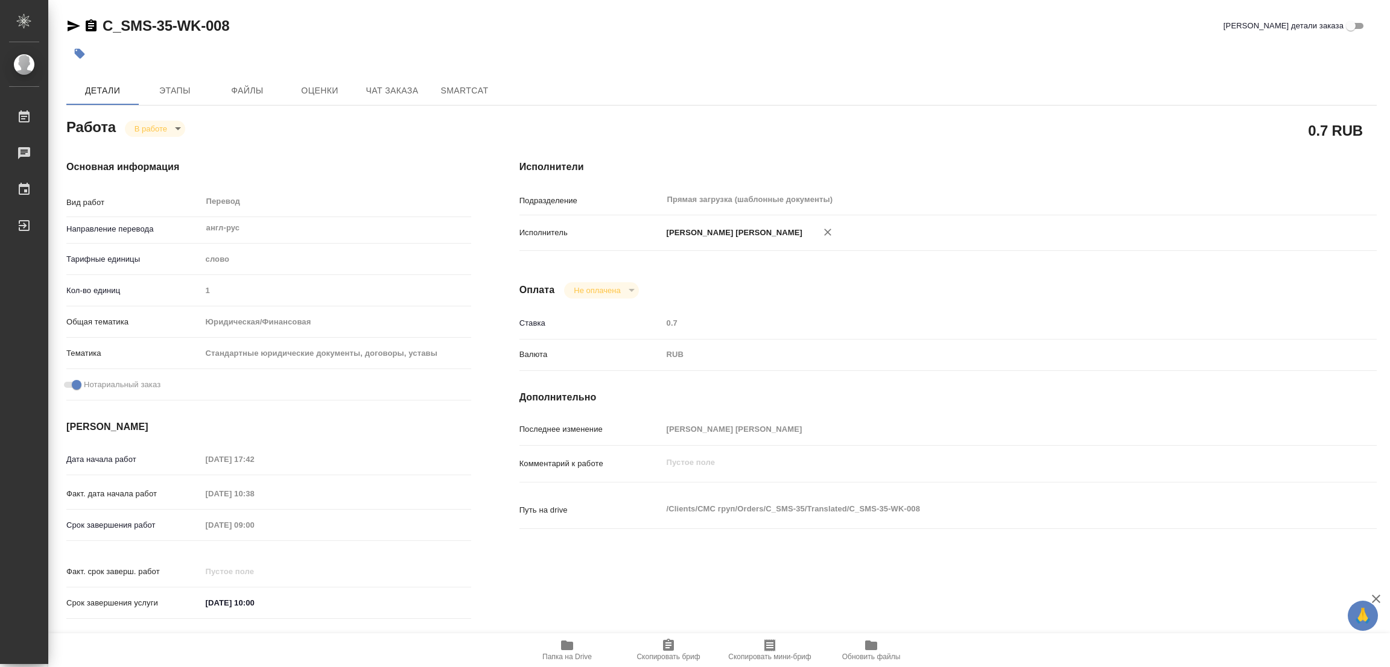
type textarea "x"
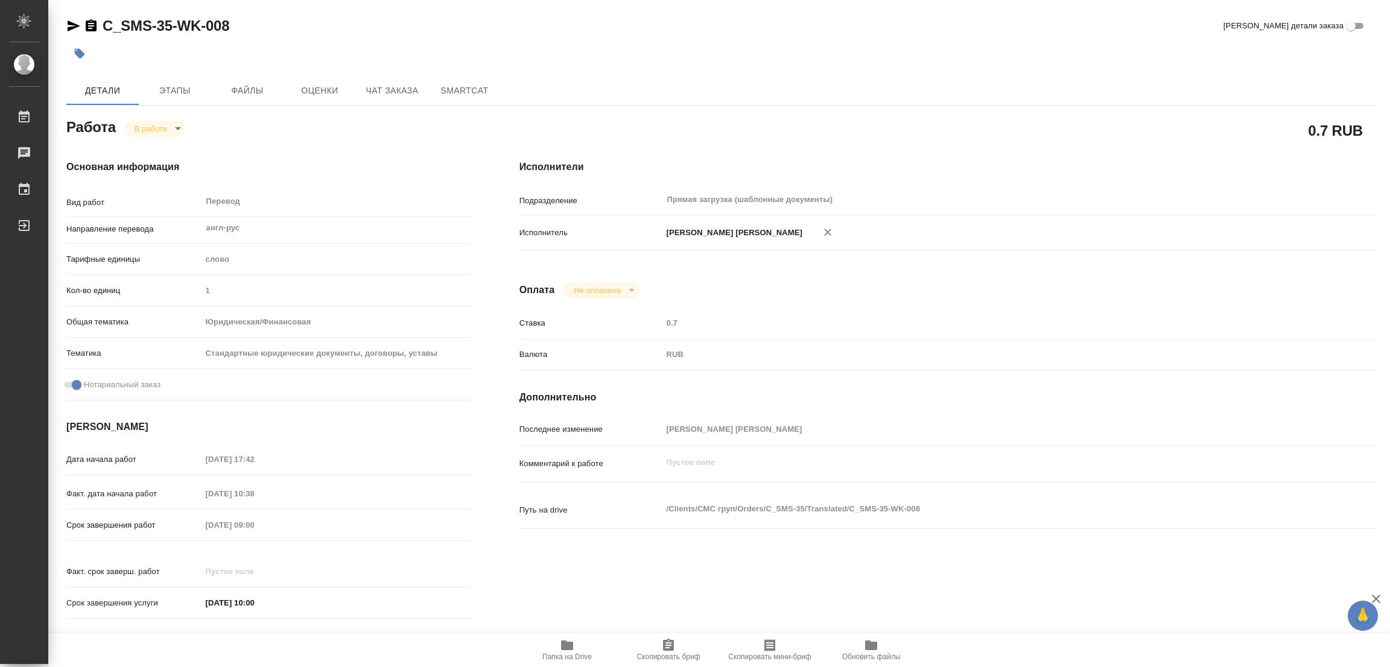
type textarea "x"
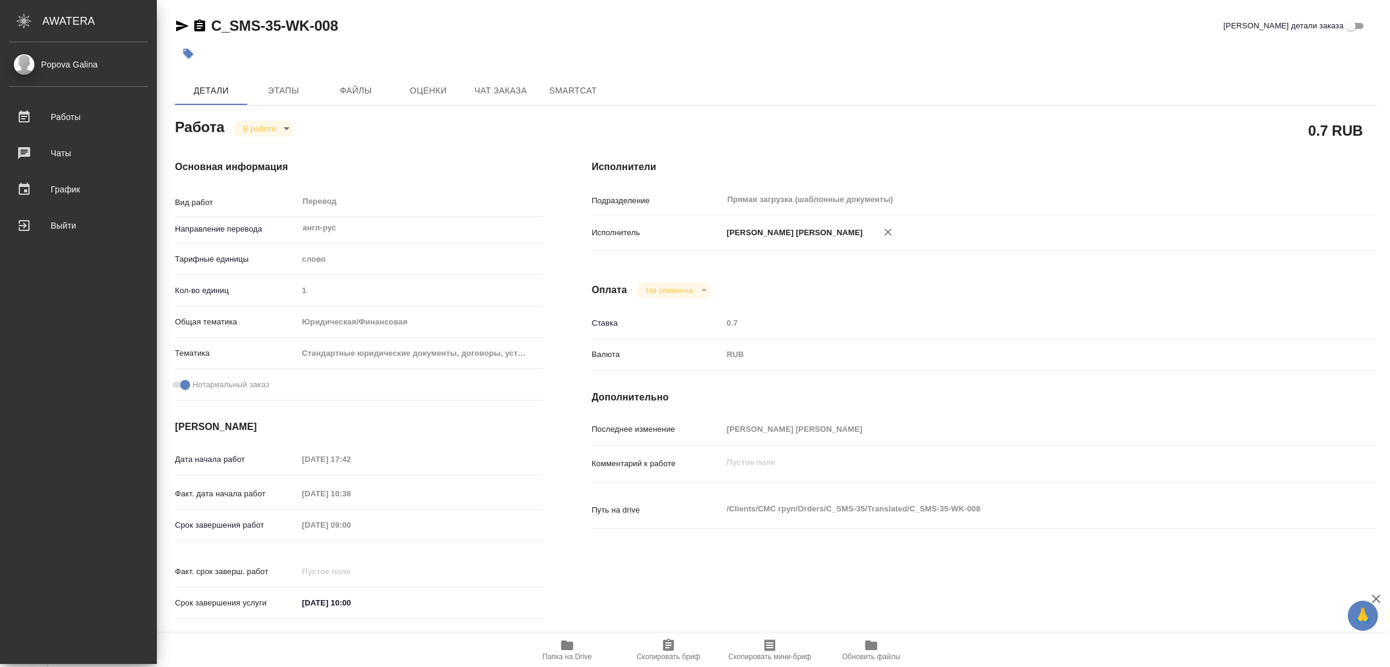
type textarea "x"
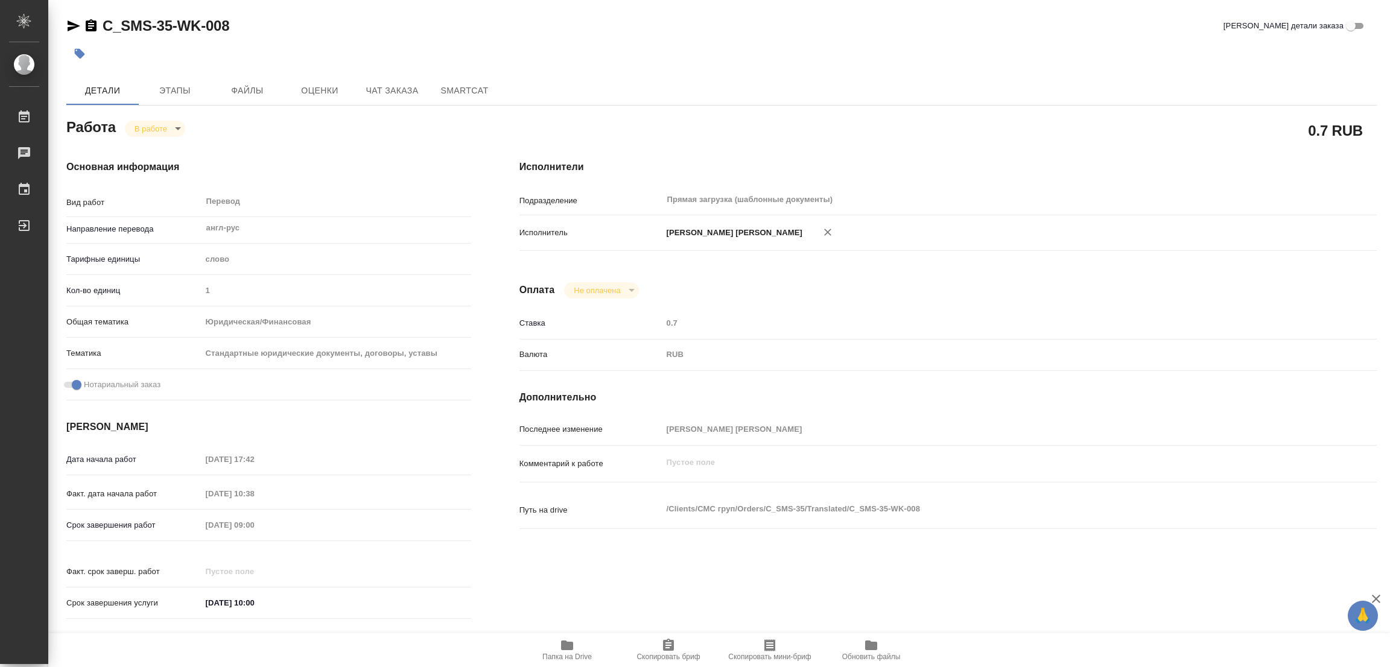
type textarea "x"
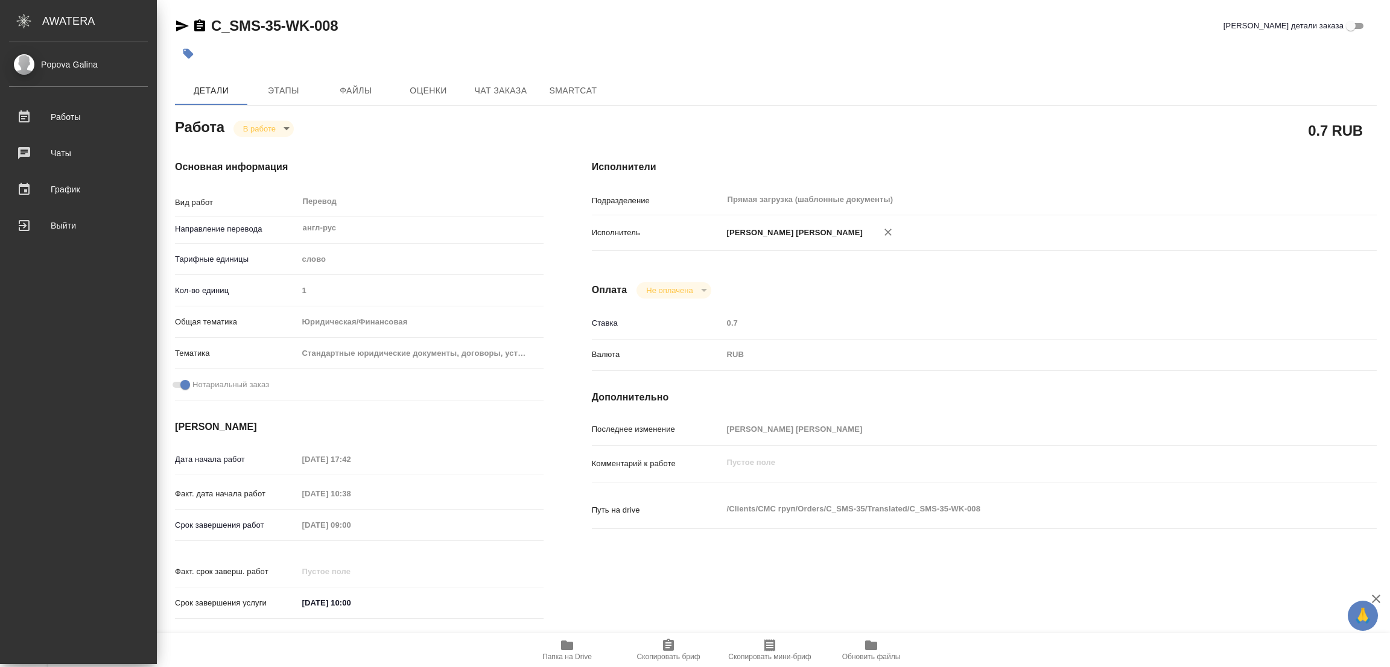
type textarea "x"
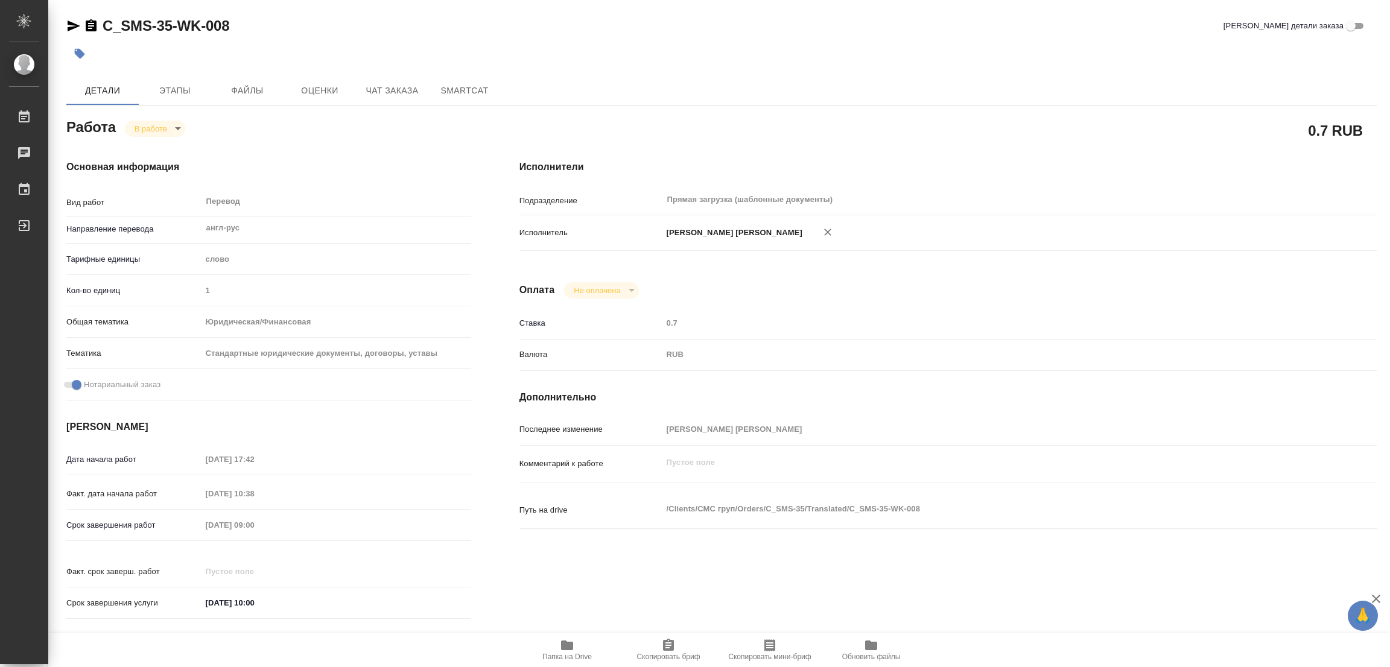
type textarea "x"
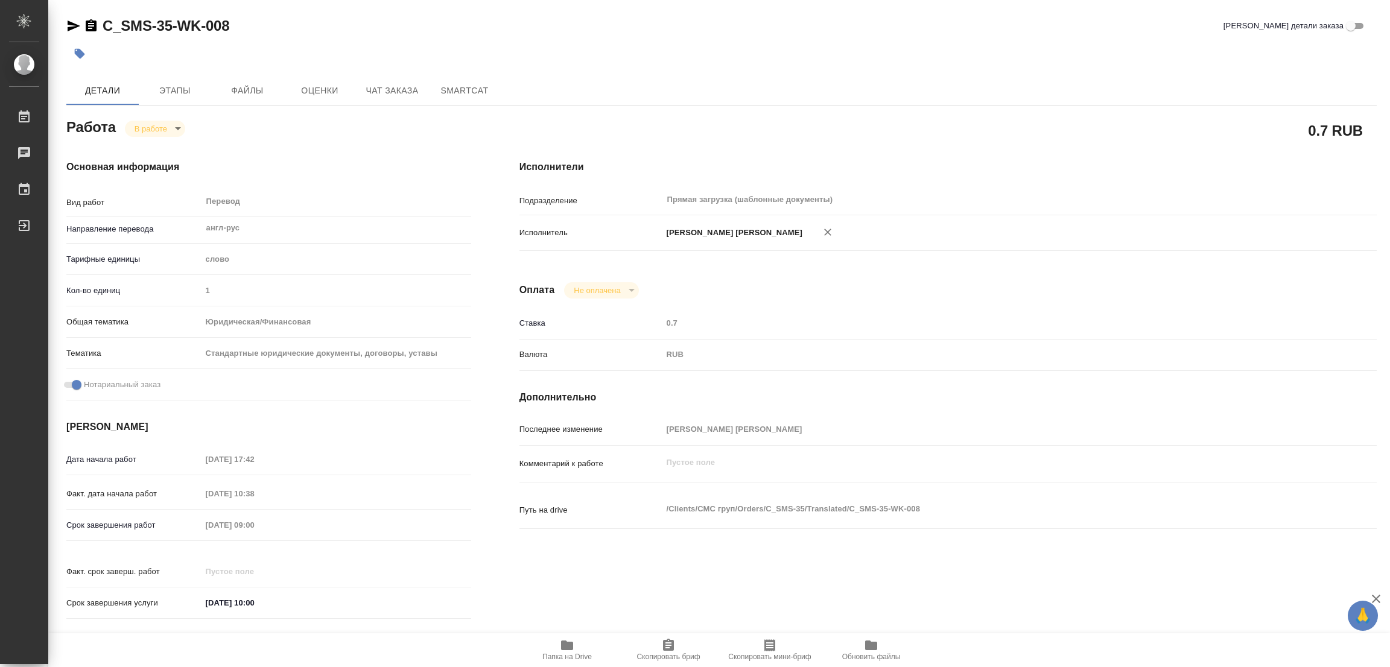
type textarea "x"
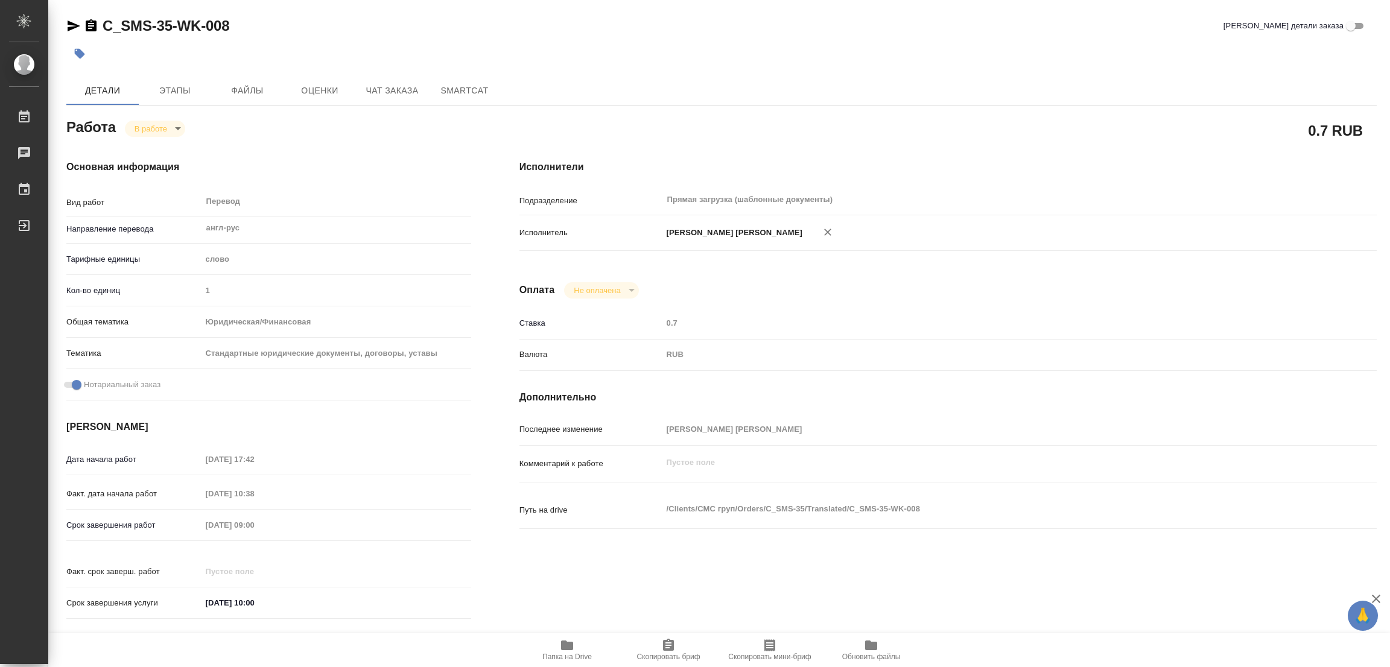
type textarea "x"
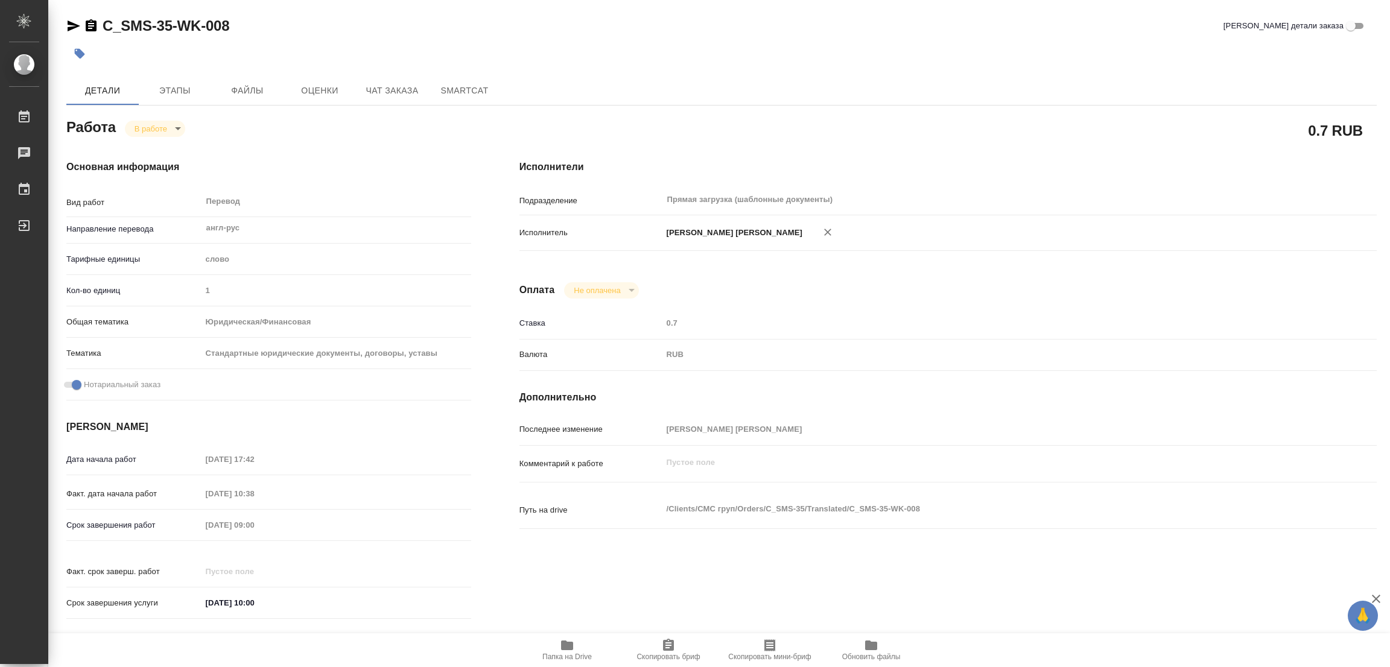
drag, startPoint x: 277, startPoint y: 48, endPoint x: 267, endPoint y: 52, distance: 11.1
click at [277, 48] on div at bounding box center [502, 53] width 873 height 27
click at [160, 124] on body "🙏 .cls-1 fill:#fff; AWATERA [PERSON_NAME] Работы 0 Чаты График Выйти C_SMS-35-W…" at bounding box center [695, 333] width 1390 height 667
click at [176, 150] on button "Выполнен" at bounding box center [157, 148] width 44 height 13
type textarea "x"
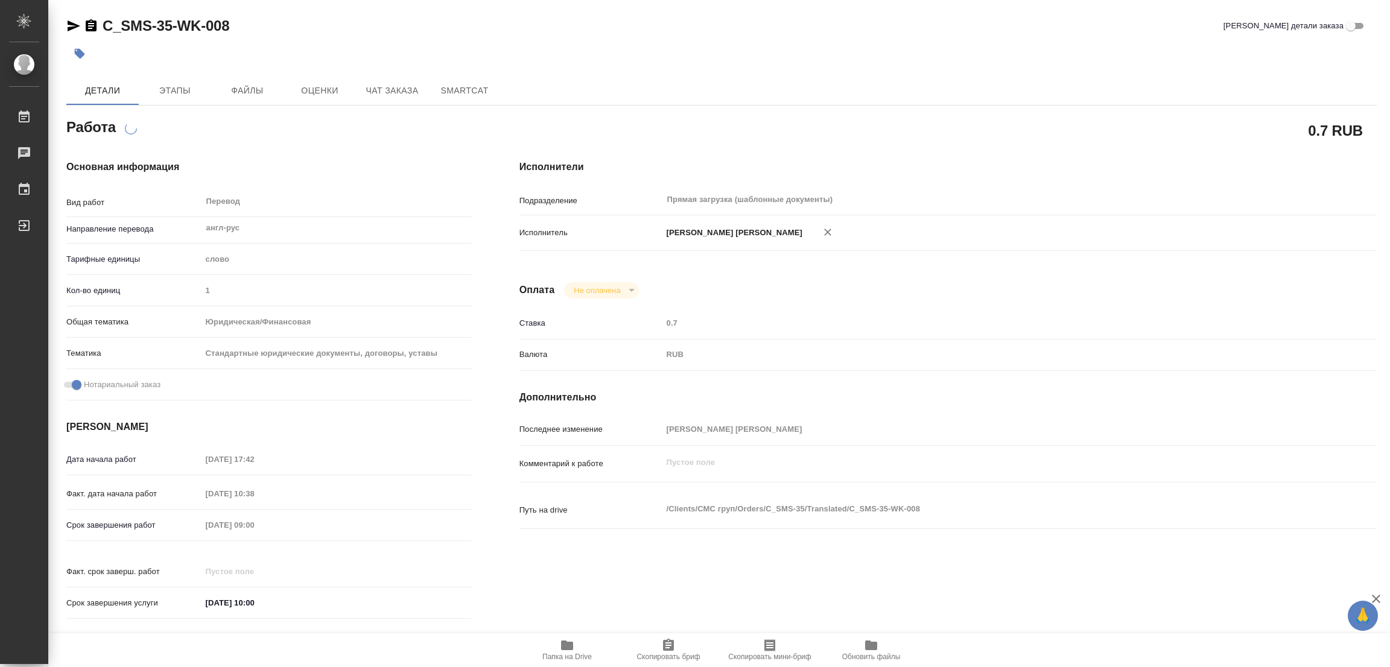
type textarea "x"
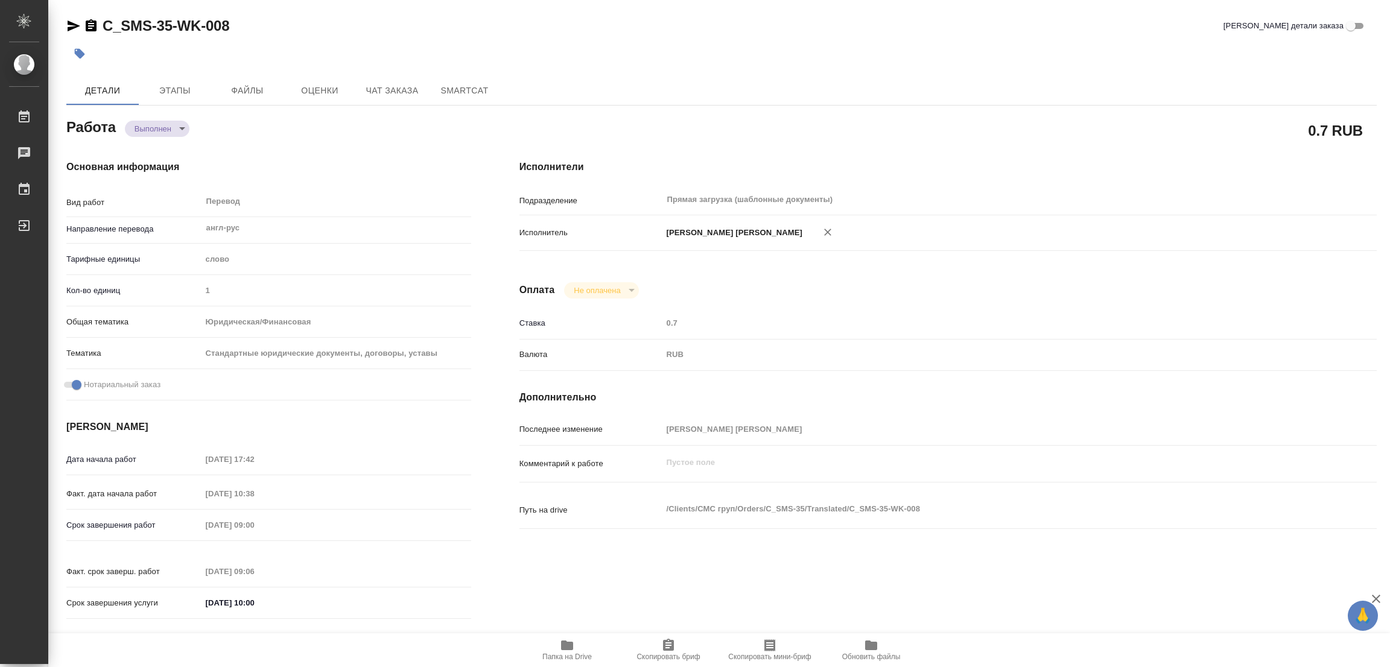
type textarea "x"
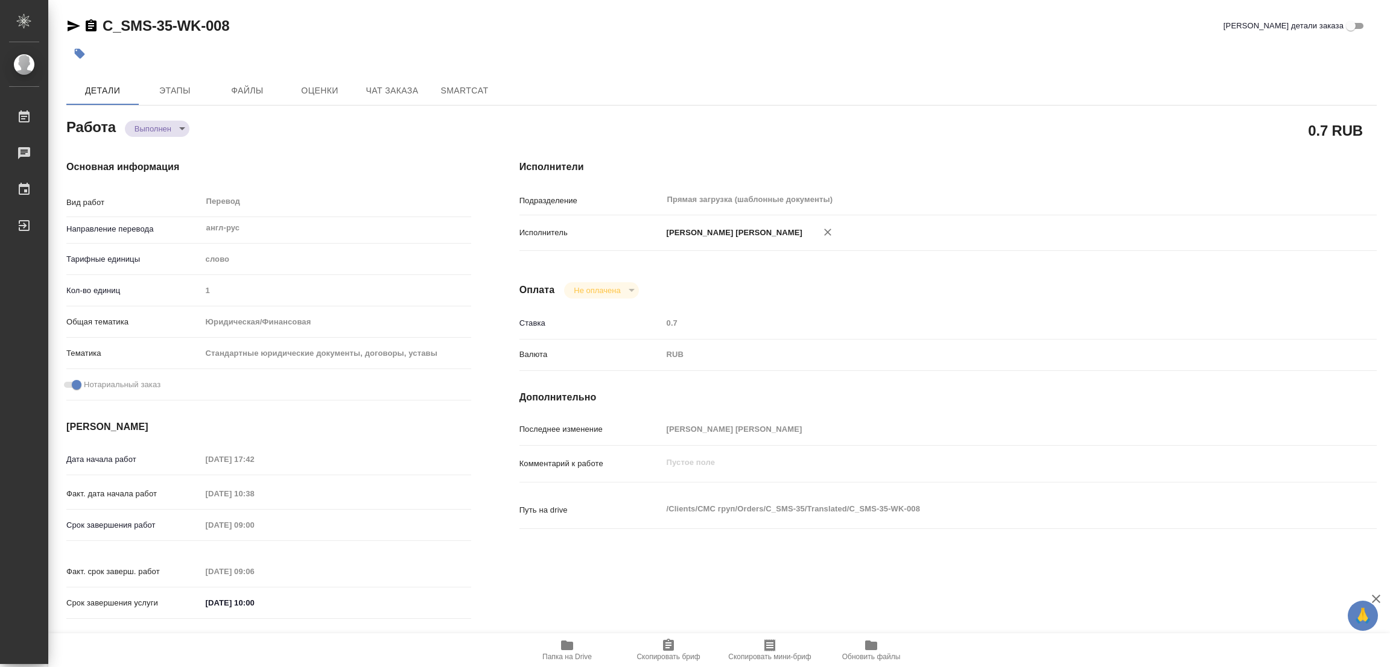
type textarea "x"
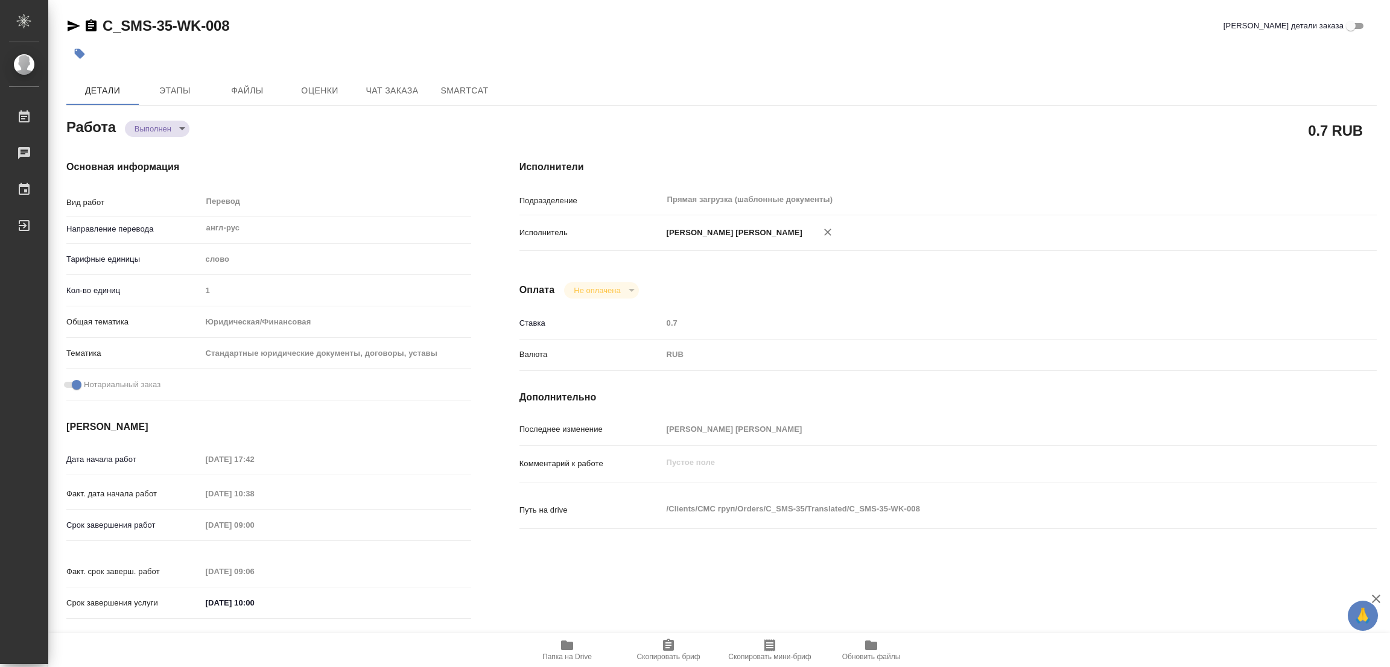
type textarea "x"
click at [81, 54] on icon "button" at bounding box center [80, 54] width 10 height 10
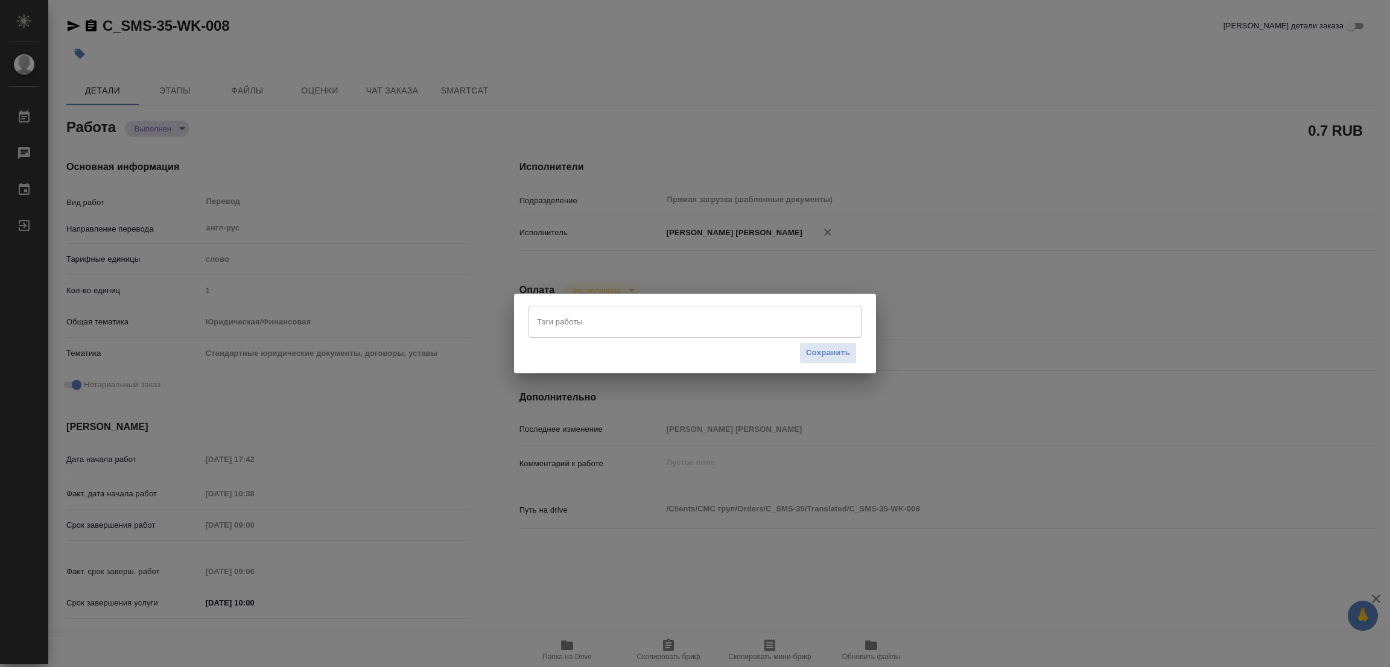
click at [559, 315] on input "Тэги работы" at bounding box center [683, 321] width 299 height 21
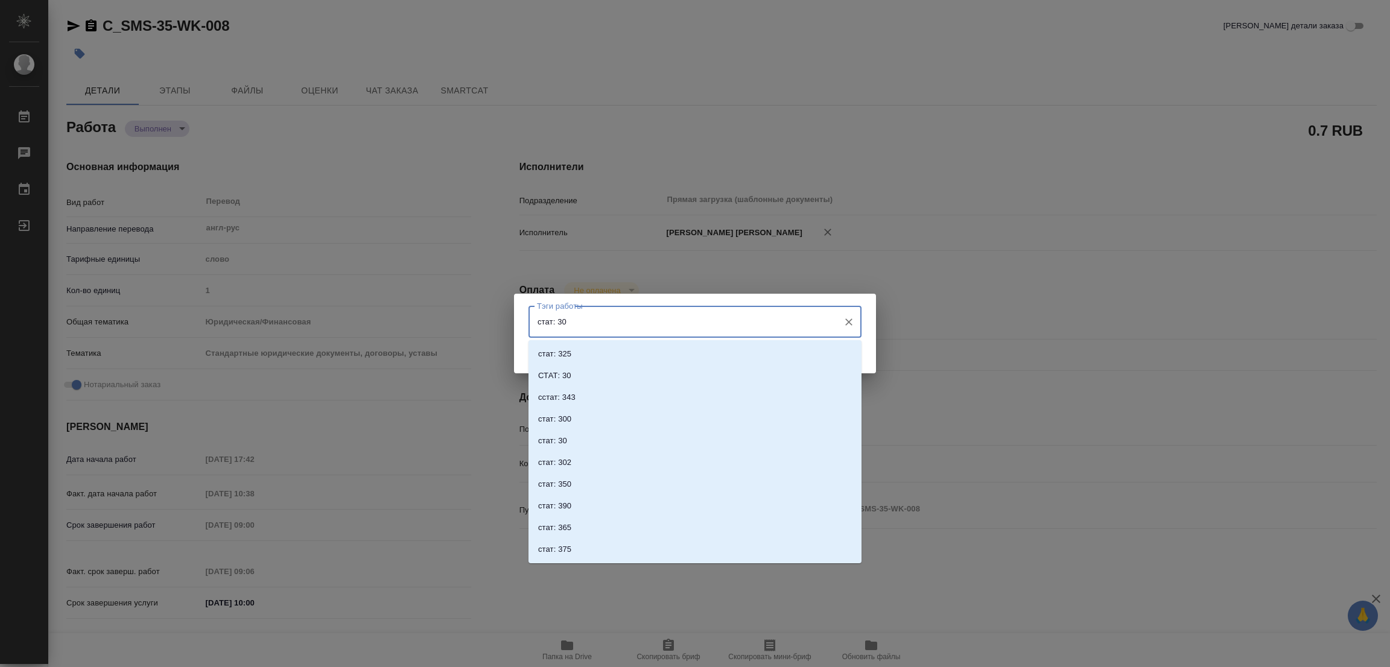
type input "стат: 300"
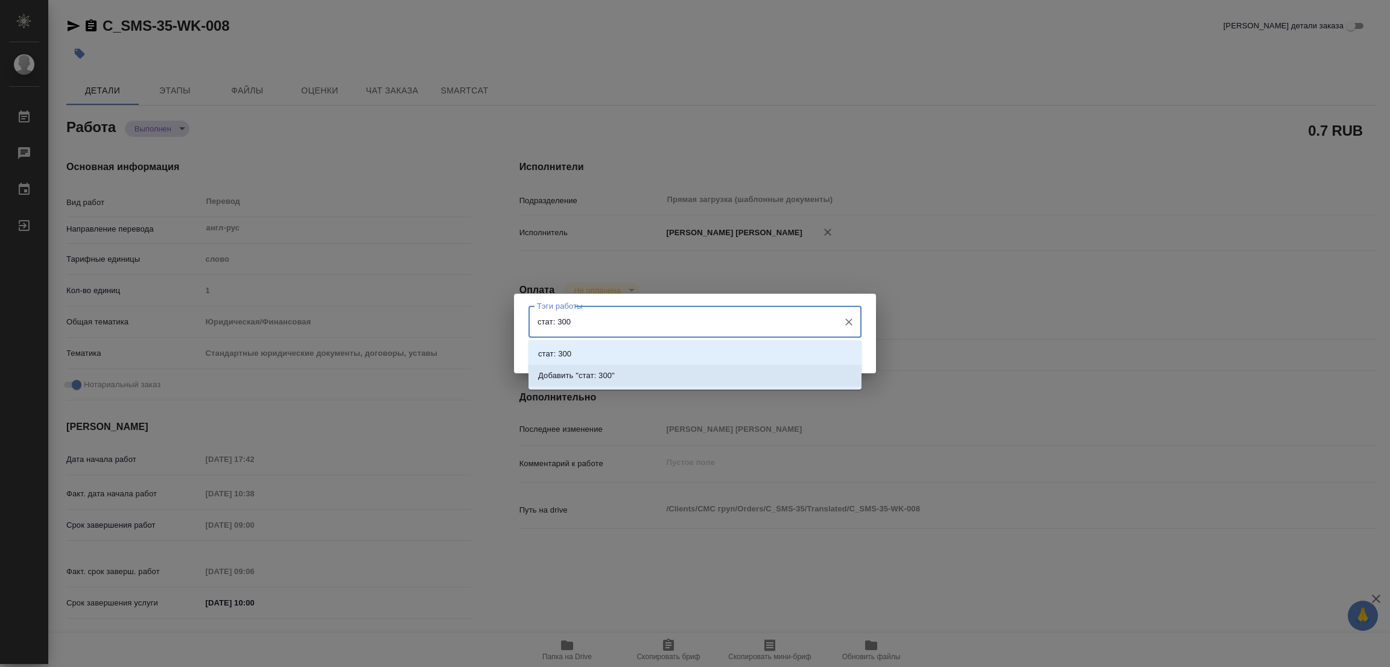
click at [606, 373] on p "Добавить "стат: 300"" at bounding box center [576, 376] width 77 height 12
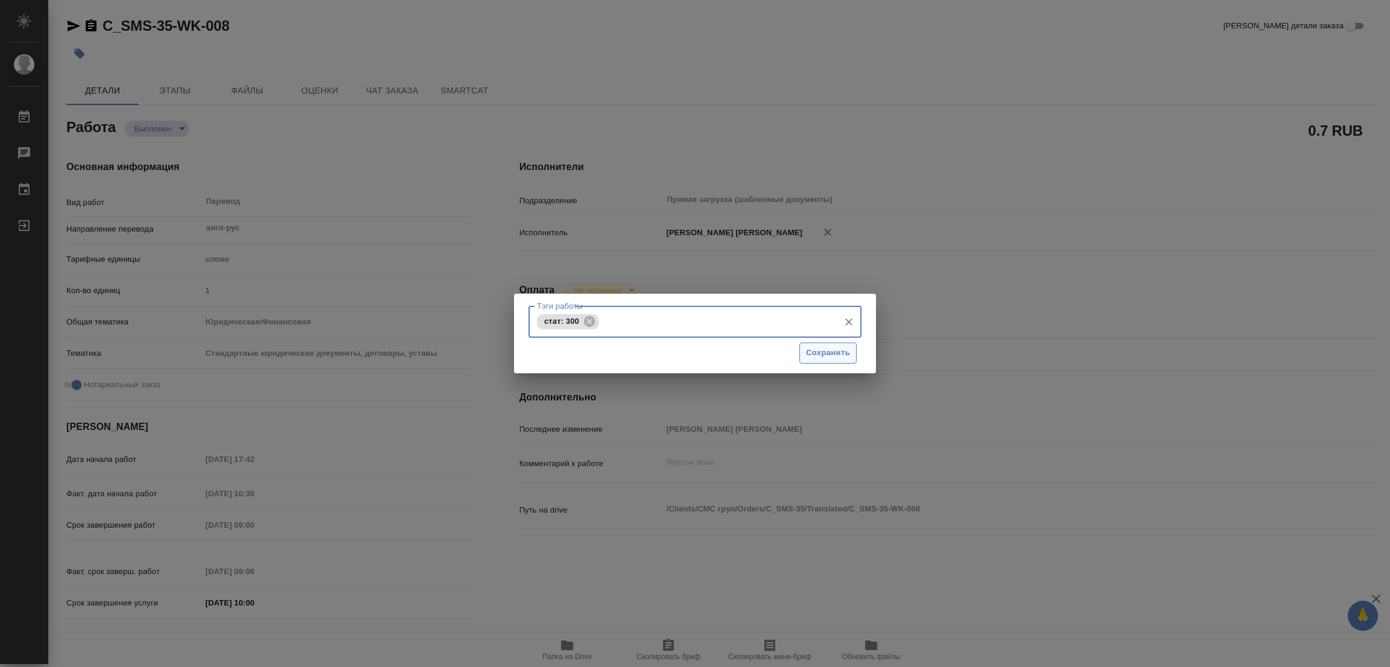
click at [826, 351] on span "Сохранить" at bounding box center [828, 353] width 44 height 14
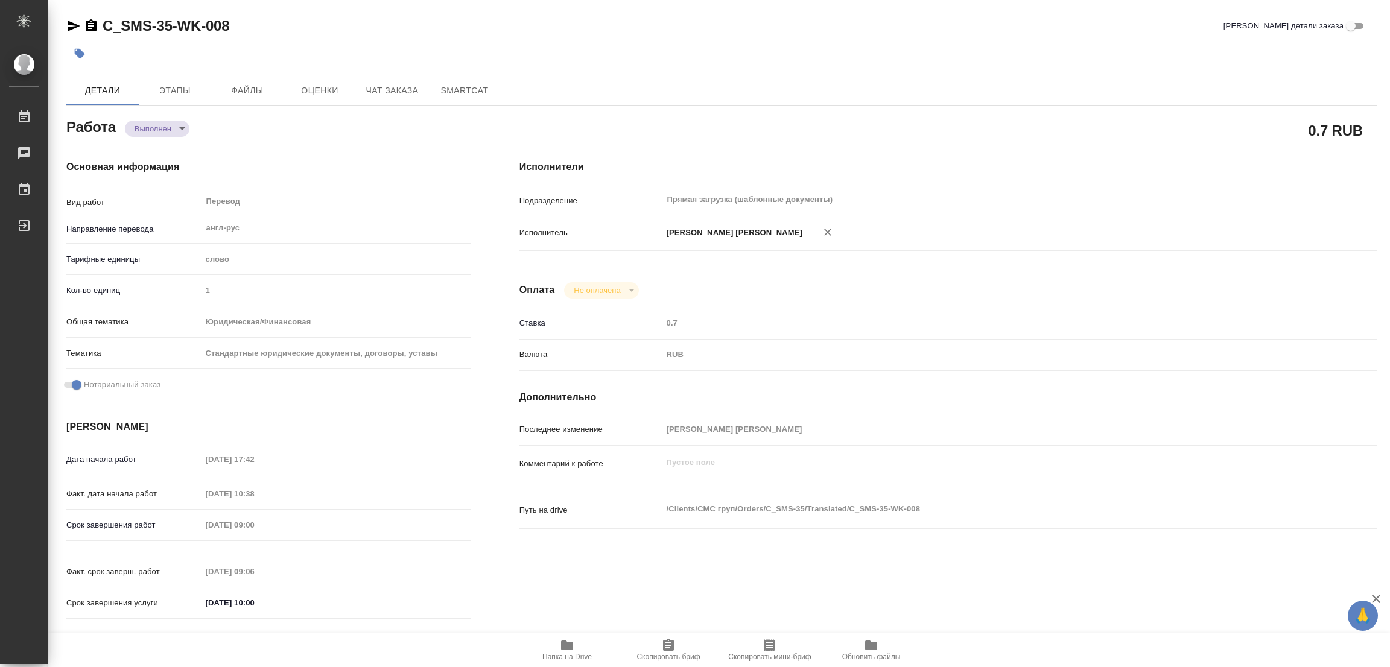
type input "completed"
type textarea "Перевод"
type textarea "x"
type input "англ-рус"
type input "5a8b1489cc6b4906c91bfd90"
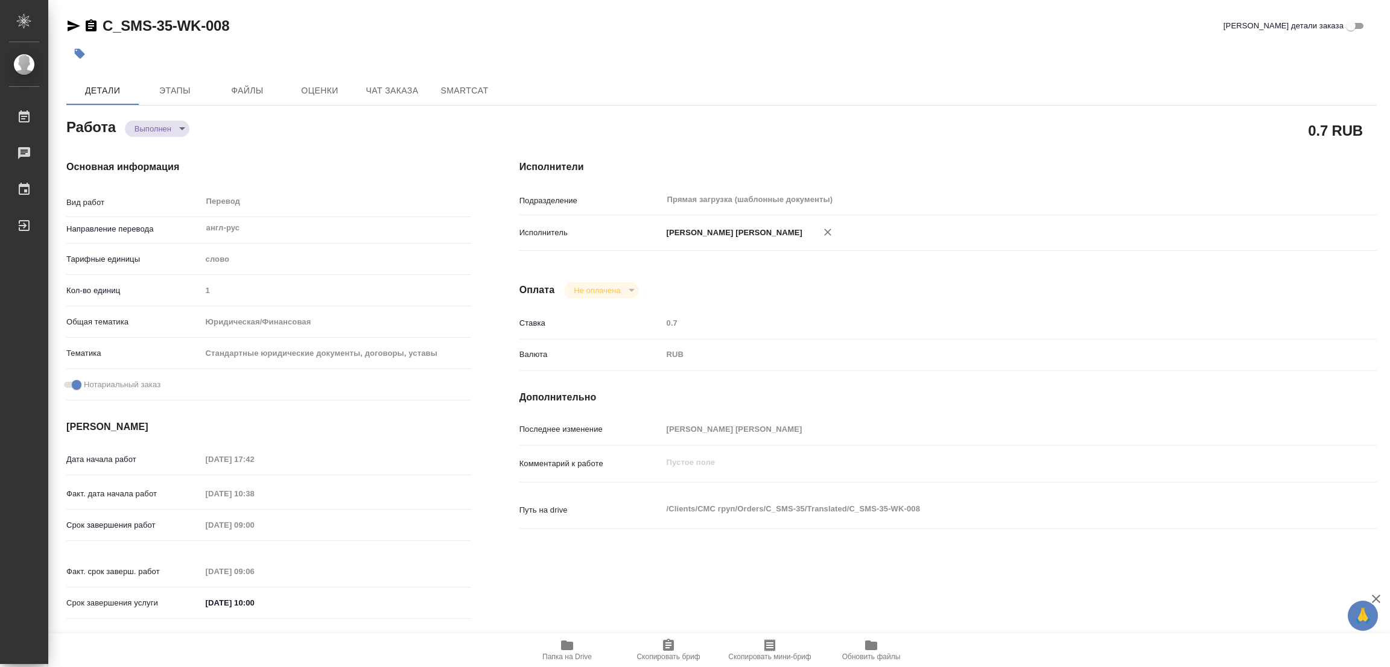
type input "1"
type input "yr-fn"
type input "5f647205b73bc97568ca66bf"
checkbox input "true"
type input "[DATE] 17:42"
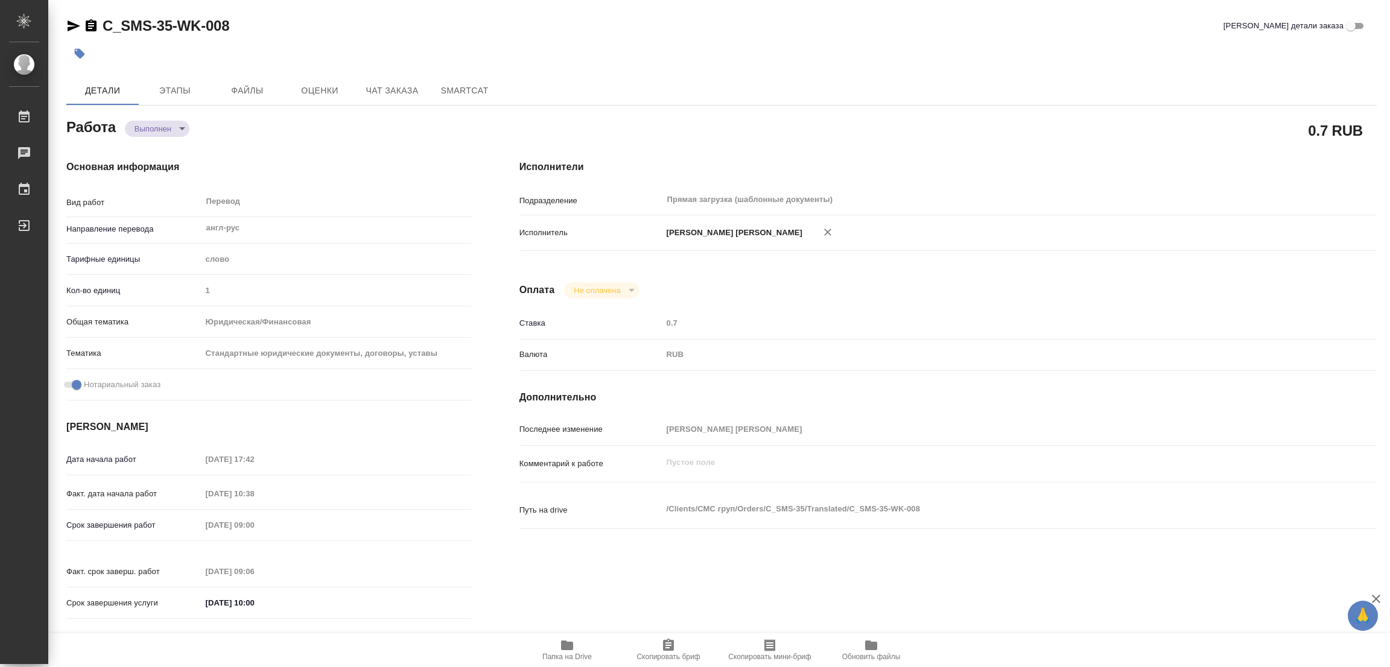
type input "[DATE] 10:38"
type input "[DATE] 09:00"
type input "[DATE] 09:06"
type input "[DATE] 10:00"
type input "Прямая загрузка (шаблонные документы)"
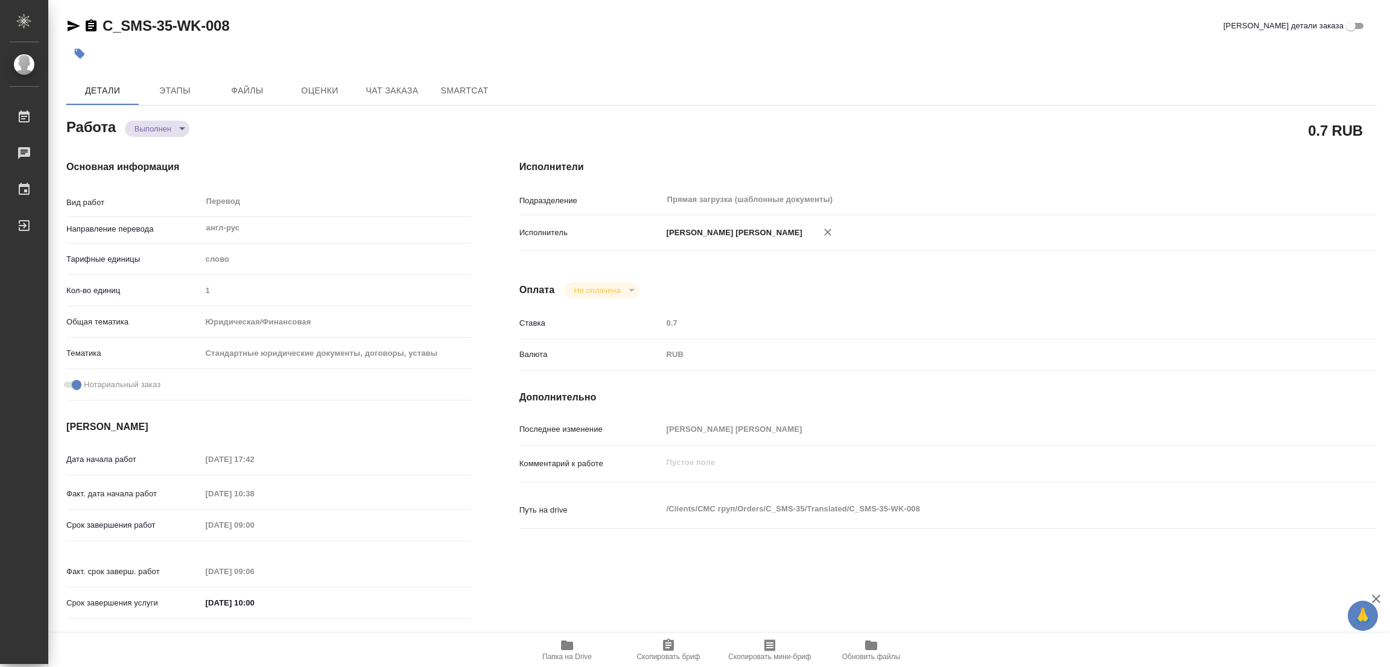
type input "notPayed"
type input "0.7"
type input "RUB"
type input "[PERSON_NAME] [PERSON_NAME]"
type textarea "x"
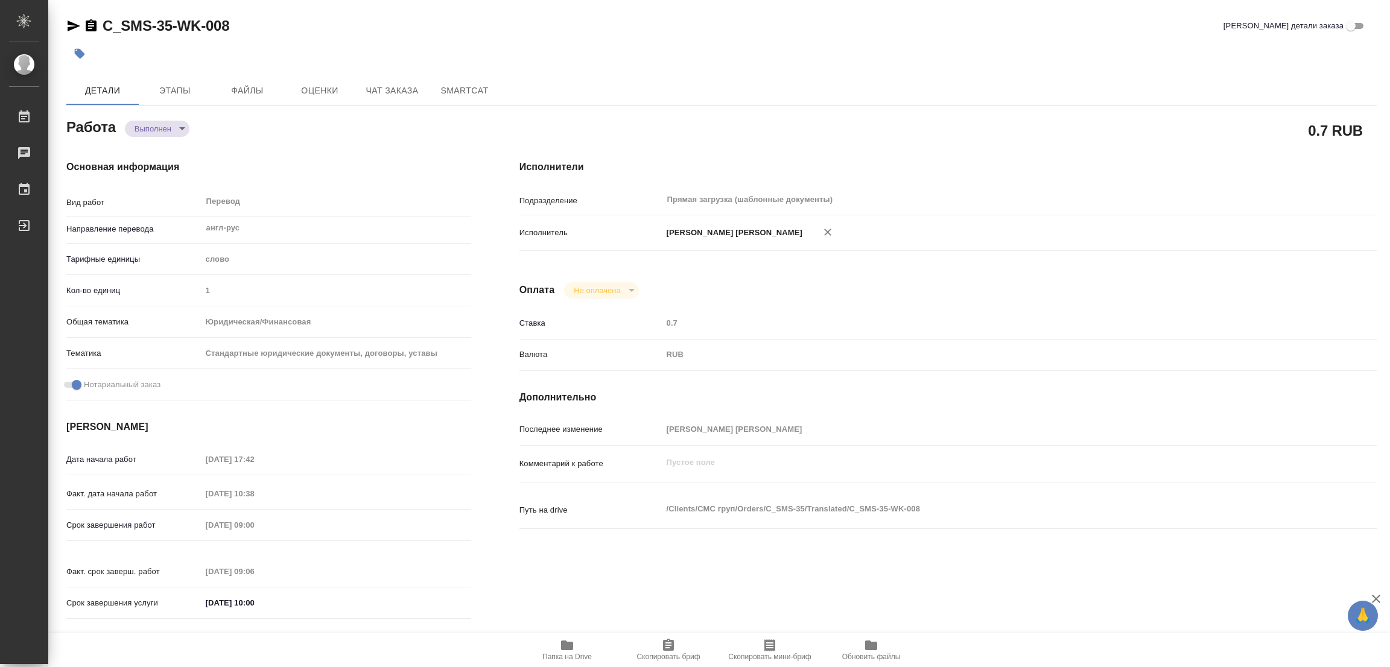
type textarea "/Clients/СМС груп/Orders/C_SMS-35/Translated/C_SMS-35-WK-008"
type textarea "x"
type input "C_SMS-35"
type input "Перевод Оптимальный"
type input "Постредактура машинного перевода, Корректура, Перевод, Приёмка по качеству"
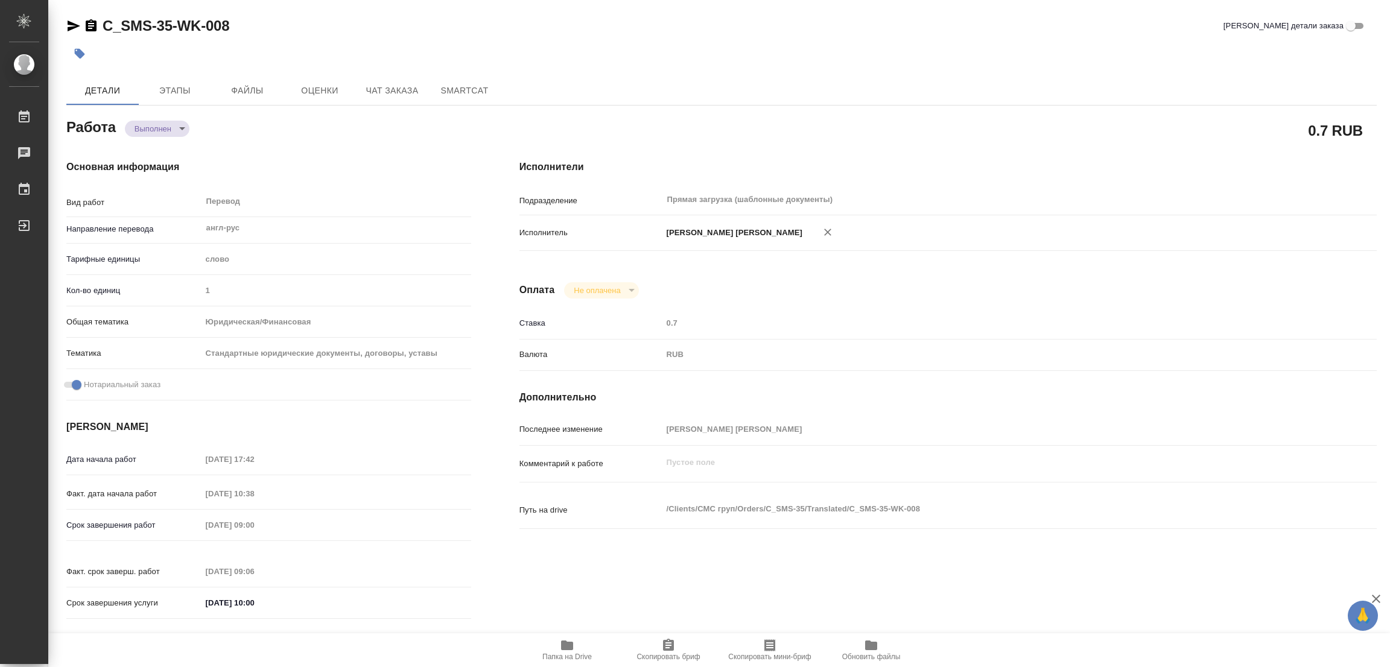
type input "[PERSON_NAME] [PERSON_NAME]"
type input "[PERSON_NAME]"
type input "/Clients/СМС груп/Orders/C_SMS-35"
type textarea "x"
type textarea "Перевод печатей и апостилей"
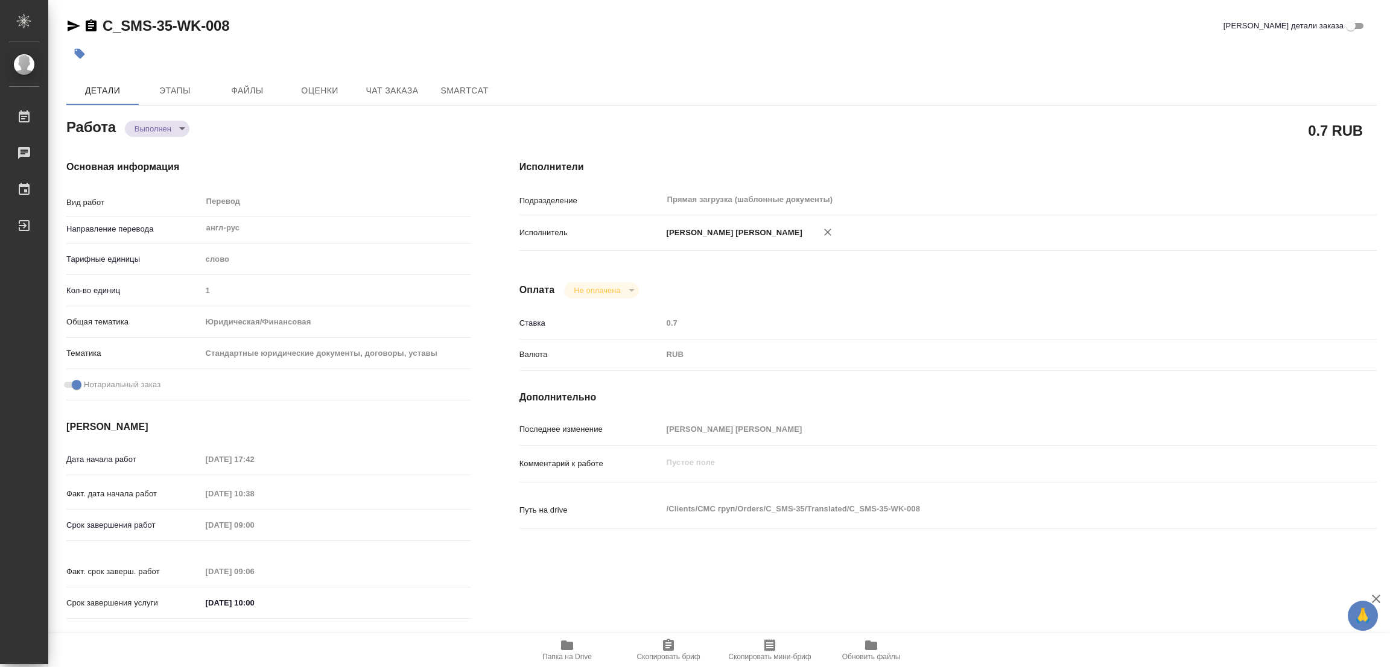
type textarea "x"
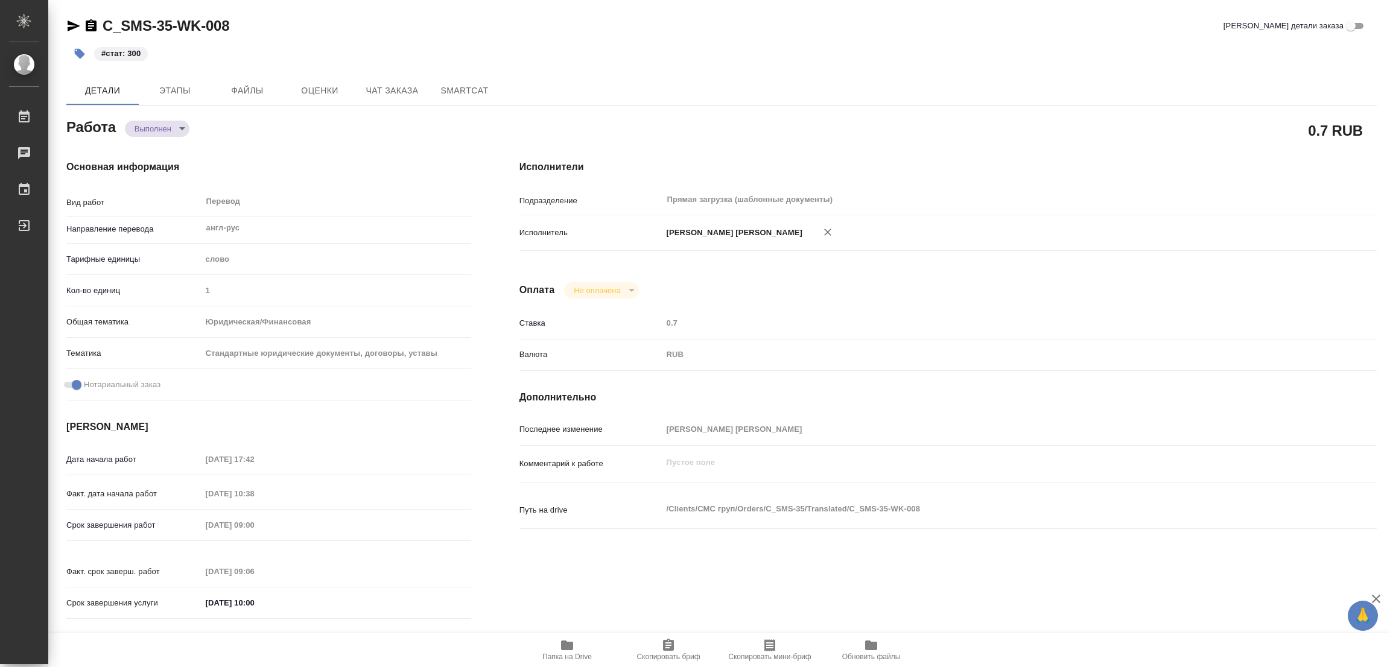
type textarea "x"
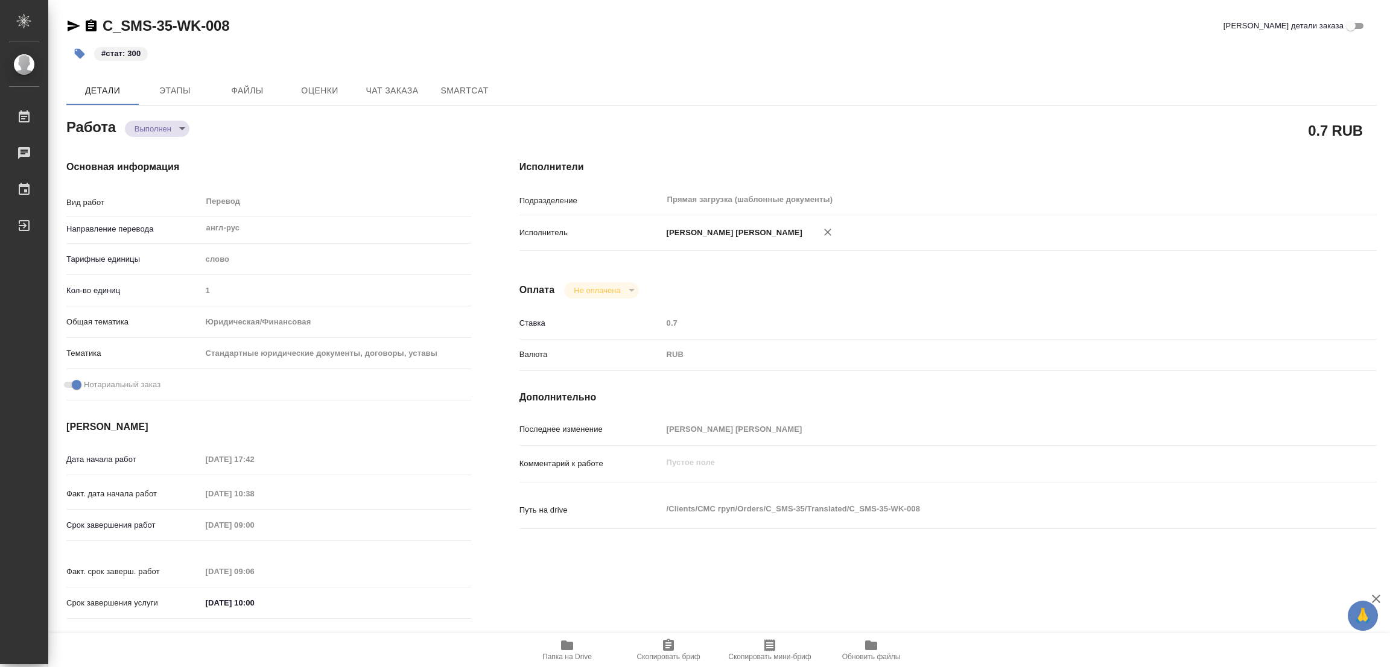
type textarea "x"
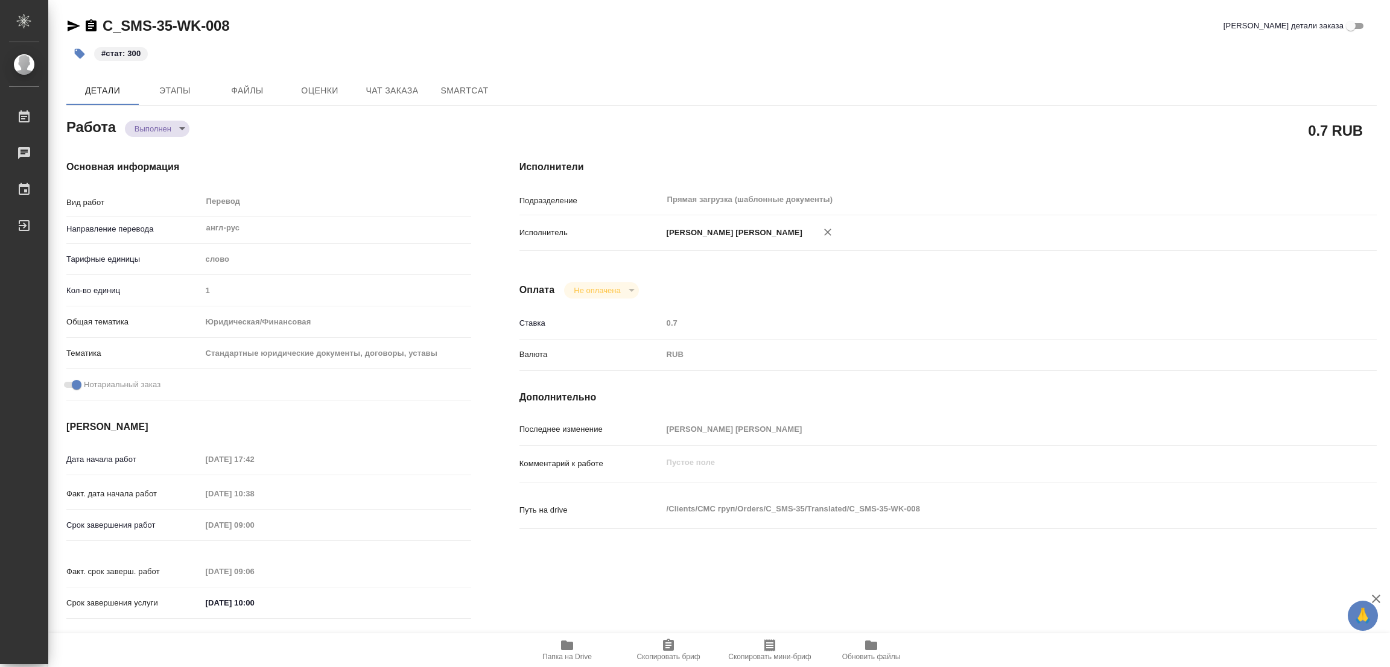
type textarea "x"
click at [562, 46] on div "#стат: 300" at bounding box center [502, 53] width 873 height 27
